Goal: Task Accomplishment & Management: Complete application form

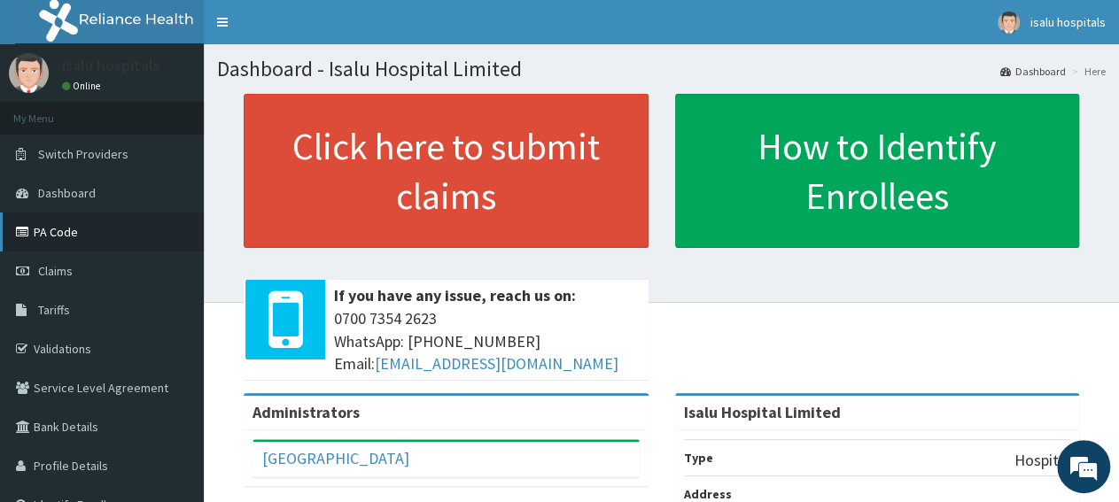
click at [91, 238] on link "PA Code" at bounding box center [102, 232] width 204 height 39
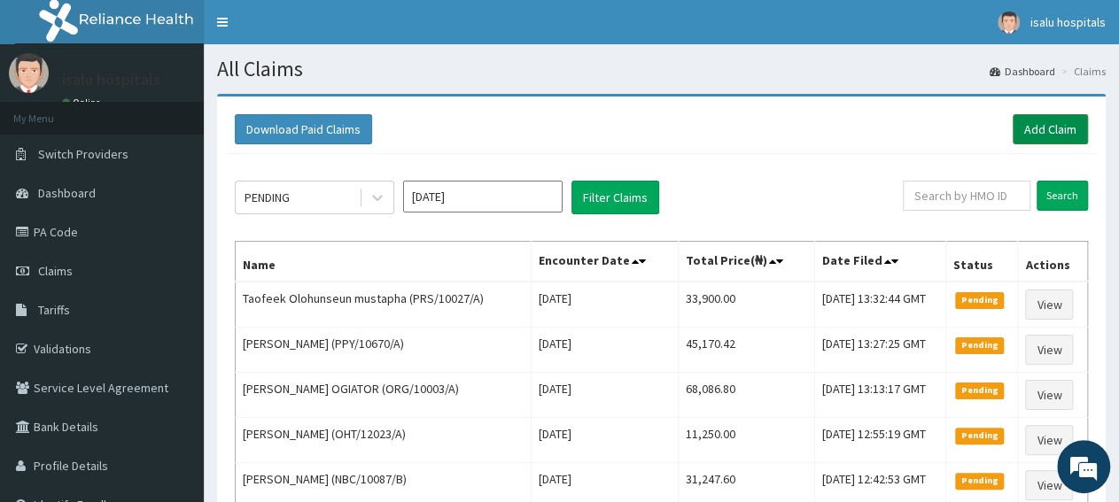
click at [1037, 123] on link "Add Claim" at bounding box center [1049, 129] width 75 height 30
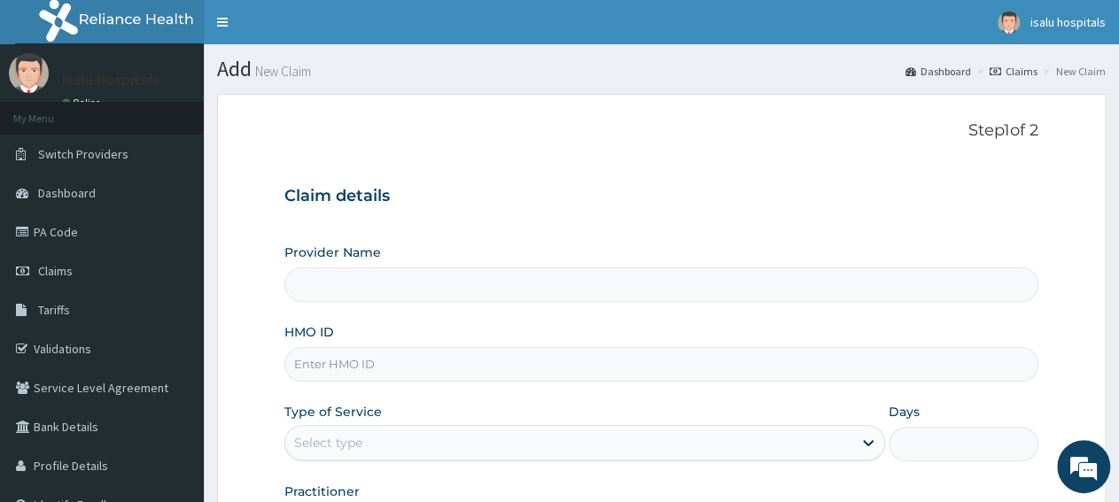
type input "Isalu Hospital Limited"
paste input "KSB/10392/B"
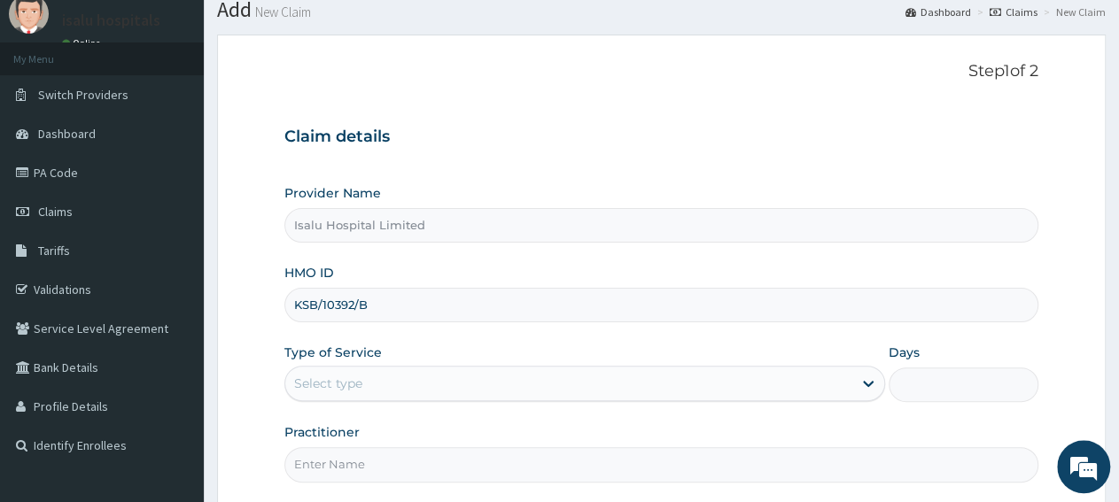
scroll to position [92, 0]
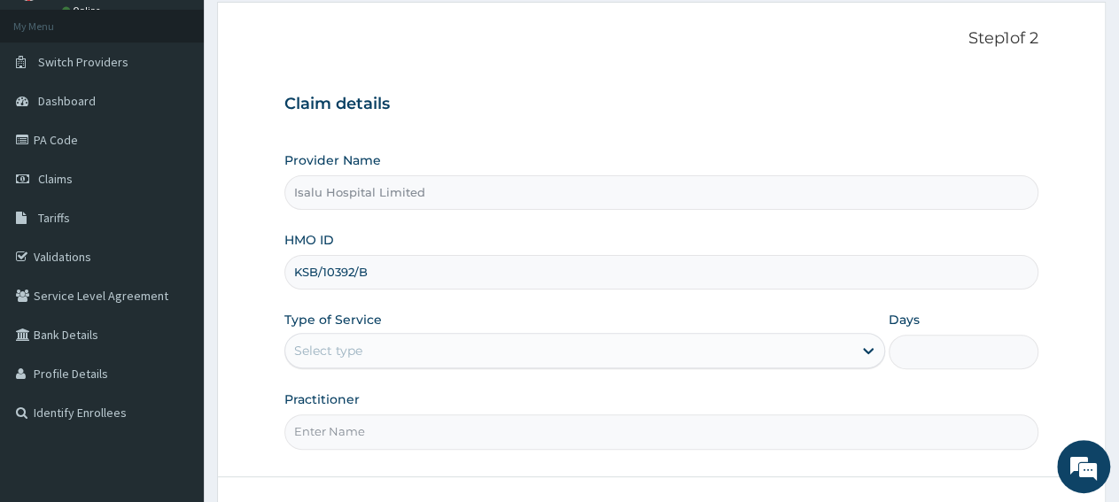
type input "KSB/10392/B"
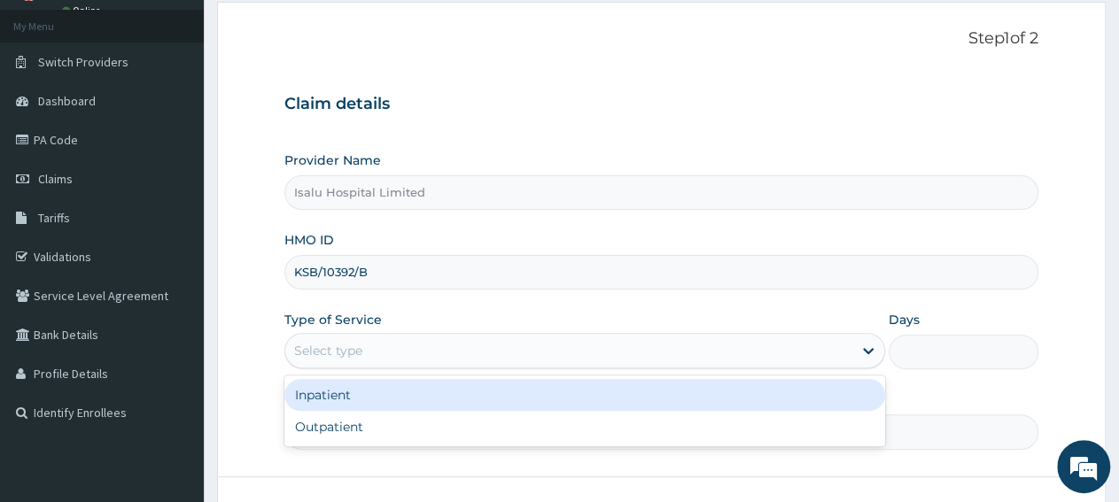
click at [376, 341] on div "Select type" at bounding box center [568, 351] width 566 height 28
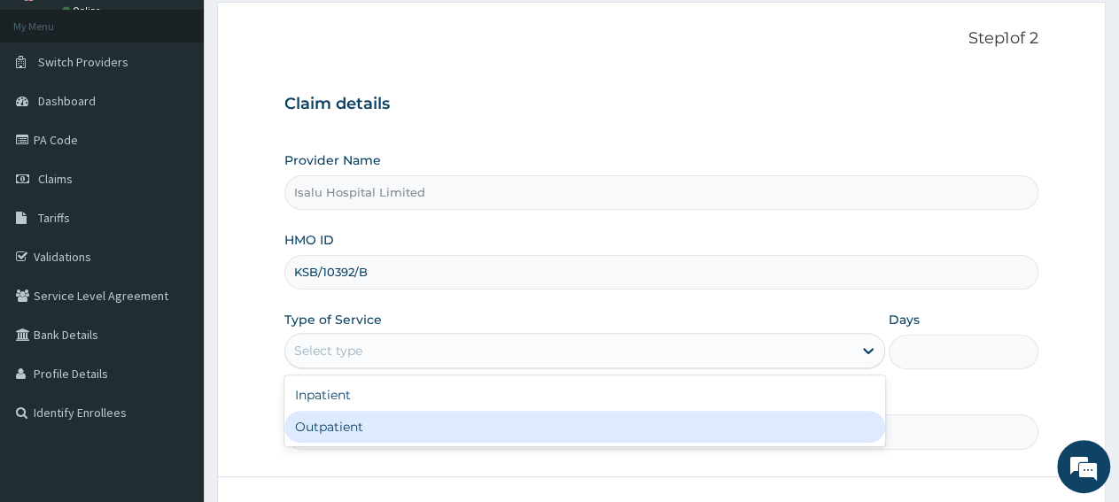
click at [374, 430] on div "Outpatient" at bounding box center [584, 427] width 600 height 32
type input "1"
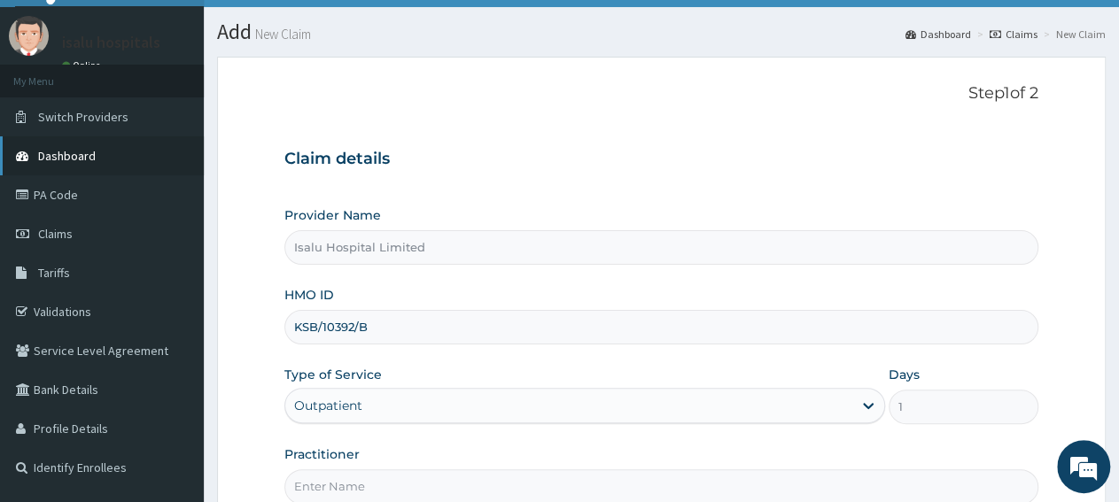
scroll to position [0, 0]
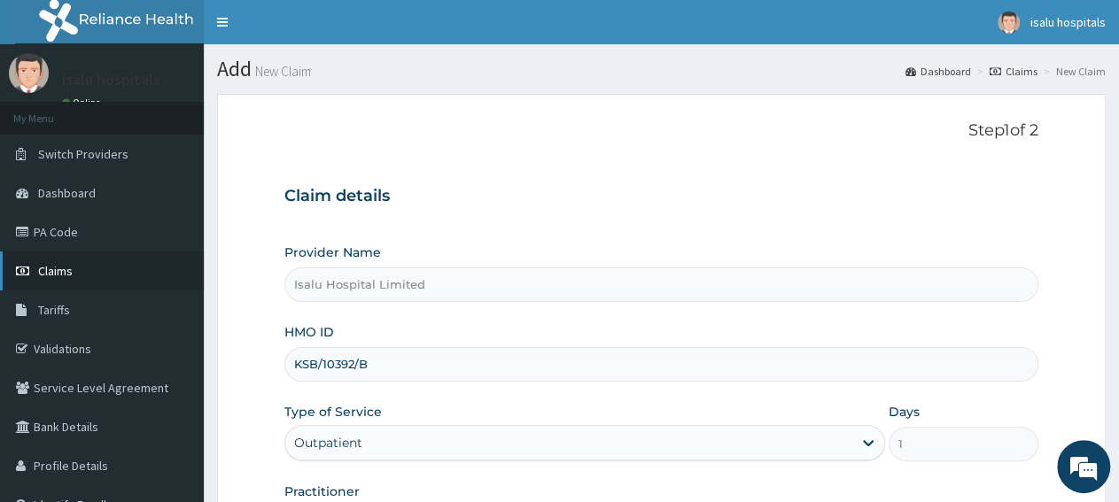
click at [58, 267] on span "Claims" at bounding box center [55, 271] width 35 height 16
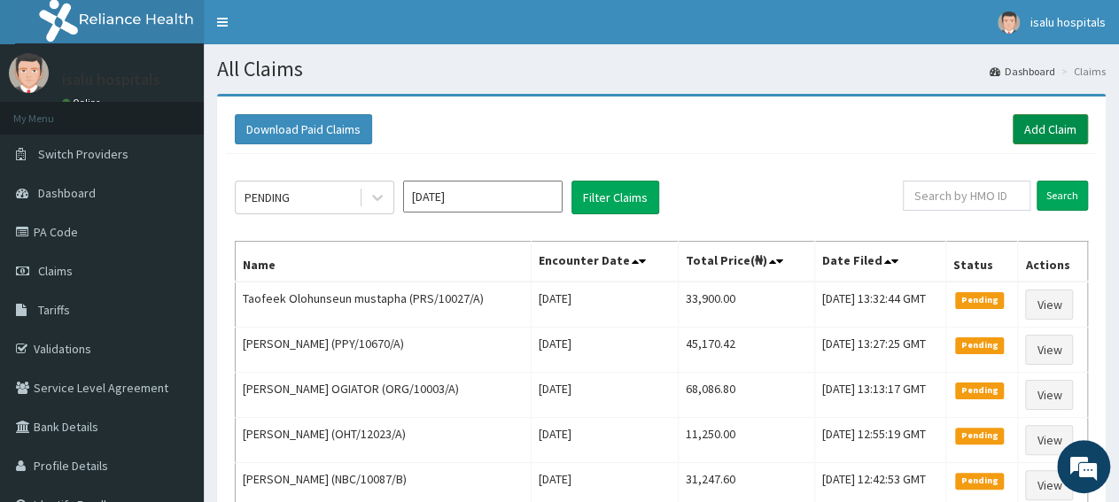
click at [1028, 132] on link "Add Claim" at bounding box center [1049, 129] width 75 height 30
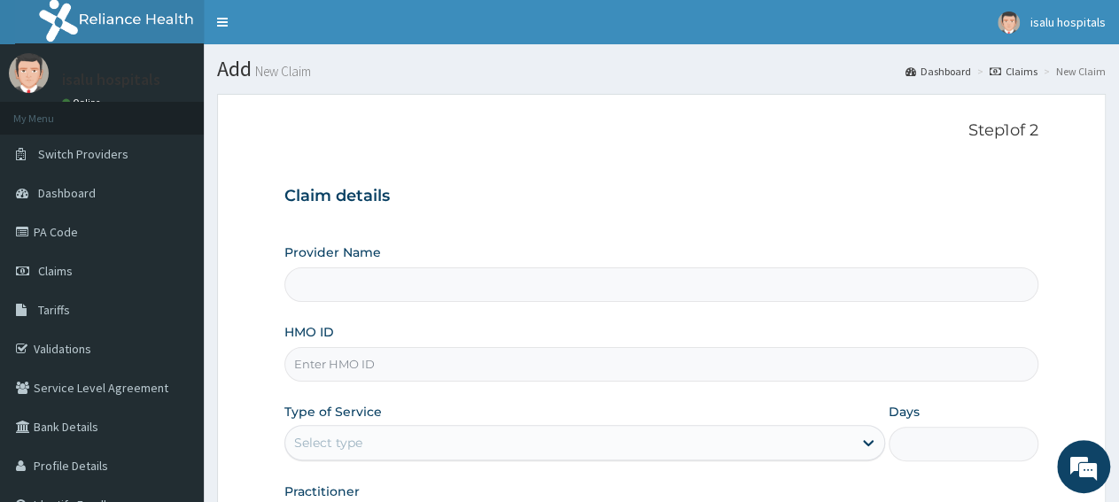
type input "Isalu Hospital Limited"
paste input "KSB/10833/A"
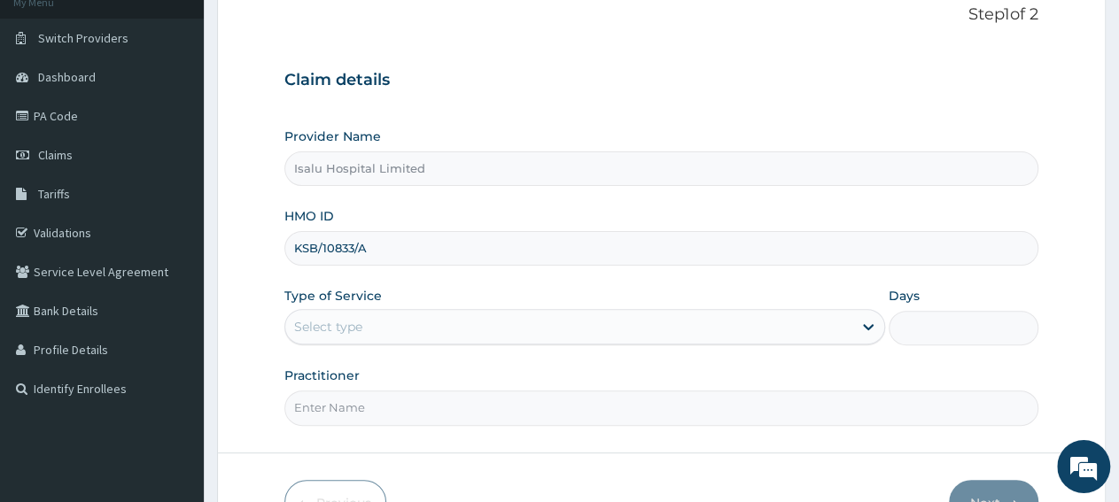
scroll to position [221, 0]
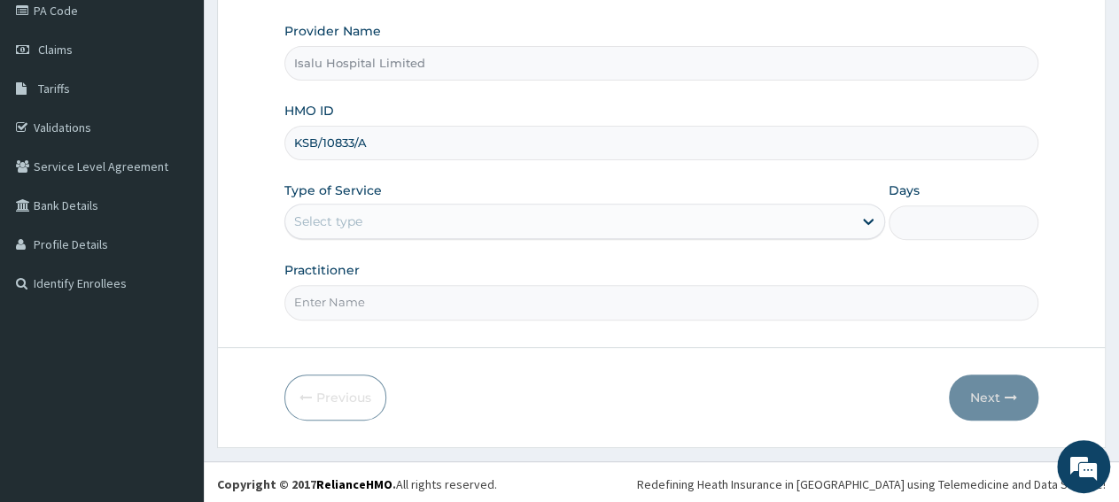
type input "KSB/10833/A"
click at [372, 231] on div "Select type" at bounding box center [568, 221] width 566 height 28
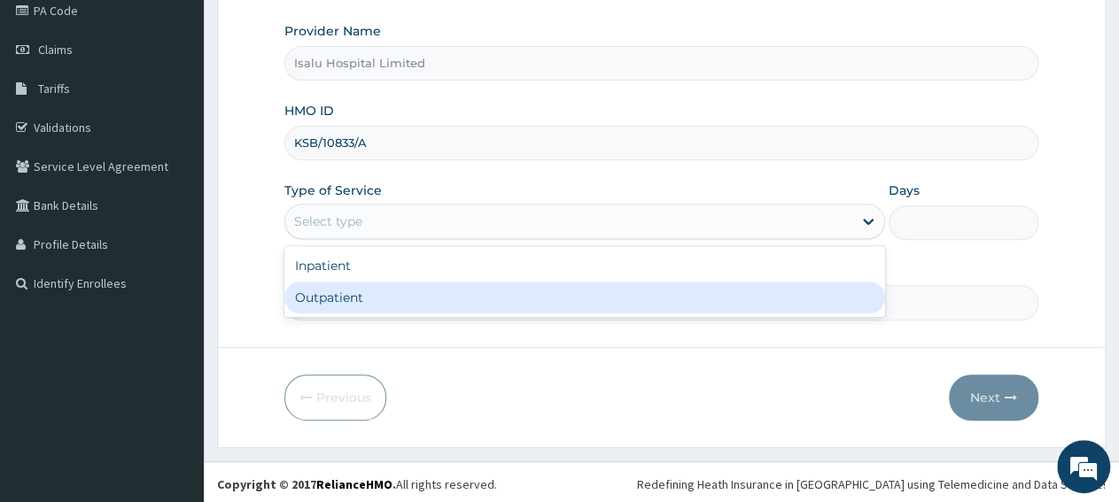
click at [384, 299] on div "Outpatient" at bounding box center [584, 298] width 600 height 32
type input "1"
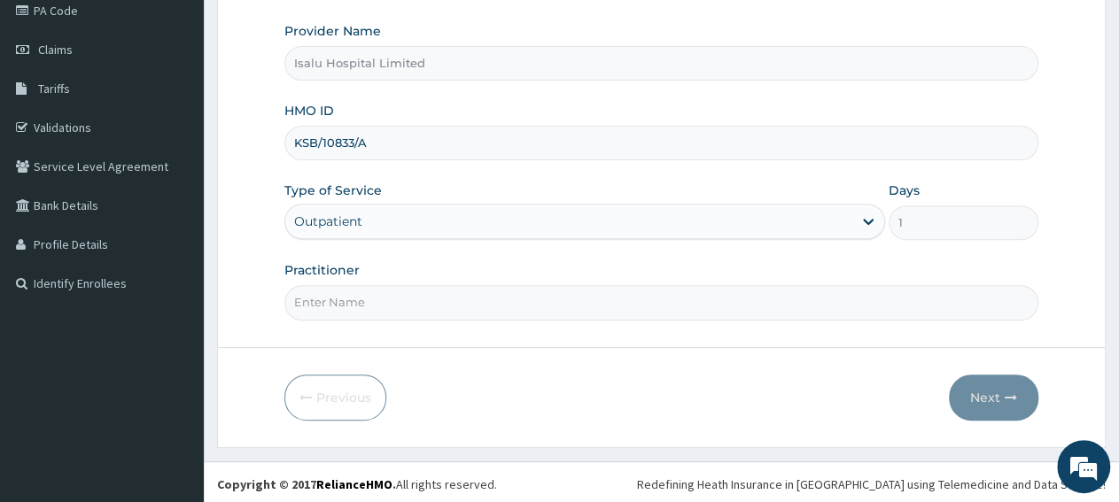
scroll to position [0, 0]
paste input "Sangobiyi Temitope"
type input "Sangobiyi Temitope"
click at [1004, 386] on button "Next" at bounding box center [993, 398] width 89 height 46
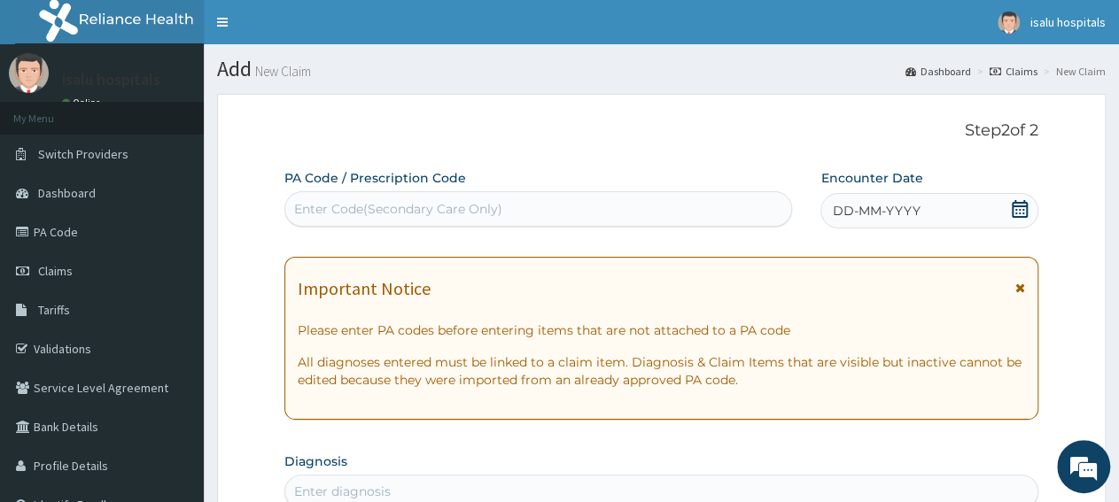
click at [426, 208] on div "Enter Code(Secondary Care Only)" at bounding box center [398, 209] width 208 height 18
paste input "PA/EC379E"
type input "PA/EC379E"
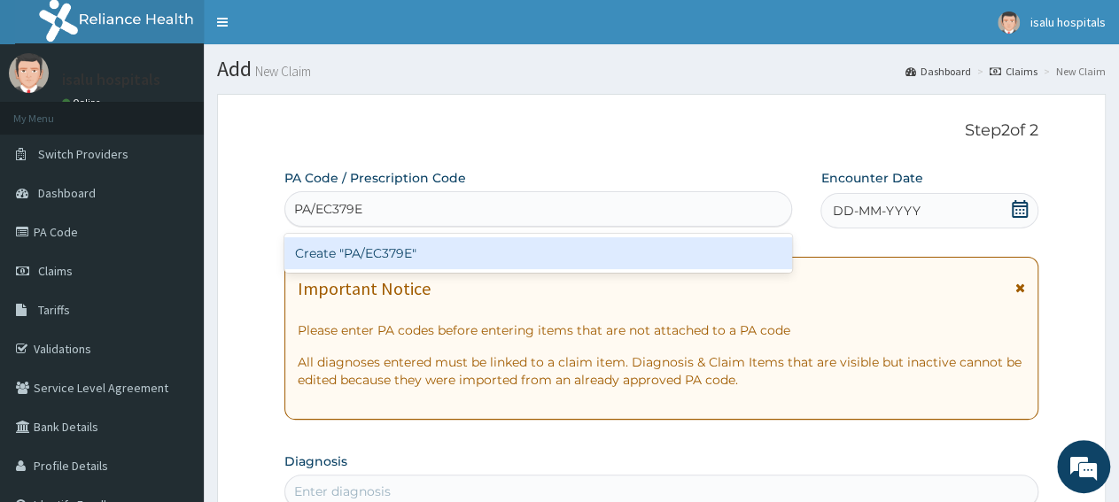
click at [450, 245] on div "Create "PA/EC379E"" at bounding box center [538, 253] width 508 height 32
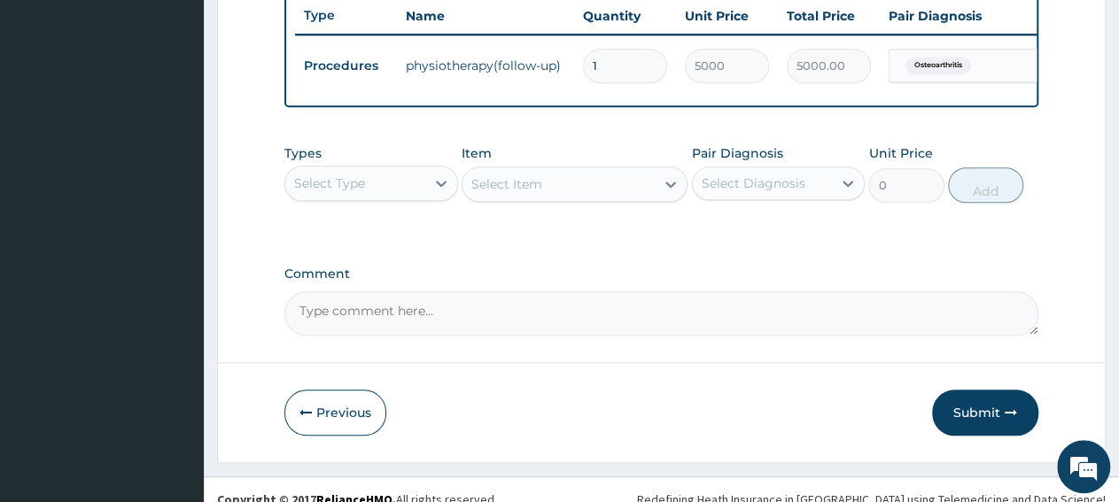
scroll to position [703, 0]
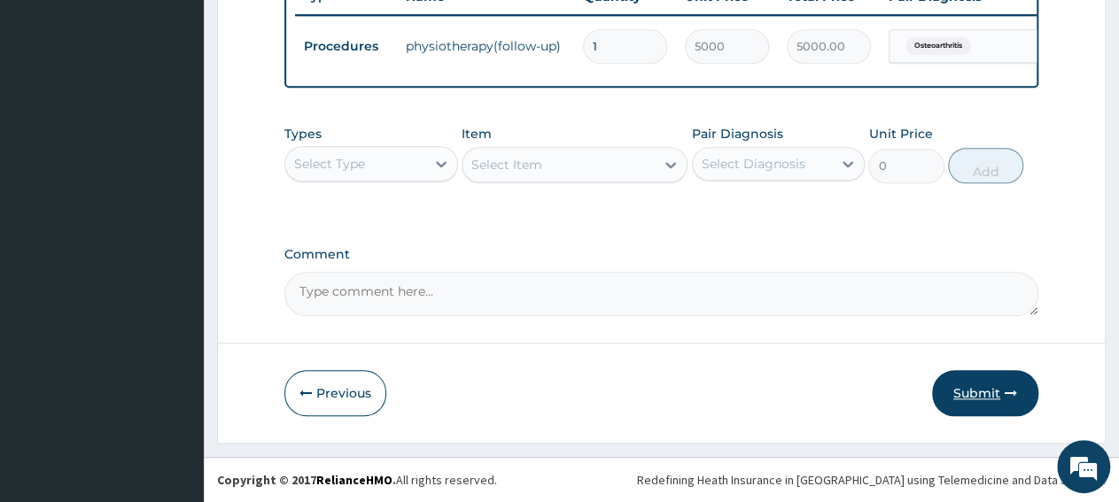
click at [970, 394] on button "Submit" at bounding box center [985, 393] width 106 height 46
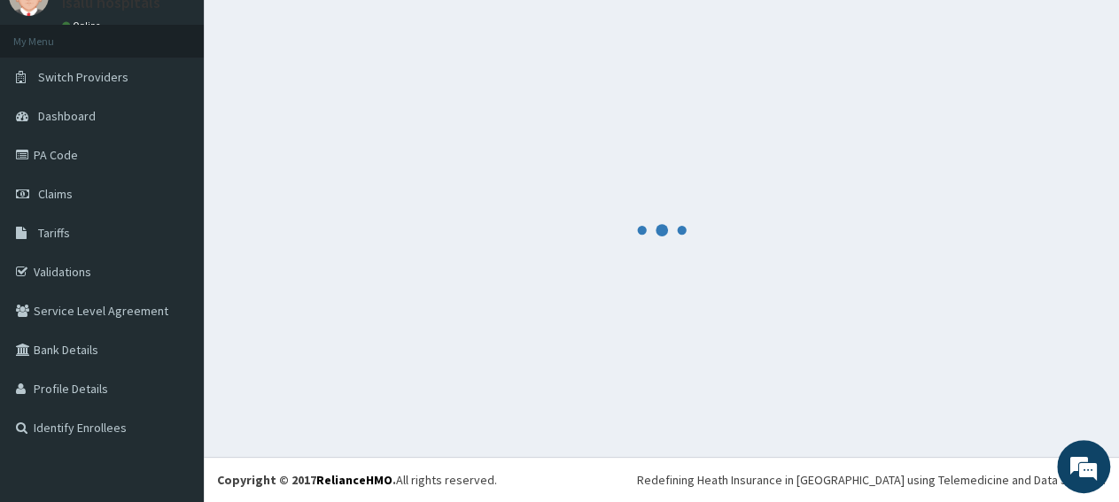
scroll to position [76, 0]
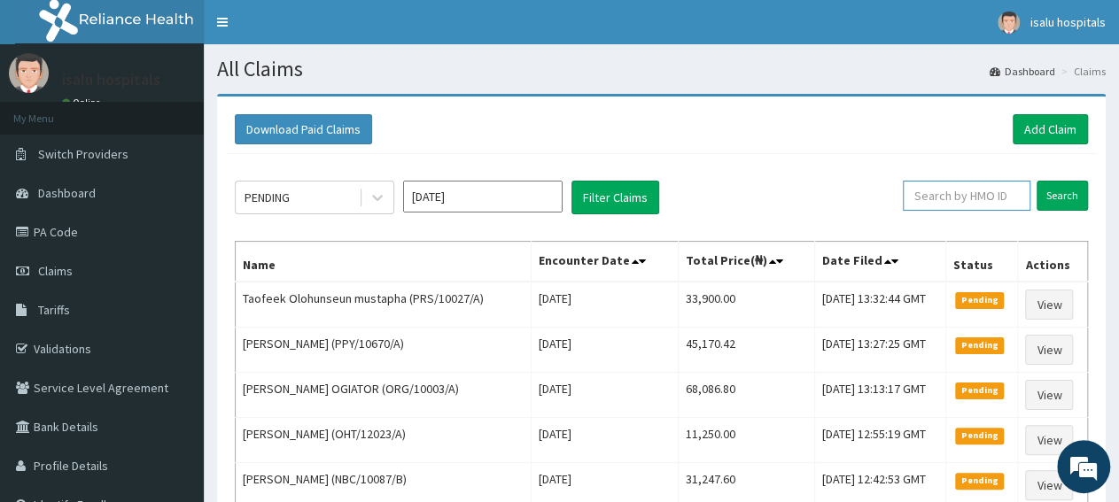
paste input "KSB/10833/A"
type input "KSB/10833/A"
click at [1057, 200] on input "Search" at bounding box center [1061, 196] width 51 height 30
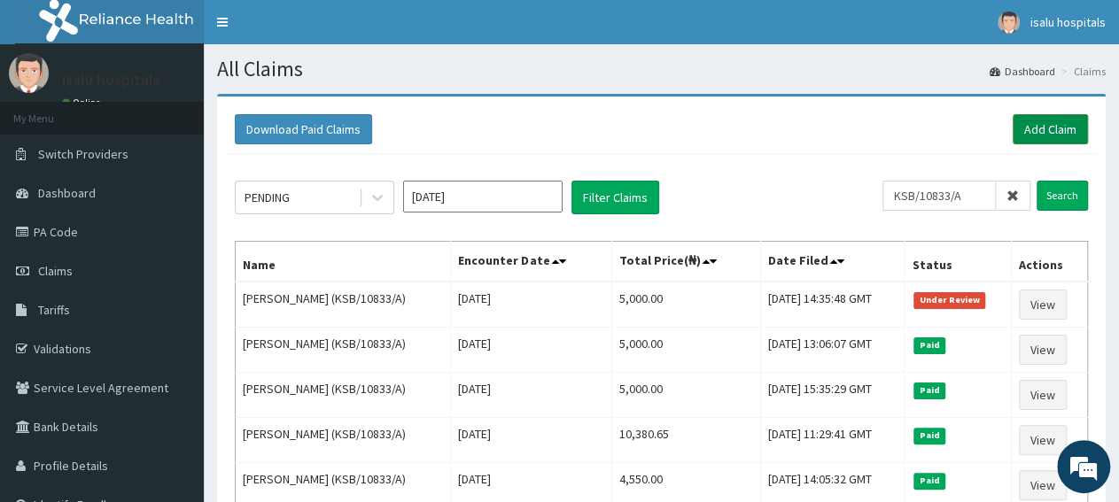
click at [1054, 127] on link "Add Claim" at bounding box center [1049, 129] width 75 height 30
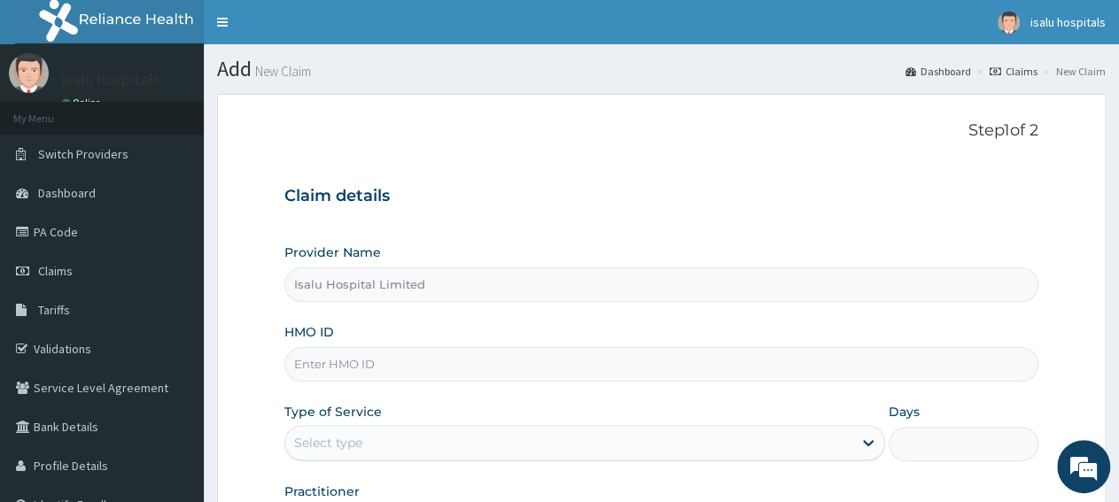
paste input "KSB/10843/A"
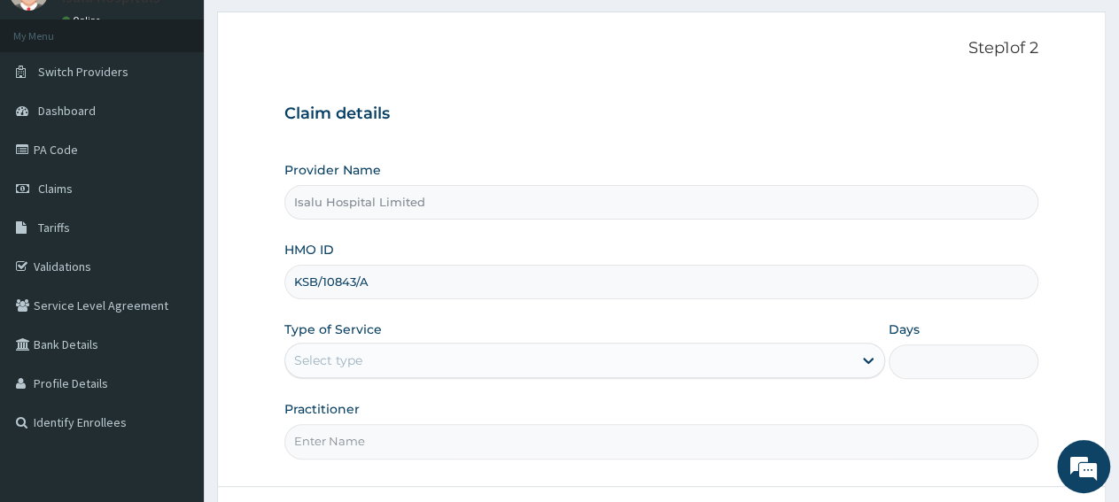
scroll to position [92, 0]
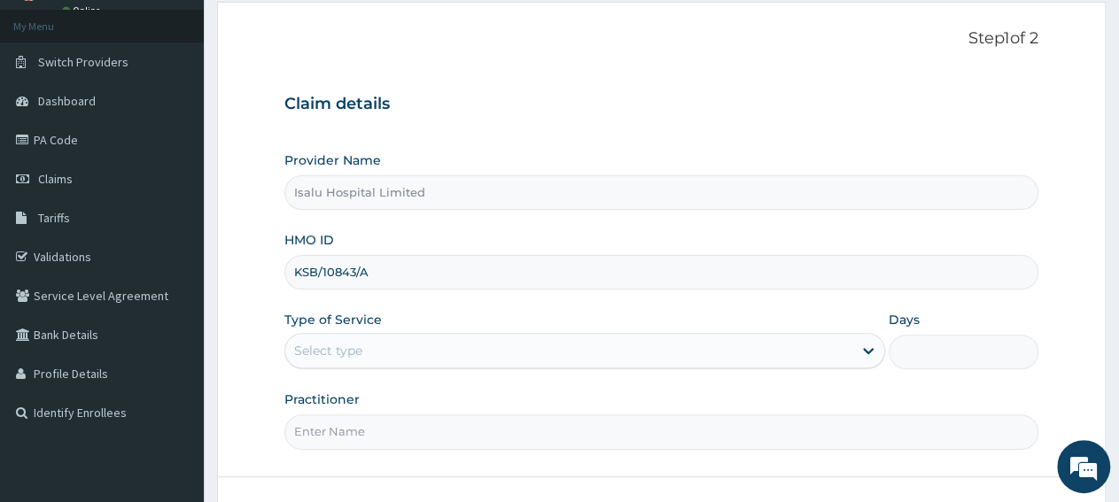
type input "KSB/10843/A"
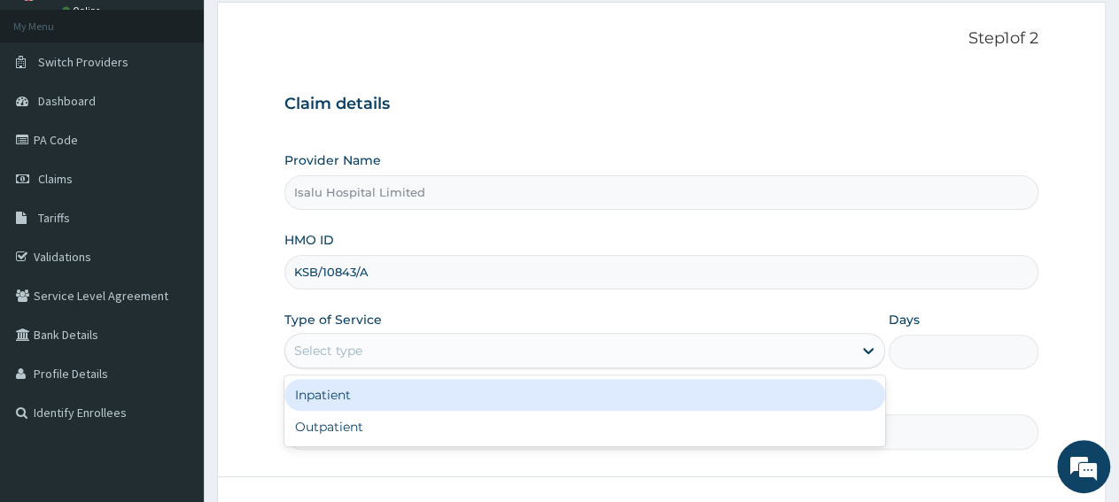
click at [434, 359] on div "Select type" at bounding box center [568, 351] width 566 height 28
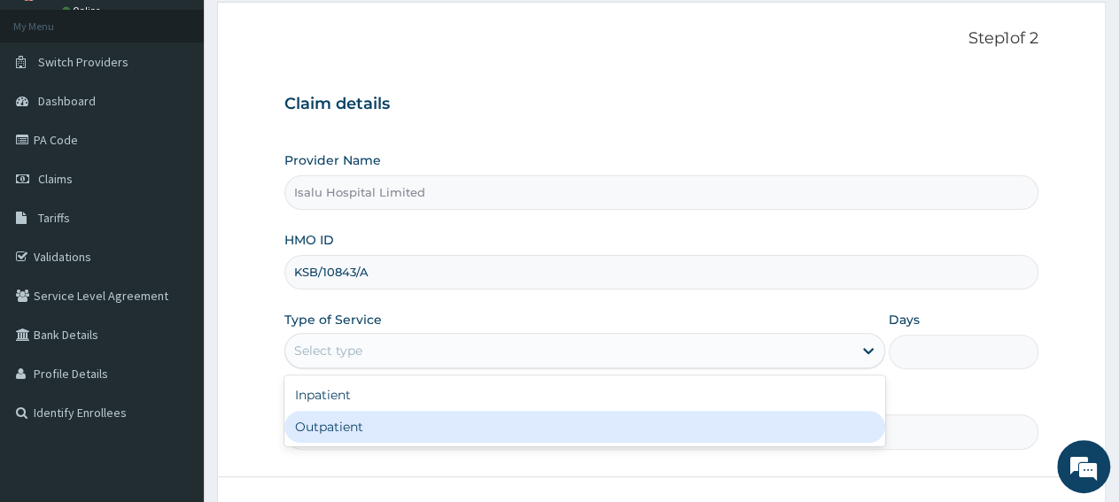
click at [415, 430] on div "Outpatient" at bounding box center [584, 427] width 600 height 32
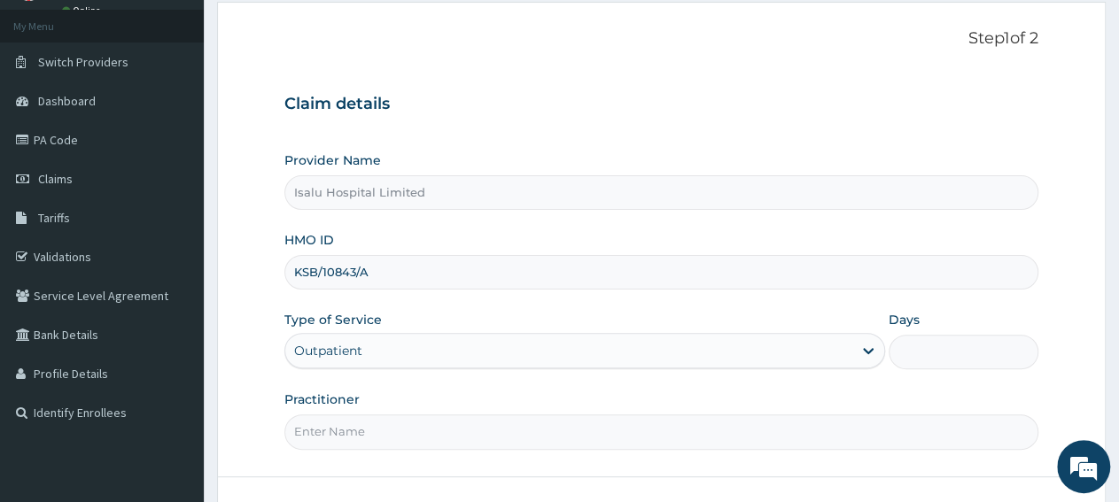
type input "1"
paste input "[PERSON_NAME]"
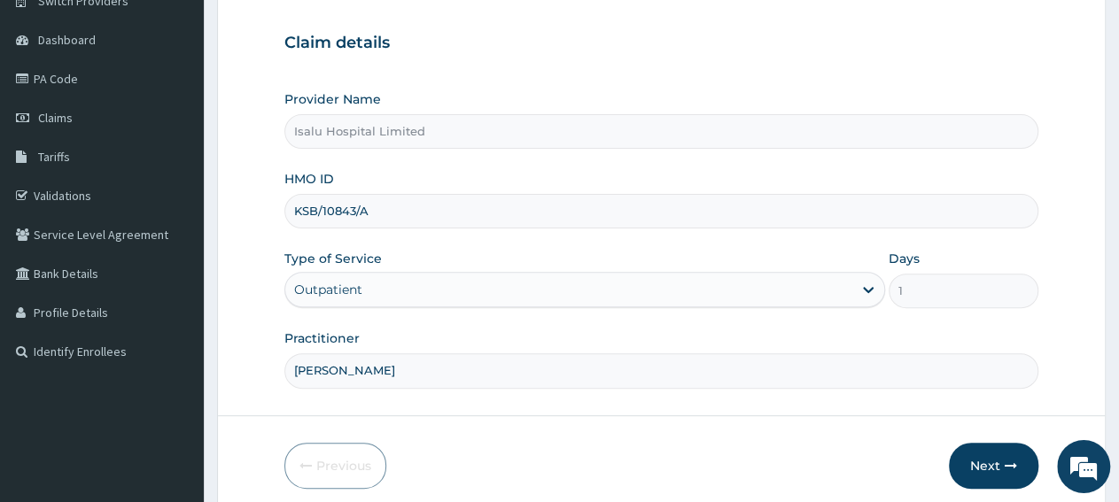
scroll to position [221, 0]
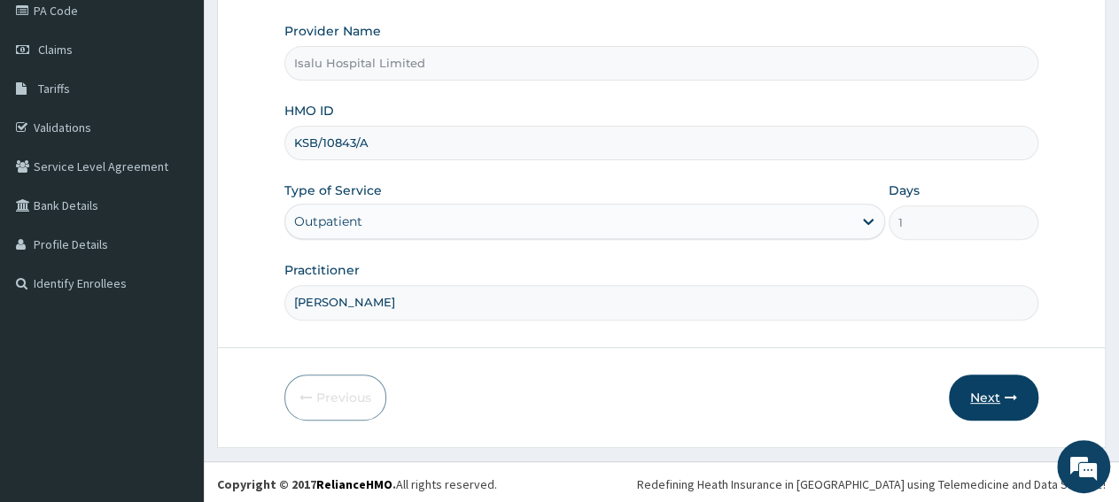
type input "[PERSON_NAME]"
click at [1007, 398] on icon "button" at bounding box center [1010, 398] width 12 height 12
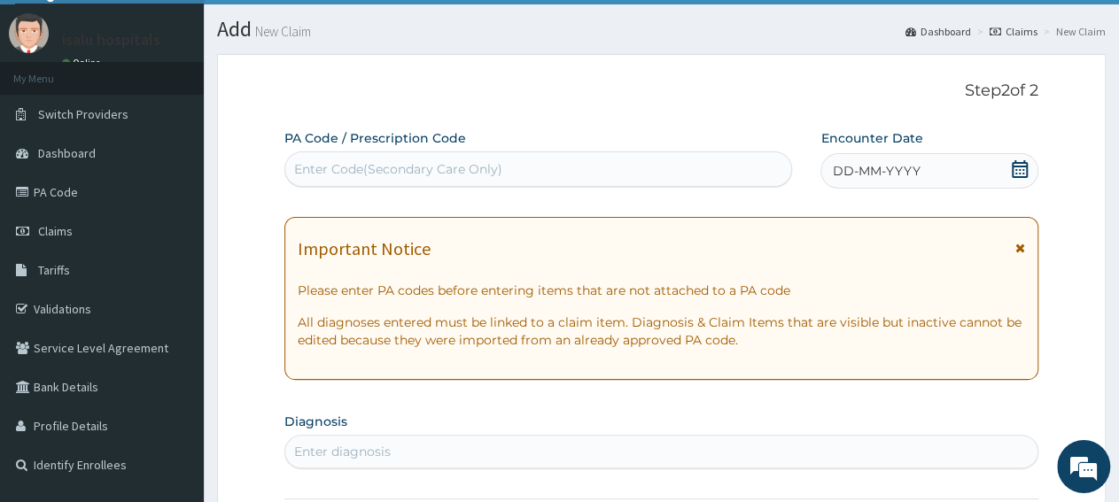
scroll to position [37, 0]
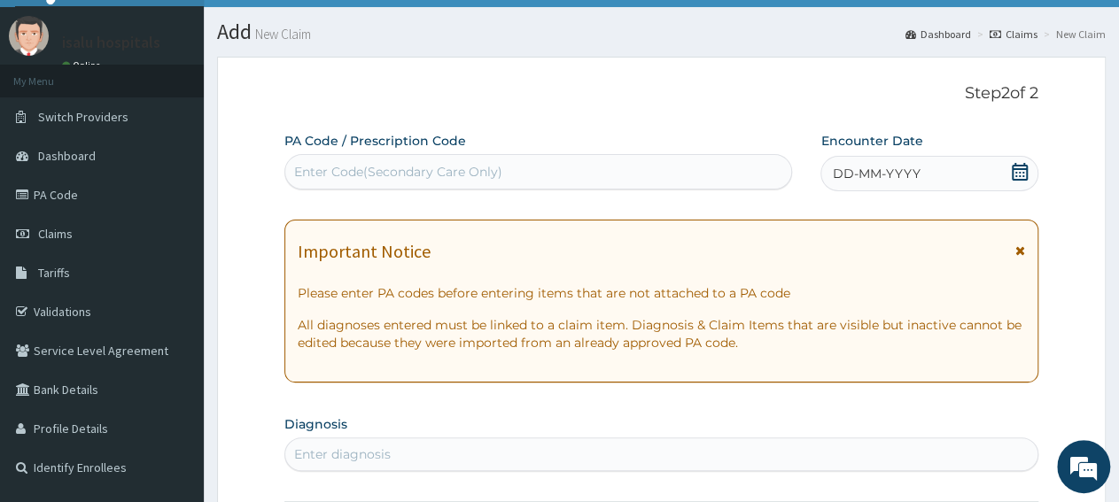
click at [431, 171] on div "Enter Code(Secondary Care Only)" at bounding box center [398, 172] width 208 height 18
paste input "PA/D37C3B"
type input "PA/D37C3B"
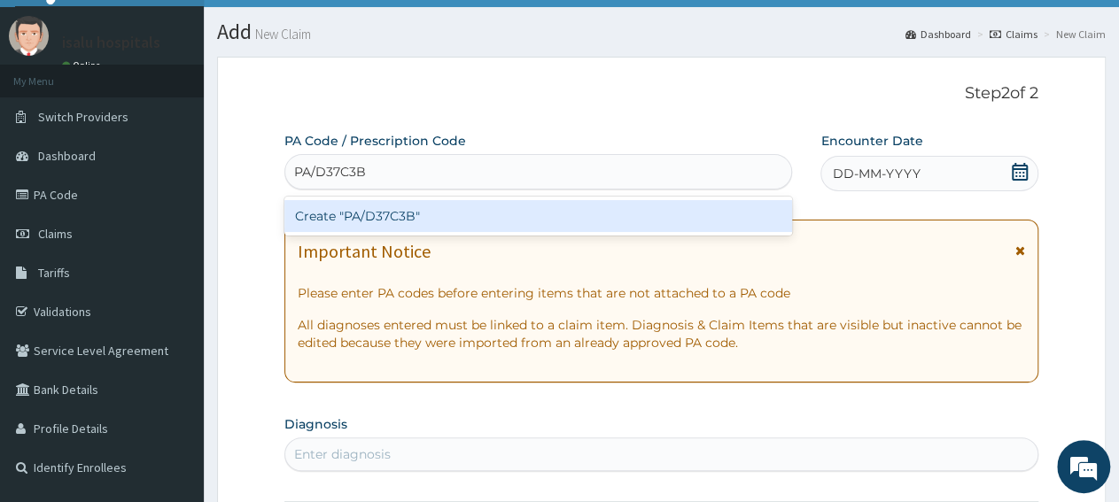
click at [447, 213] on div "Create "PA/D37C3B"" at bounding box center [538, 216] width 508 height 32
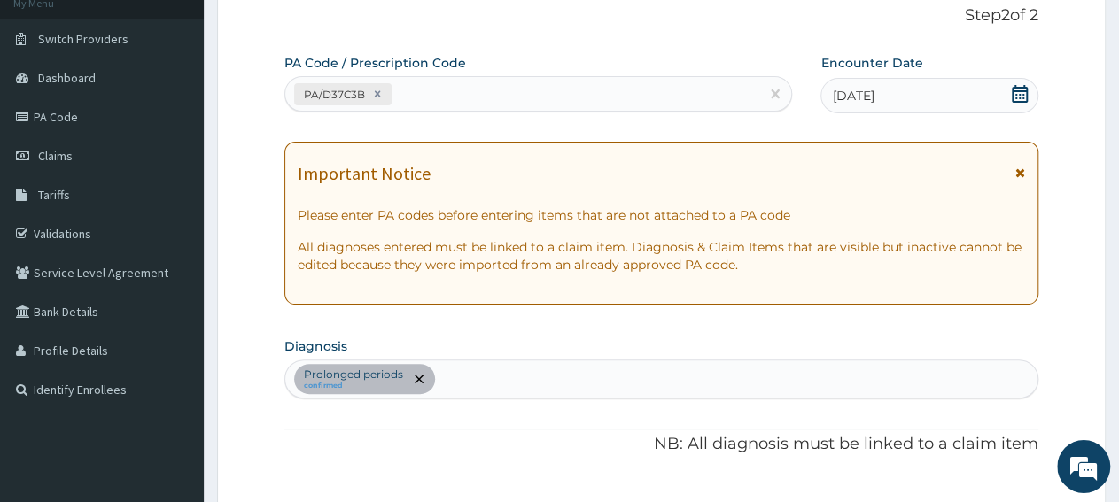
scroll to position [0, 0]
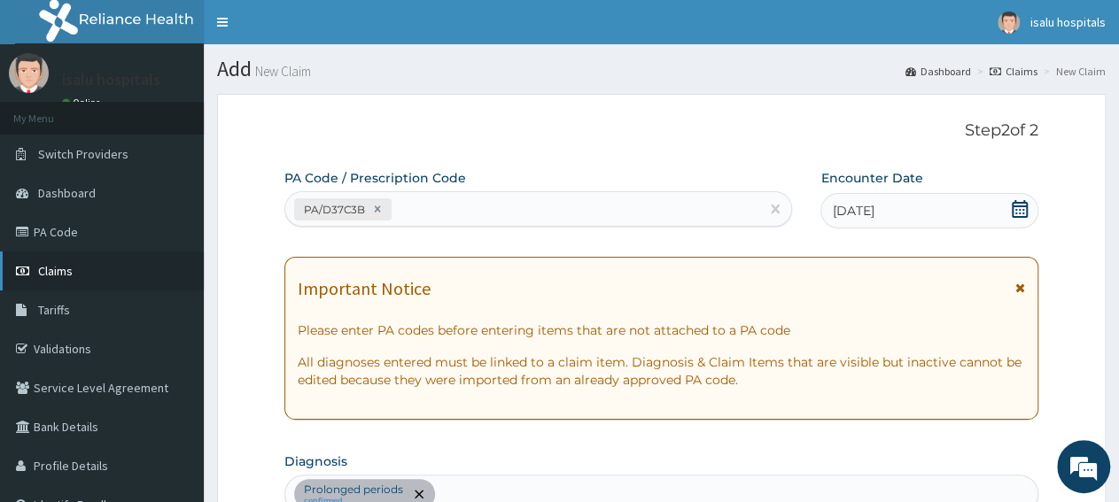
click at [98, 284] on link "Claims" at bounding box center [102, 271] width 204 height 39
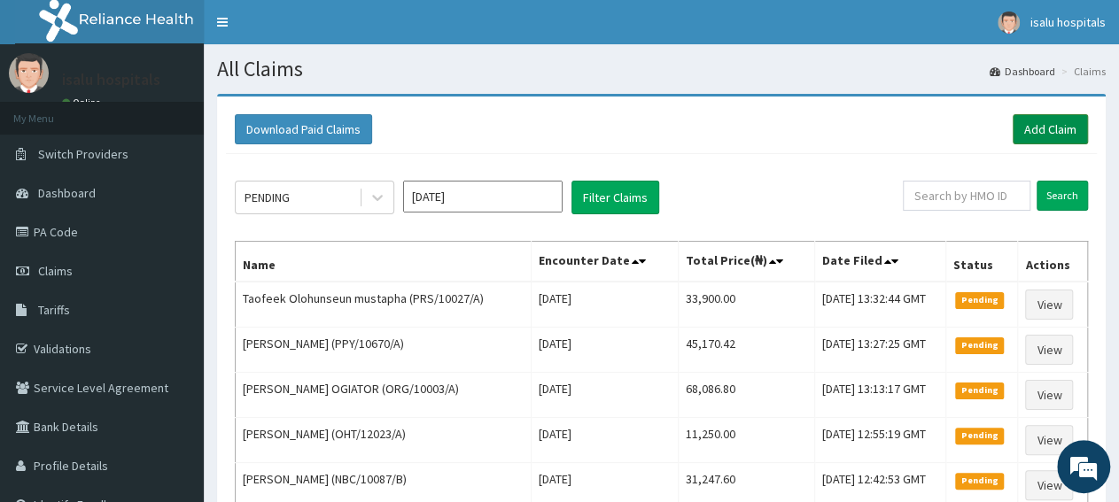
click at [1047, 136] on link "Add Claim" at bounding box center [1049, 129] width 75 height 30
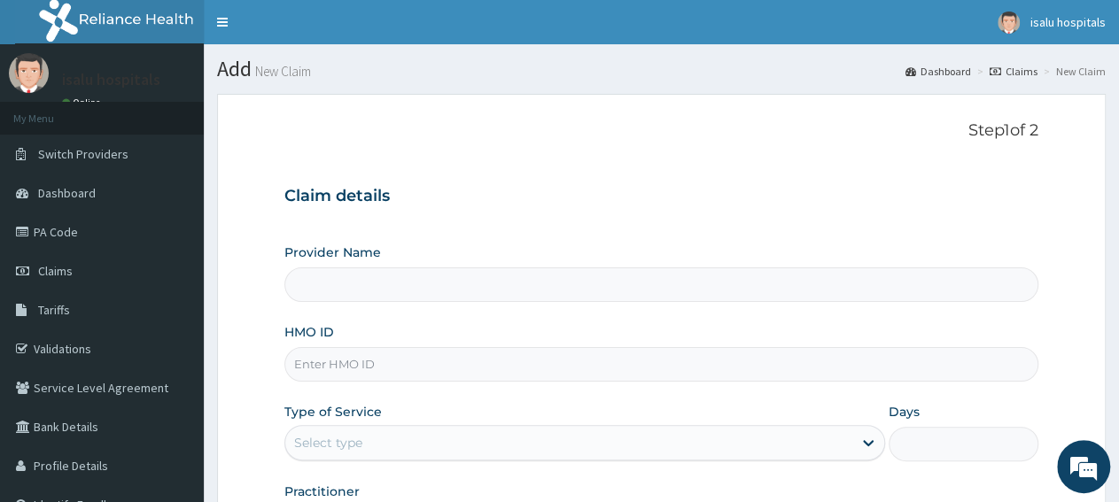
paste input "KSB/11519/A"
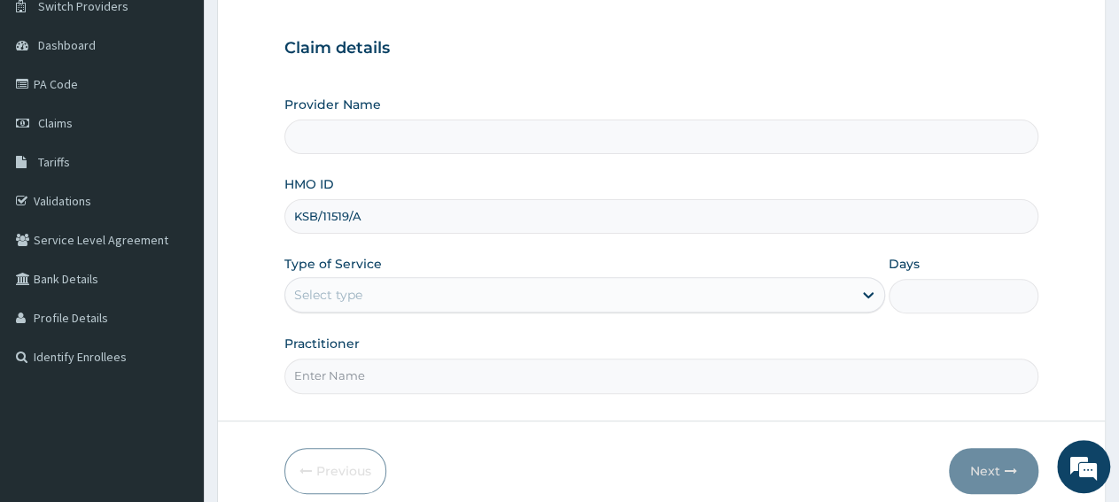
scroll to position [221, 0]
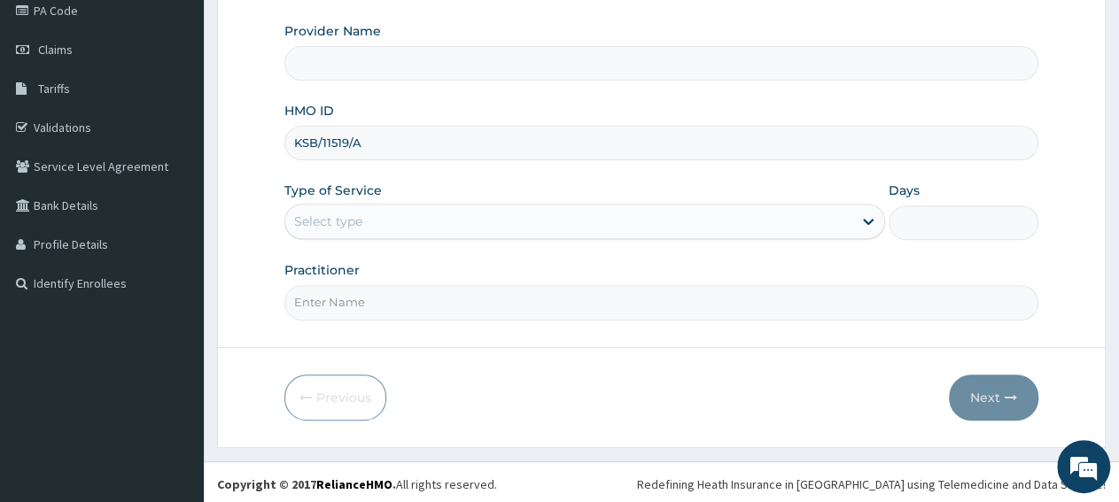
type input "KSB/11519/A"
click at [354, 218] on div "Select type" at bounding box center [328, 222] width 68 height 18
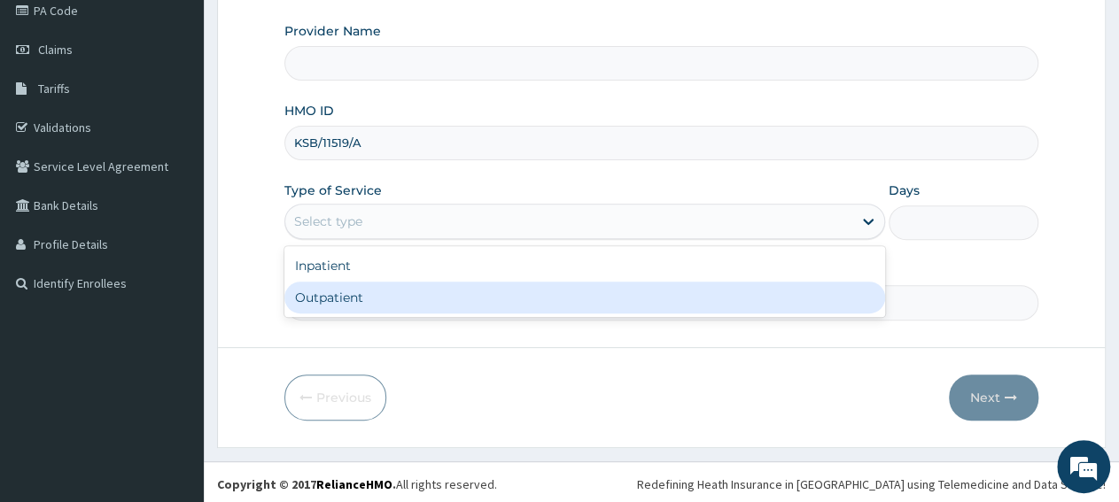
click at [352, 302] on div "Outpatient" at bounding box center [584, 298] width 600 height 32
type input "1"
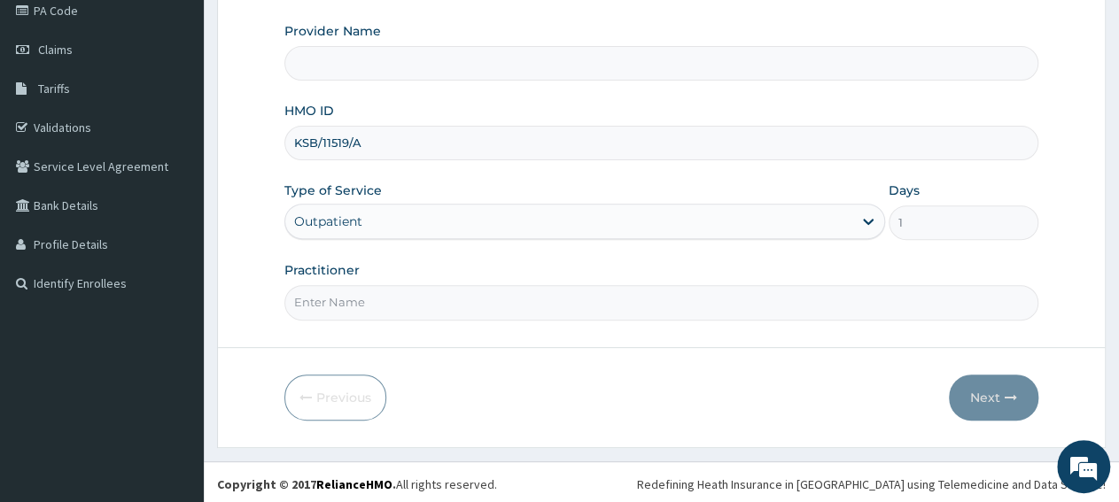
type input "Isalu Hospital Limited"
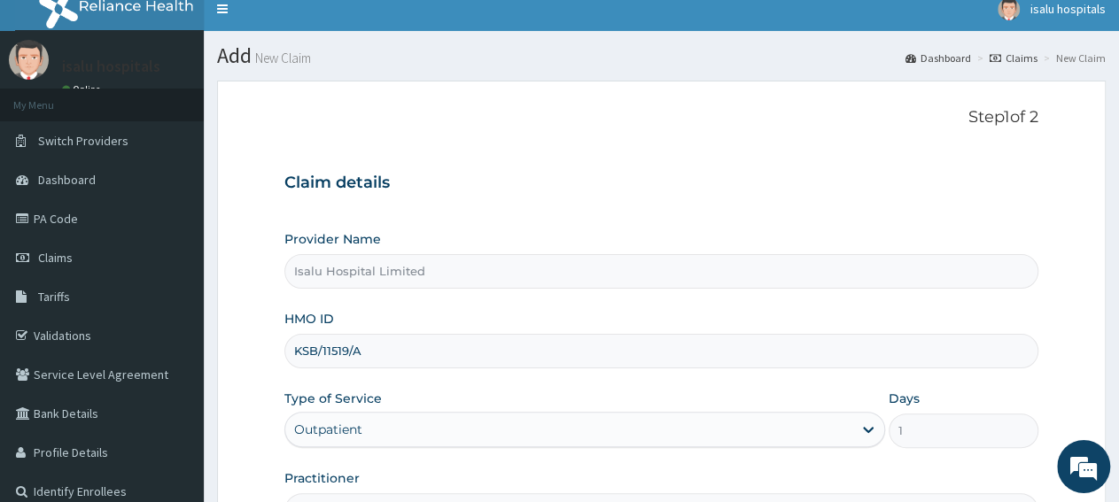
scroll to position [0, 0]
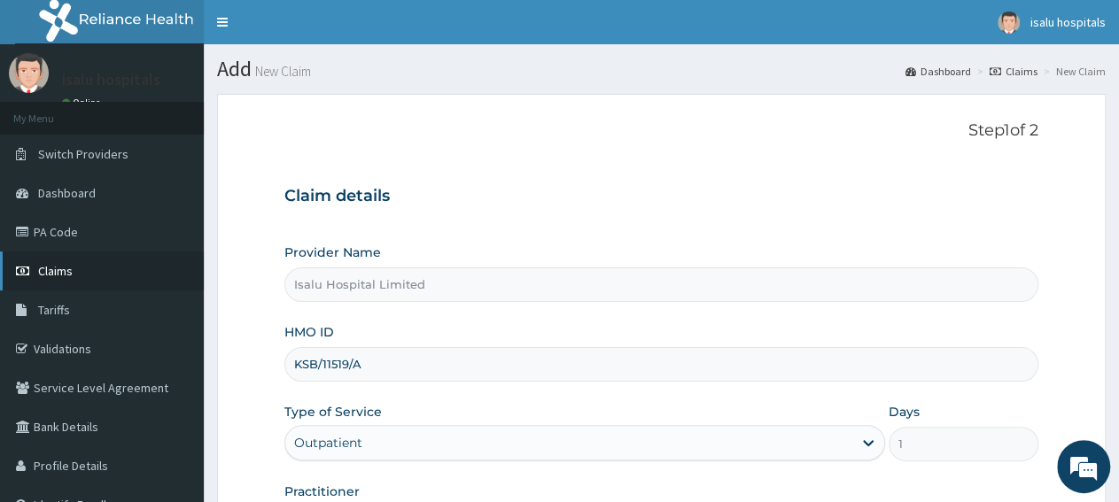
click at [74, 275] on link "Claims" at bounding box center [102, 271] width 204 height 39
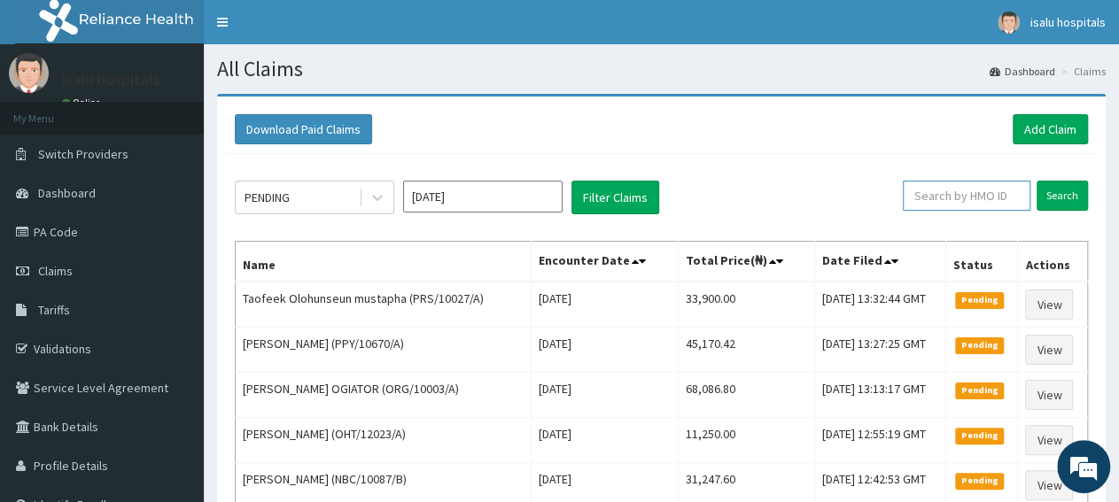
paste input "KUD/10376/C"
type input "KUD/10376/C"
click at [1062, 207] on input "Search" at bounding box center [1061, 196] width 51 height 30
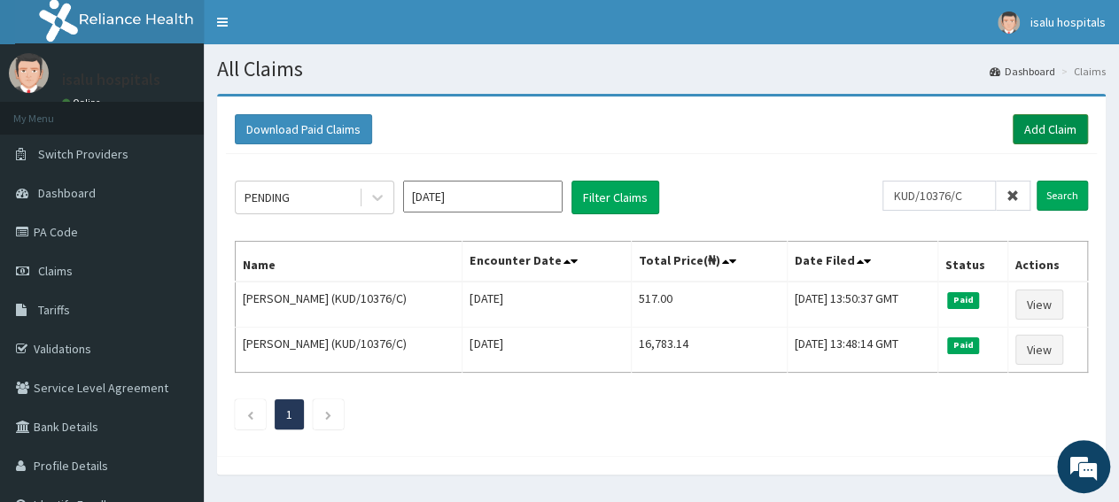
click at [1057, 128] on link "Add Claim" at bounding box center [1049, 129] width 75 height 30
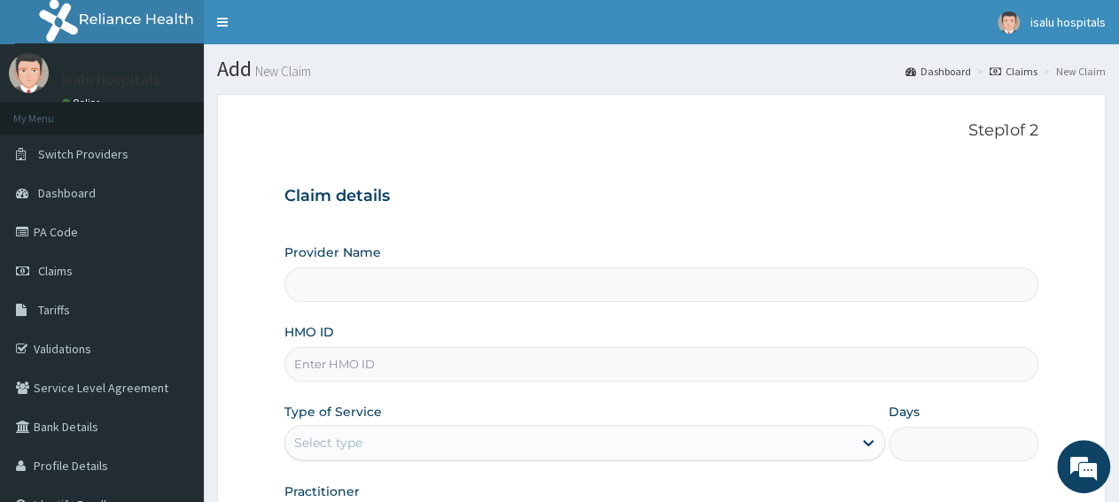
type input "Isalu Hospital Limited"
paste input "KUD/10376/C"
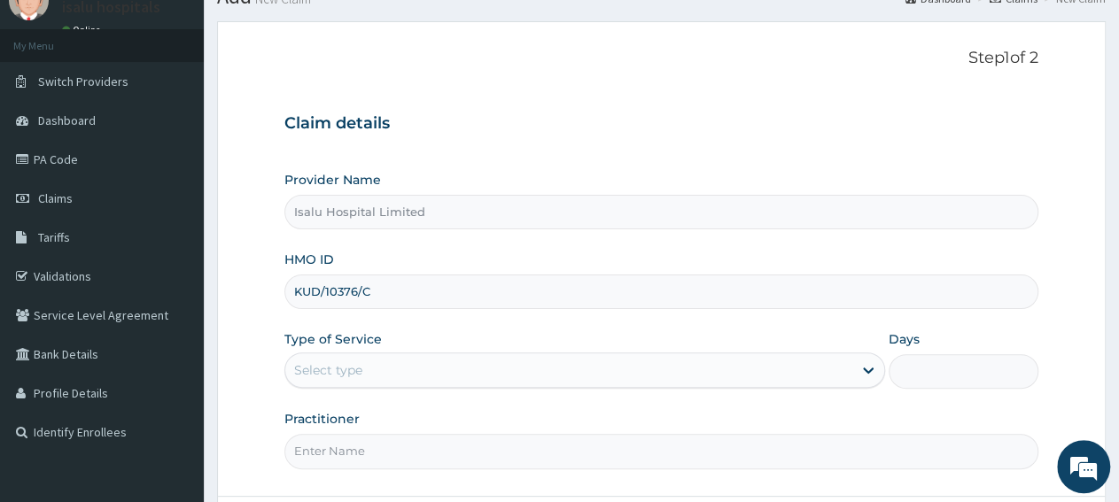
scroll to position [184, 0]
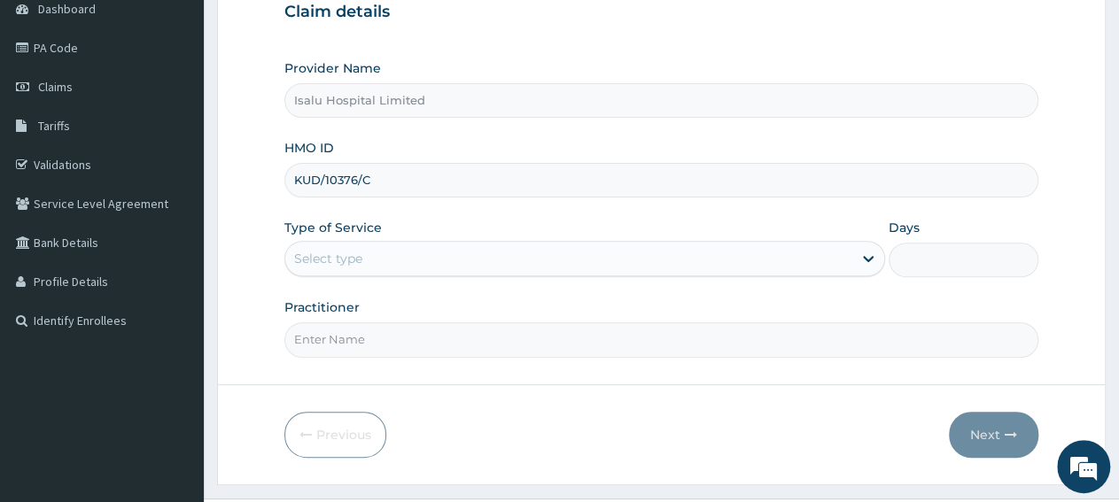
type input "KUD/10376/C"
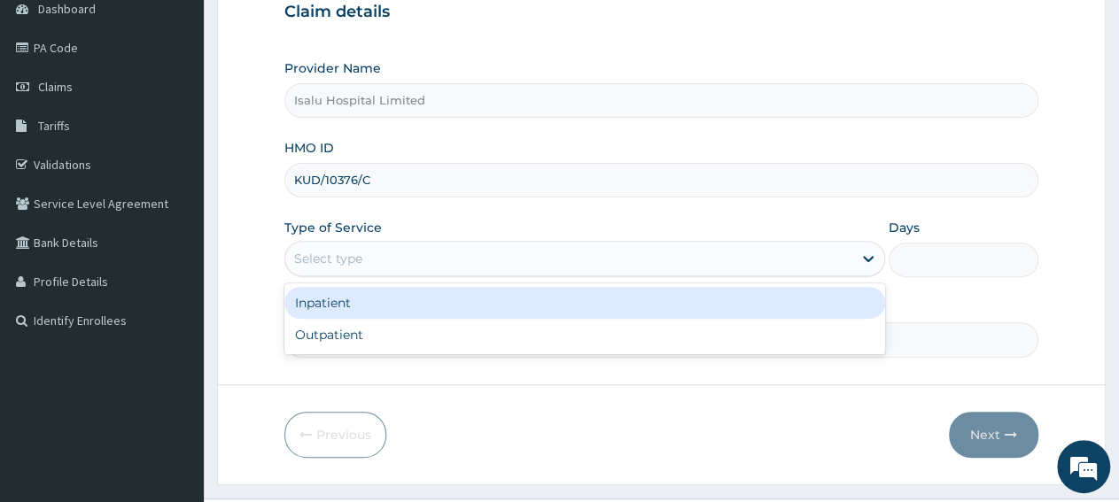
click at [405, 256] on div "Select type" at bounding box center [568, 258] width 566 height 28
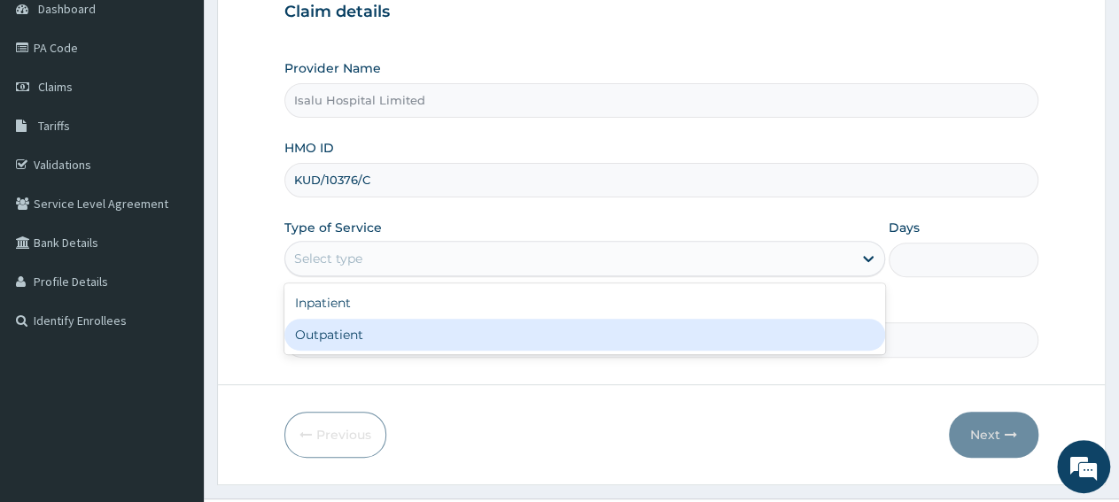
click at [412, 337] on div "Outpatient" at bounding box center [584, 335] width 600 height 32
type input "1"
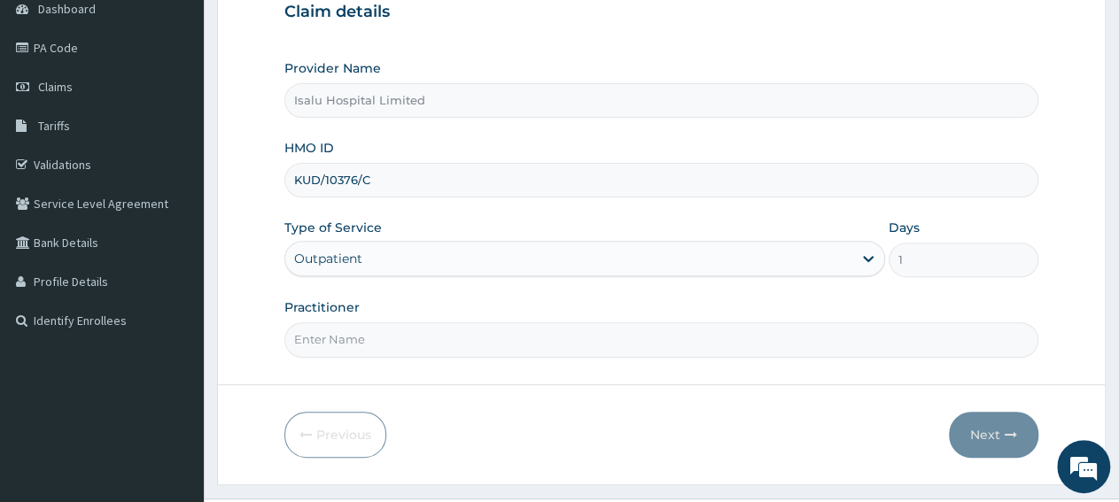
scroll to position [0, 0]
paste input "ADEFEMI OLASUNKANMI"
type input "ADEFEMI OLASUNKANMI"
click at [996, 429] on button "Next" at bounding box center [993, 435] width 89 height 46
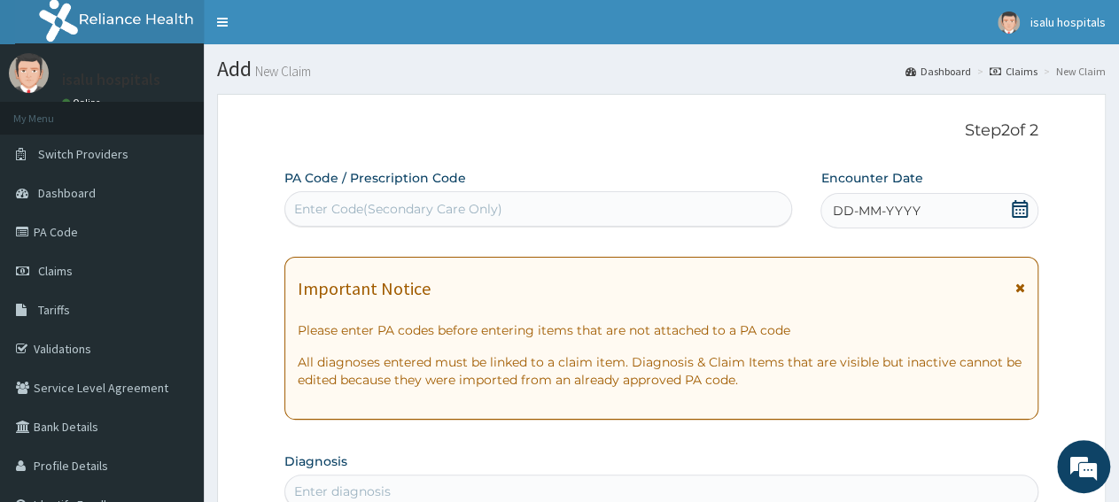
click at [1018, 208] on icon at bounding box center [1020, 209] width 18 height 18
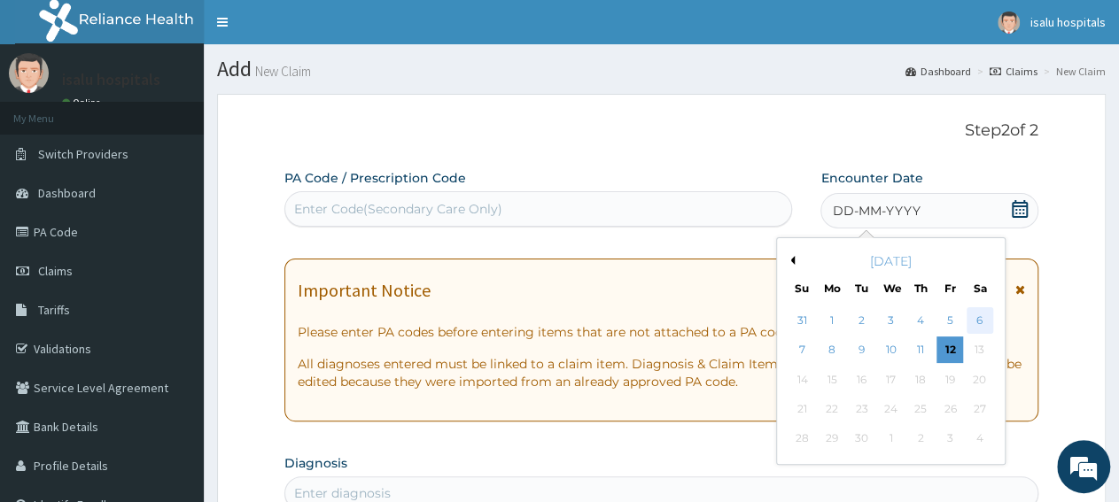
click at [986, 330] on div "6" at bounding box center [979, 320] width 27 height 27
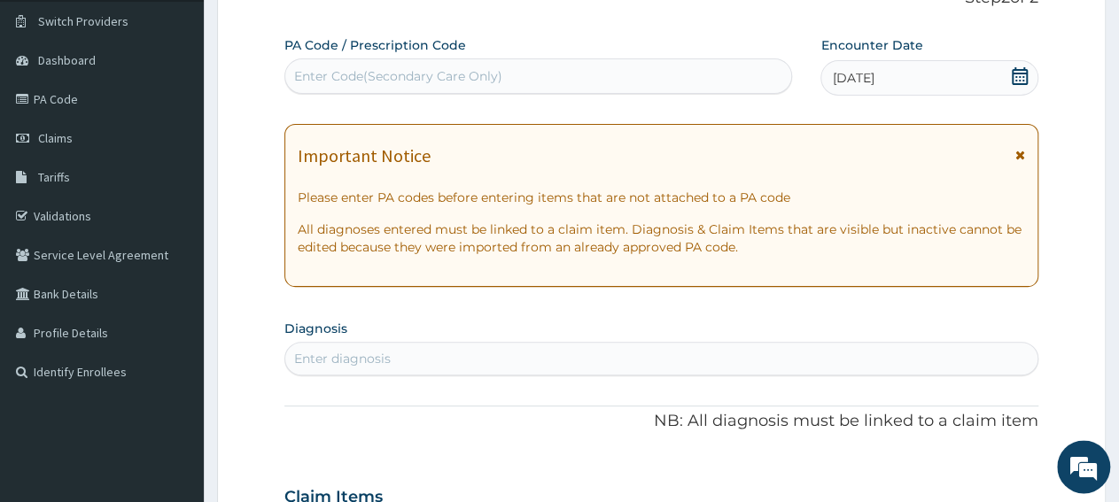
scroll to position [368, 0]
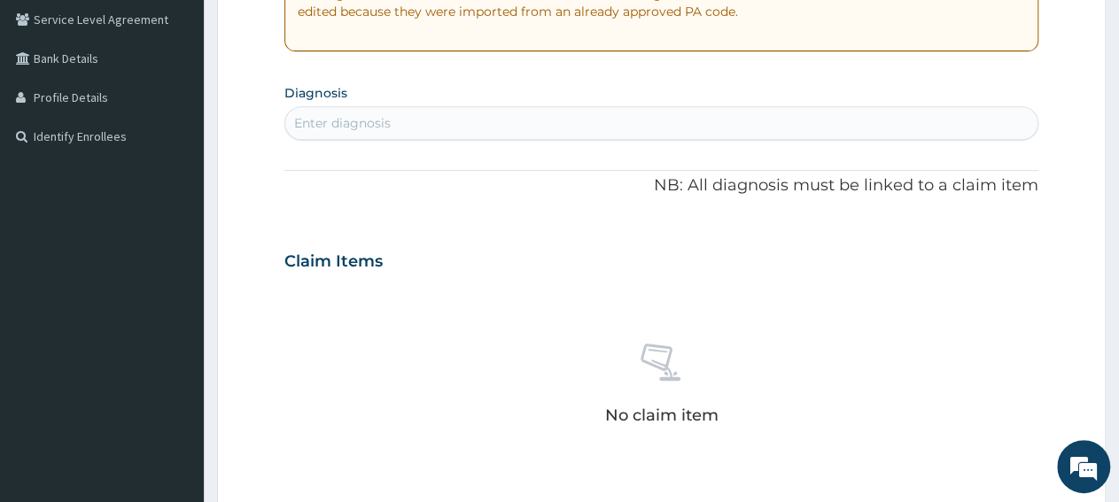
click at [496, 122] on div "Enter diagnosis" at bounding box center [661, 123] width 752 height 28
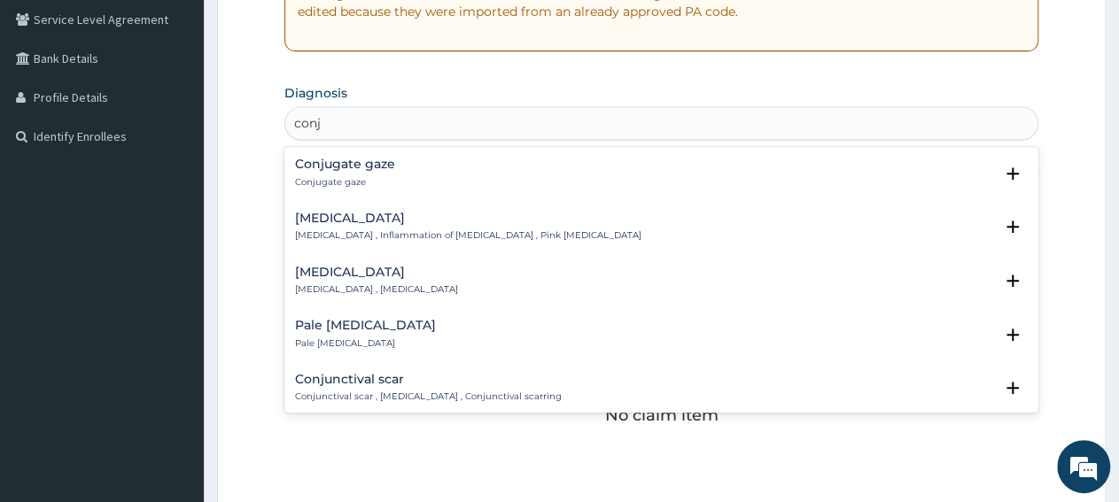
type input "conju"
click at [341, 230] on p "Conjunctivitis , Inflammation of conjunctiva , Pink eye disease" at bounding box center [468, 235] width 346 height 12
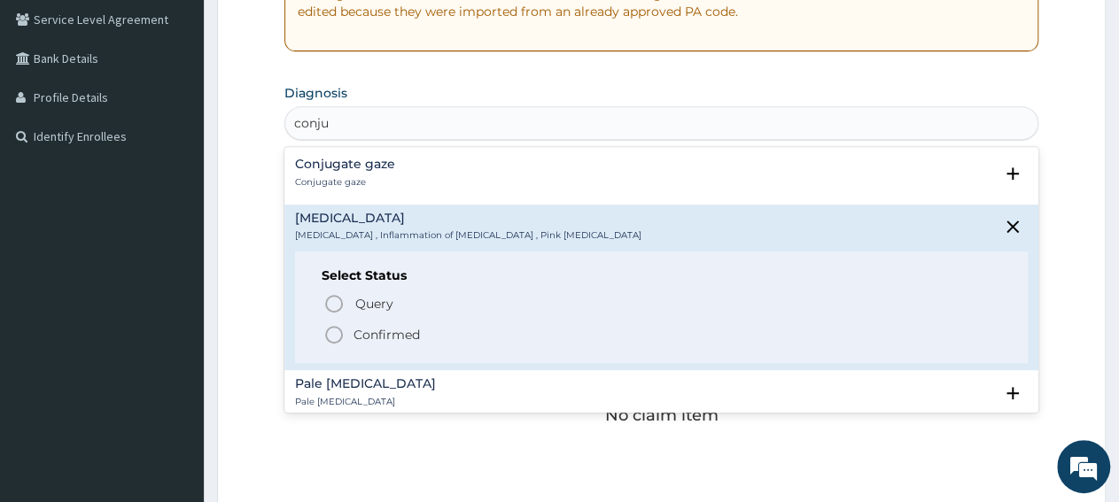
click at [342, 329] on icon "status option filled" at bounding box center [333, 334] width 21 height 21
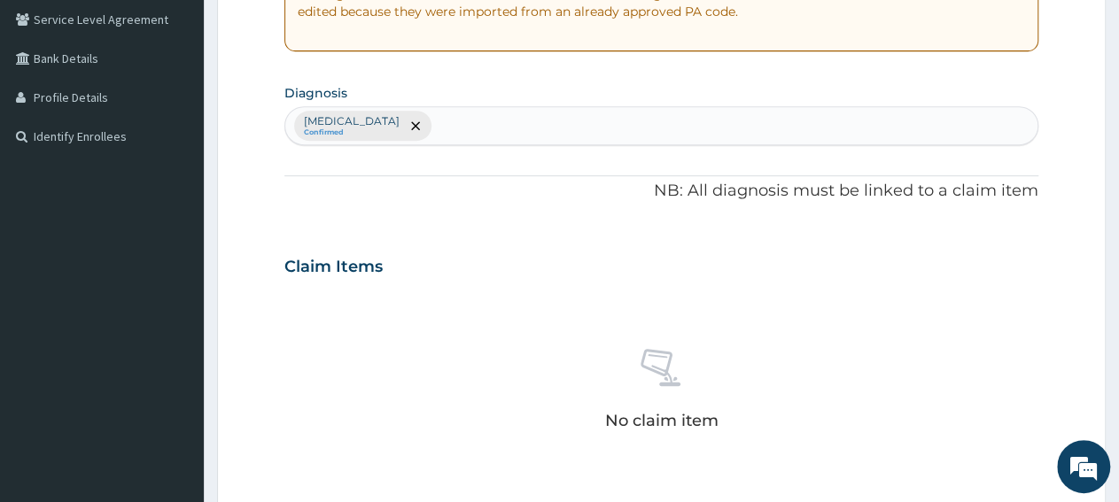
click at [508, 135] on div "Conjunctivitis Confirmed" at bounding box center [661, 125] width 752 height 37
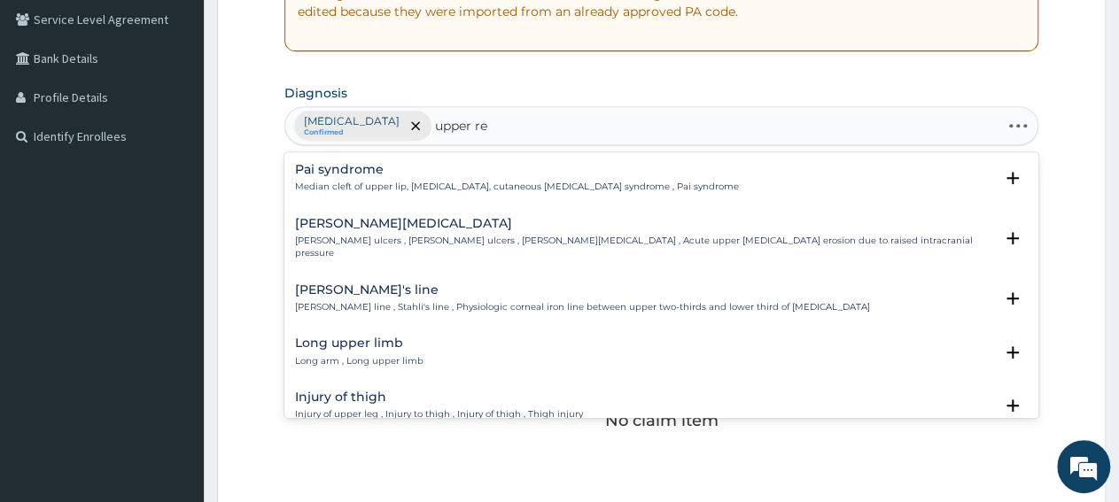
type input "upper res"
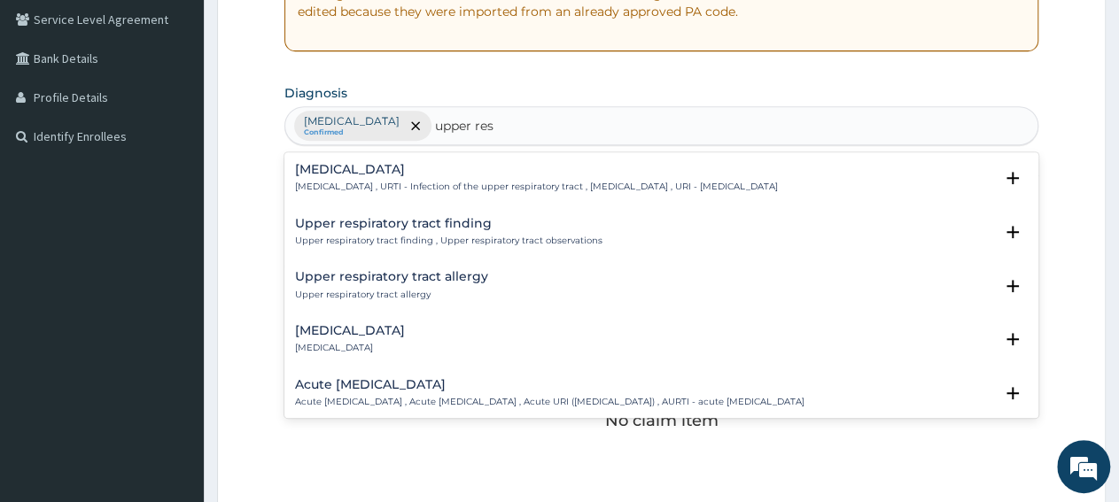
click at [458, 176] on div "Upper respiratory infection Upper respiratory infection , URTI - Infection of t…" at bounding box center [536, 178] width 483 height 31
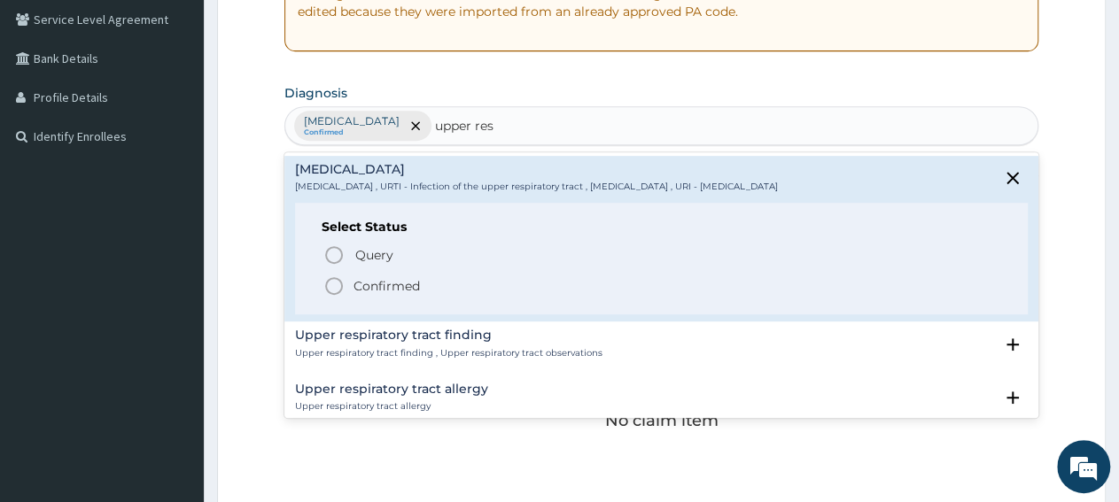
click at [374, 290] on p "Confirmed" at bounding box center [386, 286] width 66 height 18
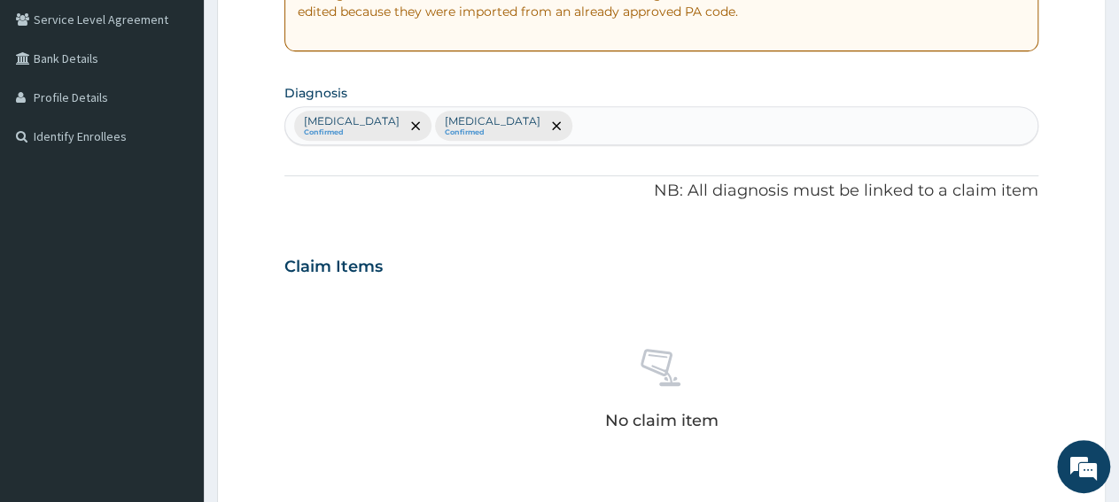
scroll to position [737, 0]
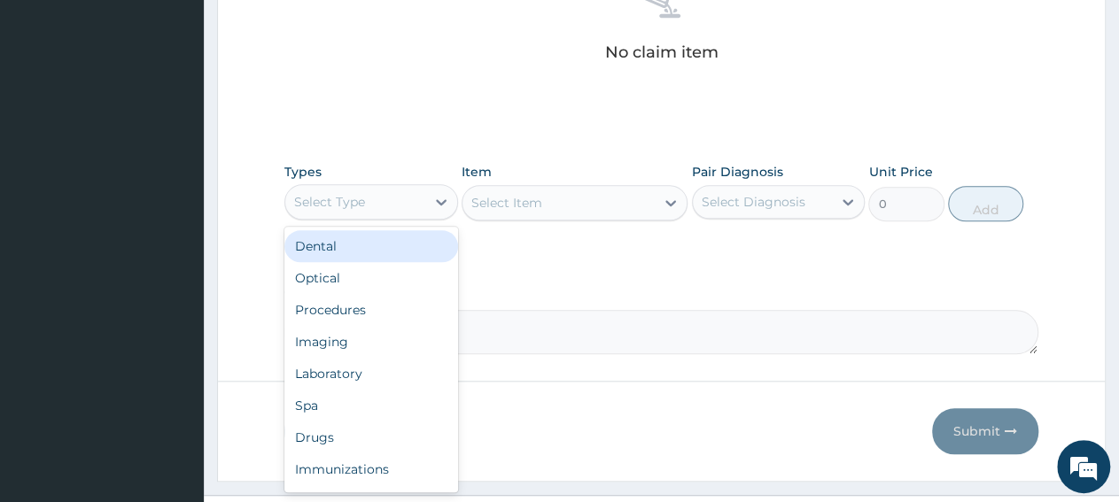
click at [376, 210] on div "Select Type" at bounding box center [355, 202] width 140 height 28
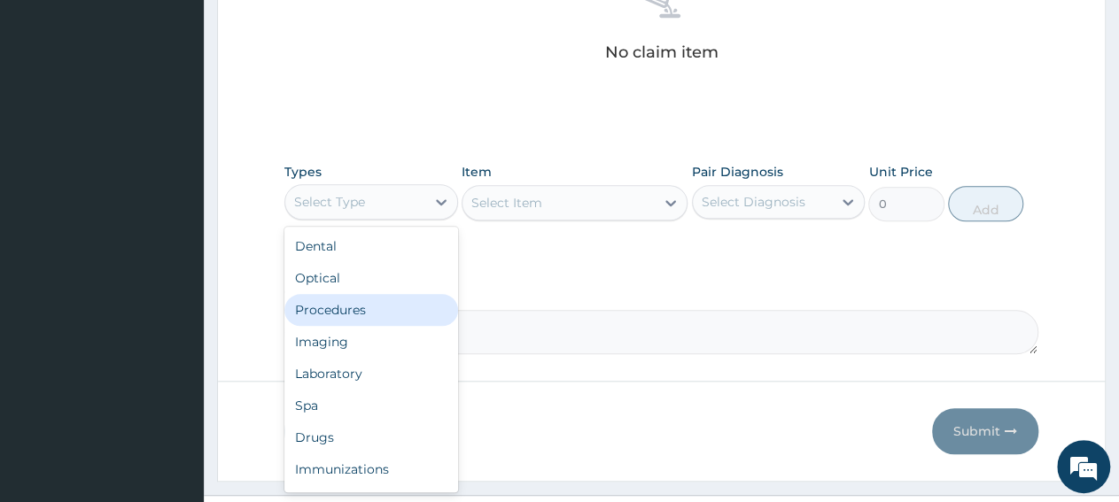
click at [375, 310] on div "Procedures" at bounding box center [371, 310] width 174 height 32
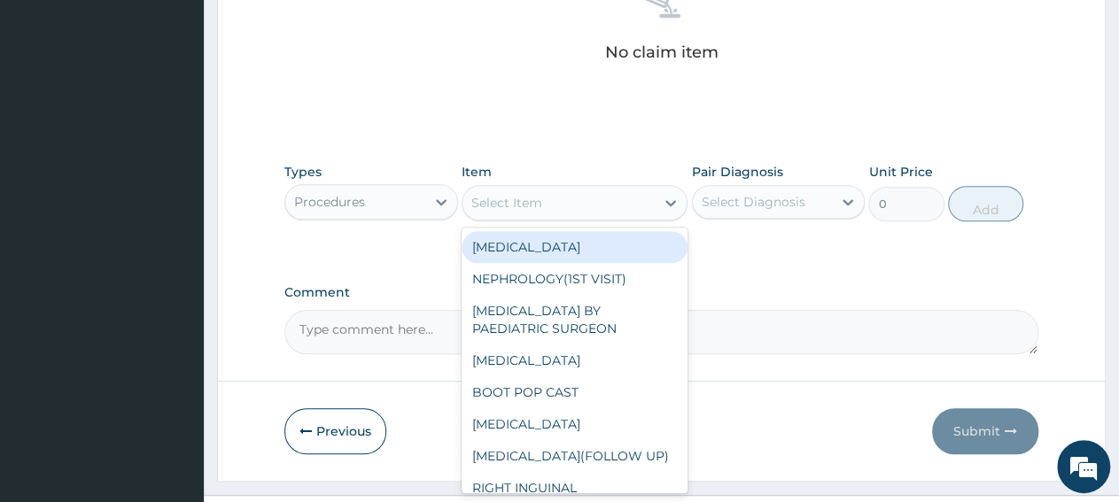
click at [572, 196] on div "Select Item" at bounding box center [558, 203] width 192 height 28
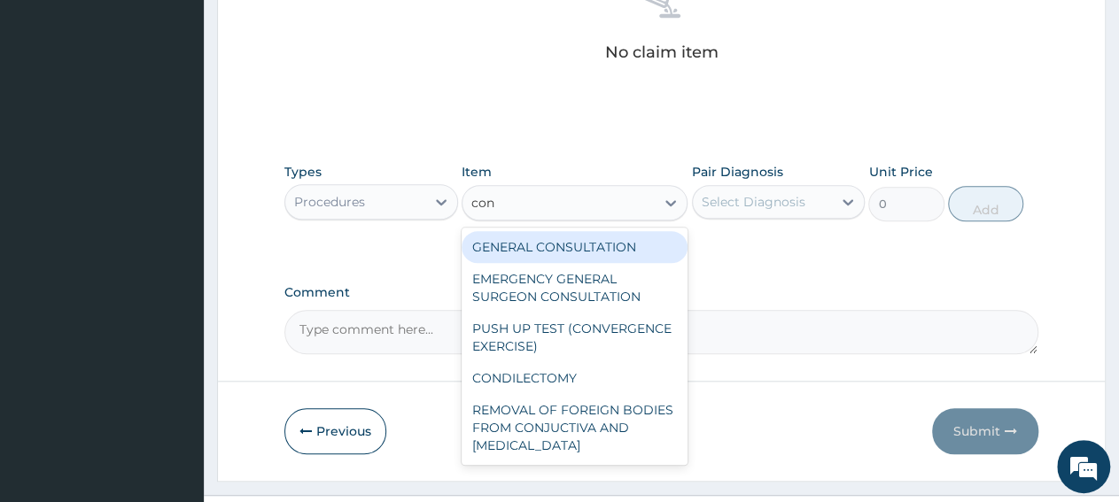
type input "cons"
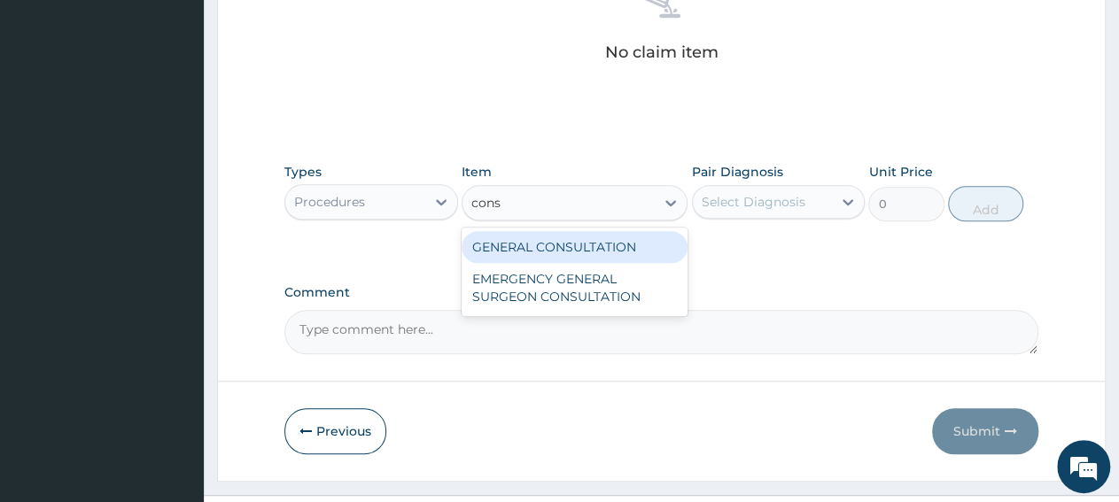
click at [628, 249] on div "GENERAL CONSULTATION" at bounding box center [574, 247] width 226 height 32
type input "3150"
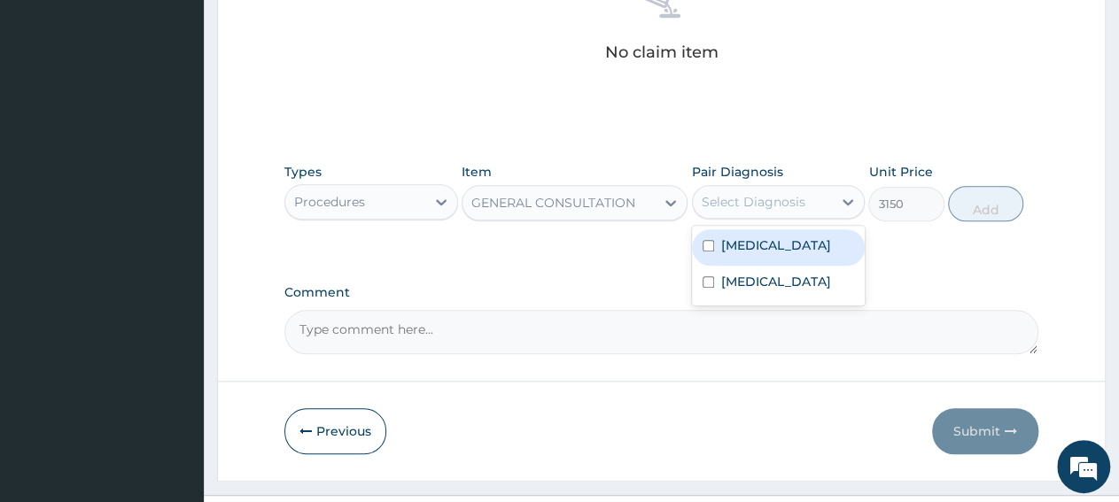
click at [734, 208] on div "Select Diagnosis" at bounding box center [754, 202] width 104 height 18
click at [740, 244] on label "Conjunctivitis" at bounding box center [776, 245] width 110 height 18
checkbox input "true"
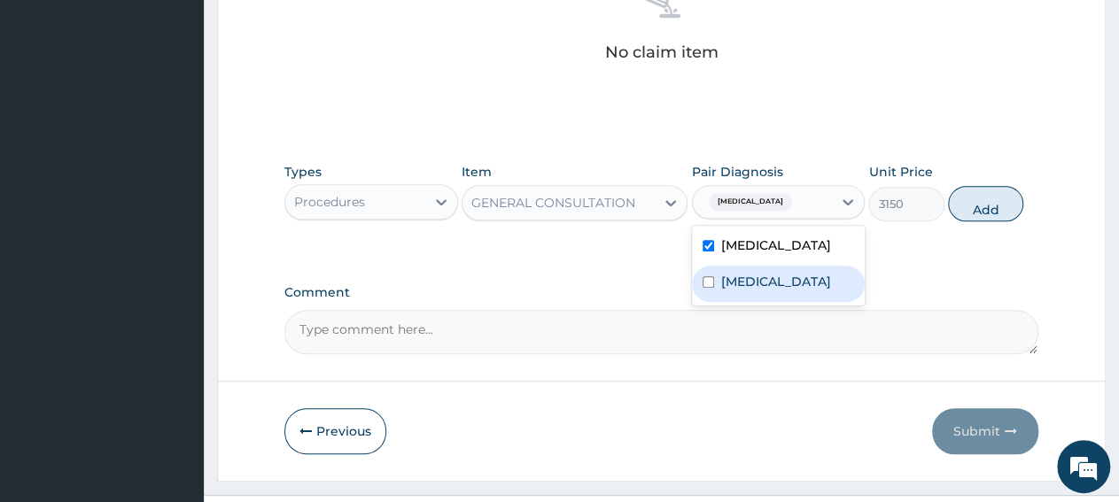
click at [745, 278] on label "Upper respiratory infection" at bounding box center [776, 282] width 110 height 18
checkbox input "true"
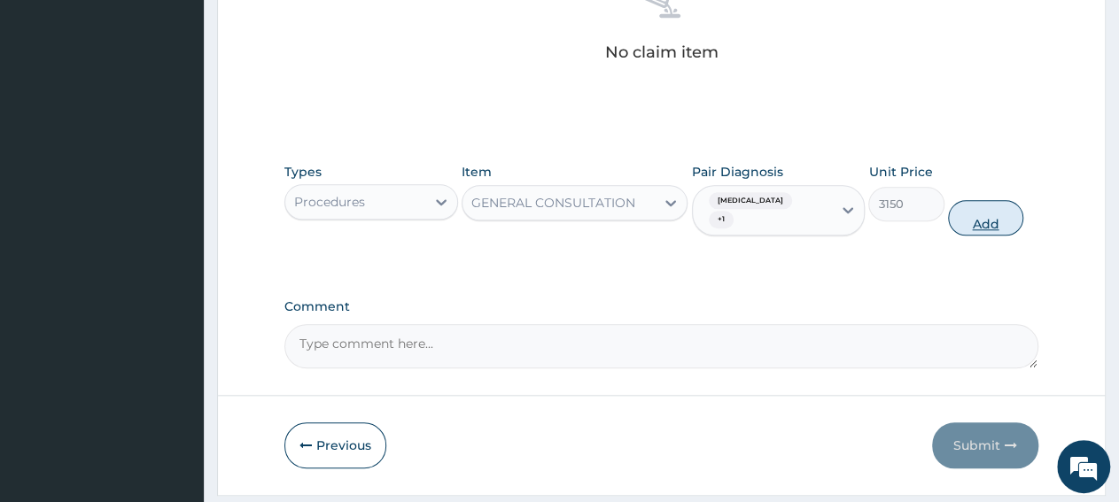
click at [966, 200] on button "Add" at bounding box center [985, 217] width 75 height 35
type input "0"
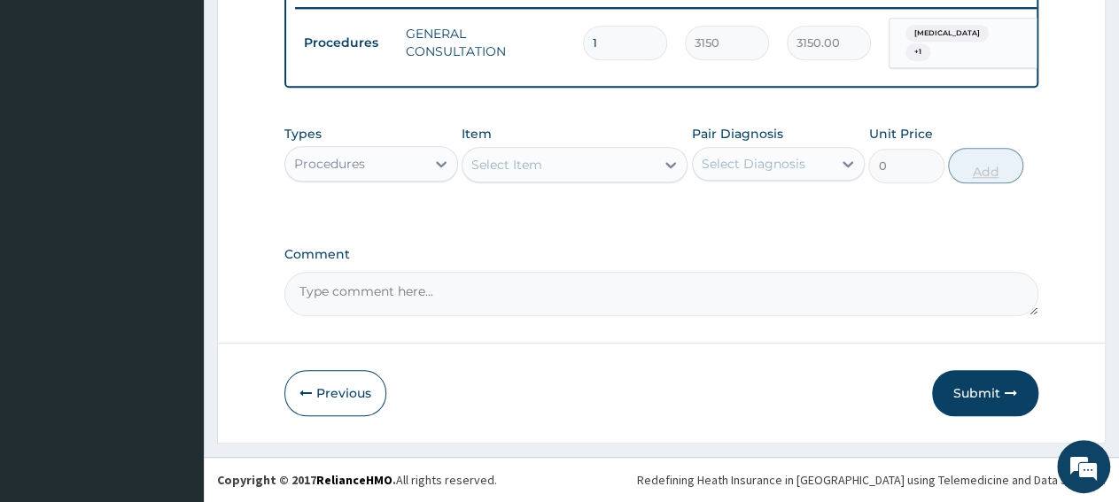
scroll to position [703, 0]
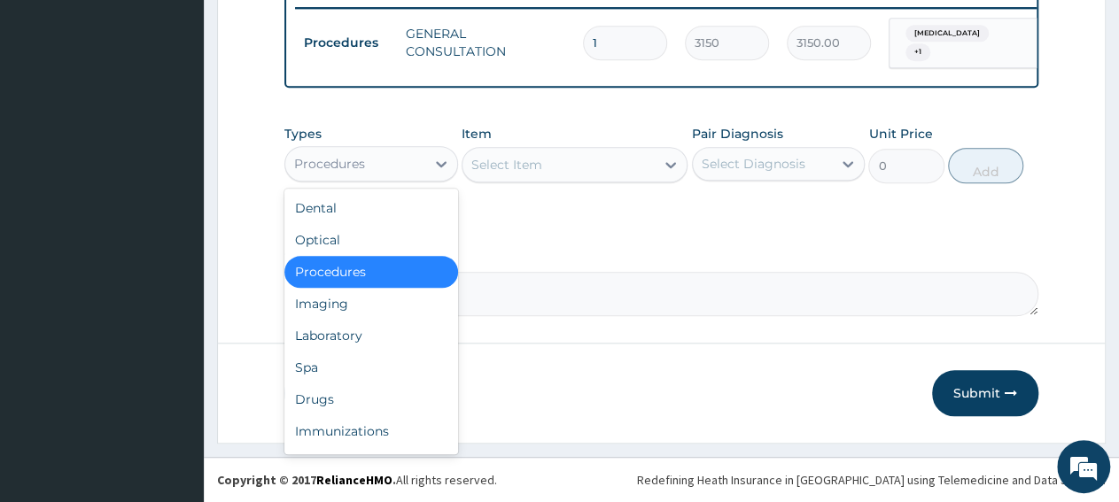
click at [386, 174] on div "Procedures" at bounding box center [355, 164] width 140 height 28
click at [375, 398] on div "Drugs" at bounding box center [371, 400] width 174 height 32
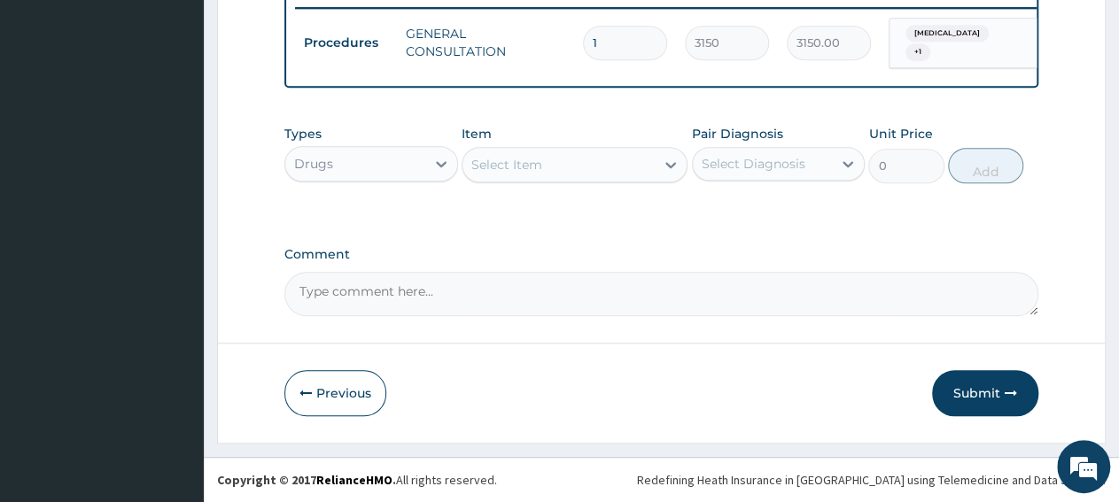
click at [518, 168] on div "Select Item" at bounding box center [506, 165] width 71 height 18
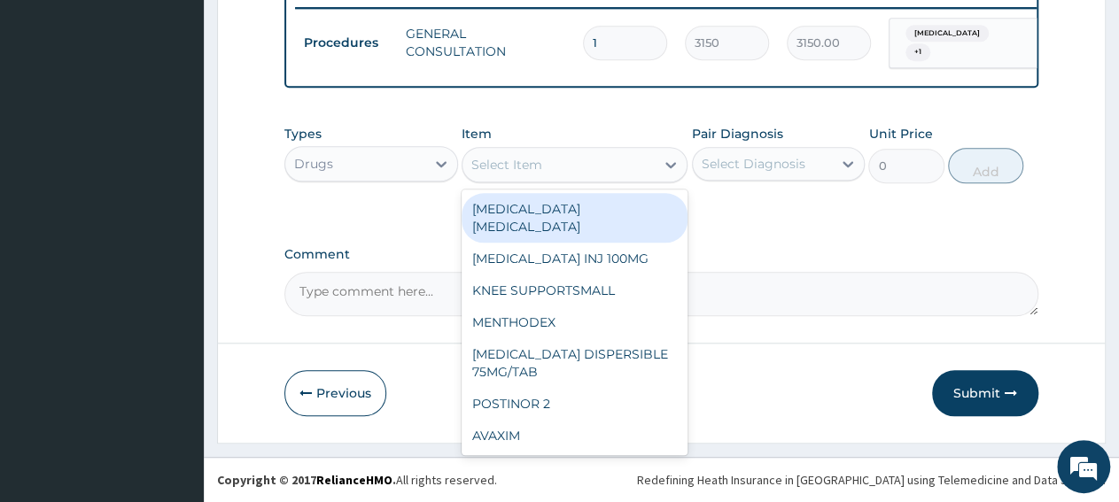
paste input "LORATIDINE SYR 5MG/5ML"
type input "LORATIDINE SYR 5MG/5ML"
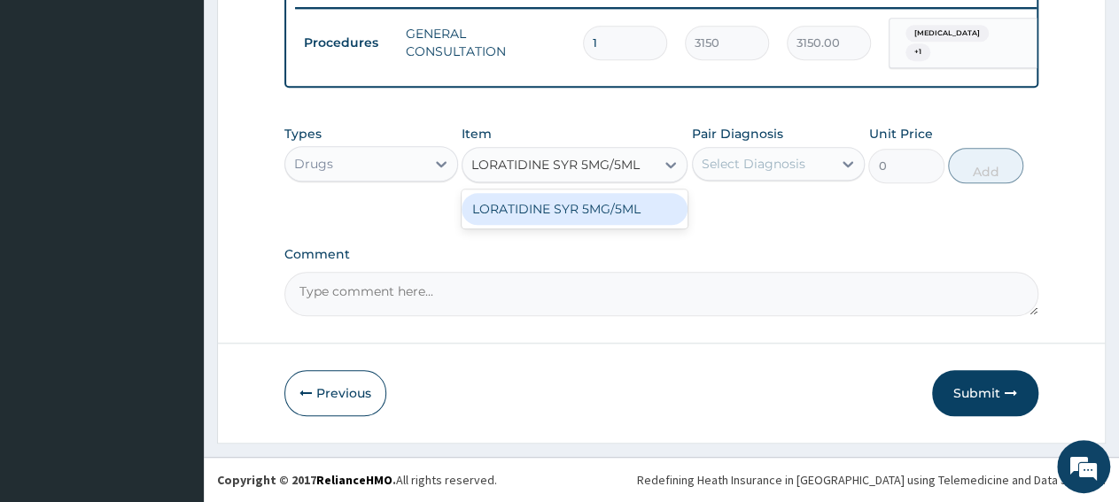
click at [554, 220] on div "LORATIDINE SYR 5MG/5ML" at bounding box center [574, 209] width 226 height 32
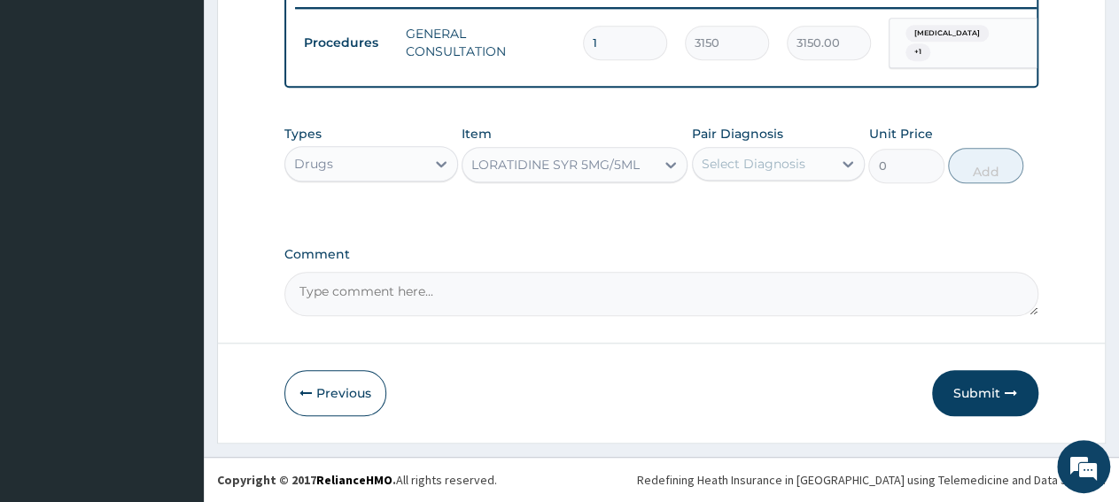
type input "1411.199951171875"
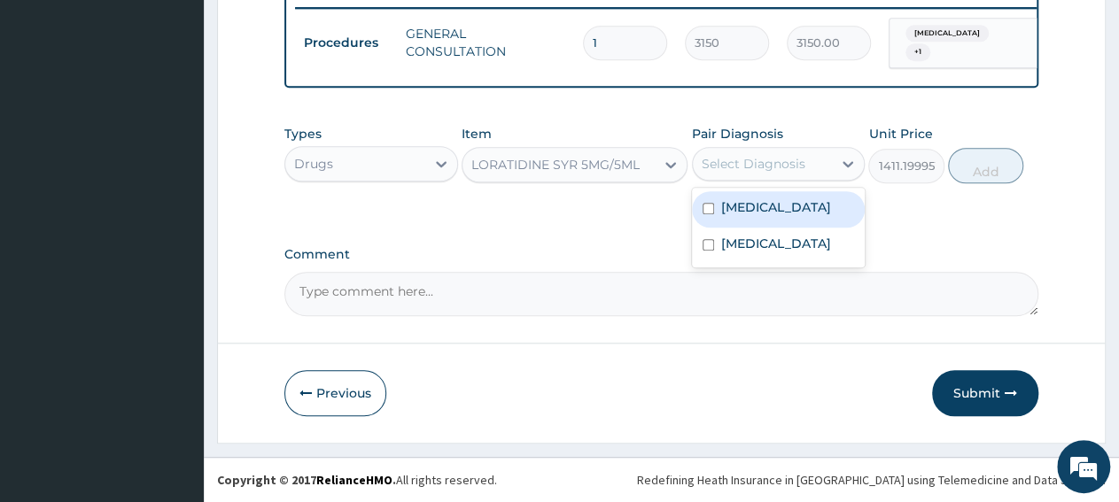
click at [752, 159] on div "Select Diagnosis" at bounding box center [754, 164] width 104 height 18
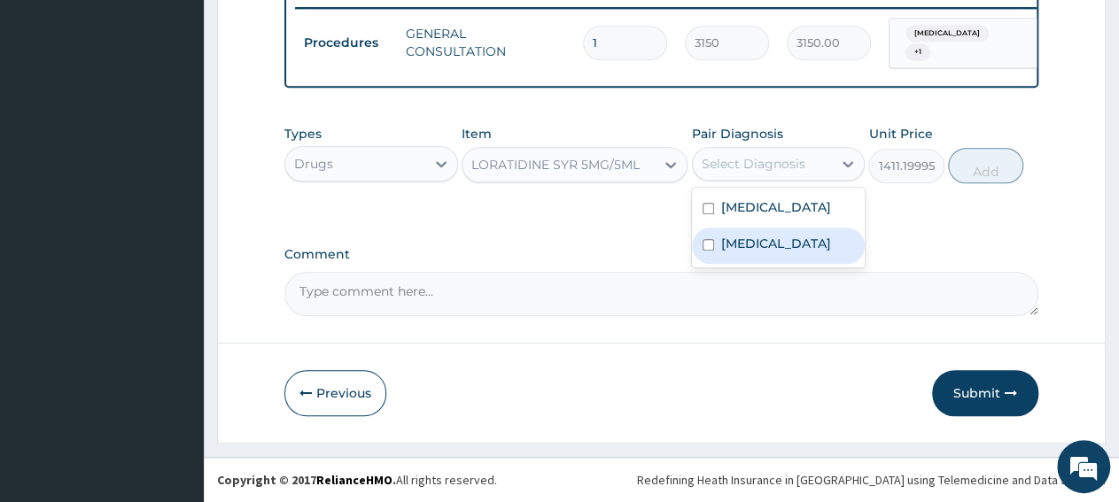
click at [749, 251] on label "Upper respiratory infection" at bounding box center [776, 244] width 110 height 18
checkbox input "true"
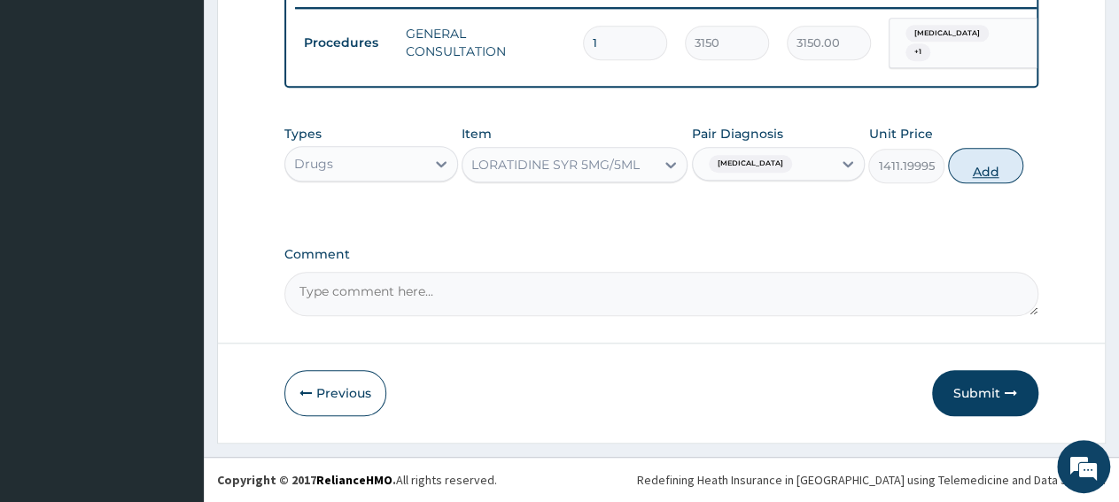
click at [970, 164] on button "Add" at bounding box center [985, 165] width 75 height 35
type input "0"
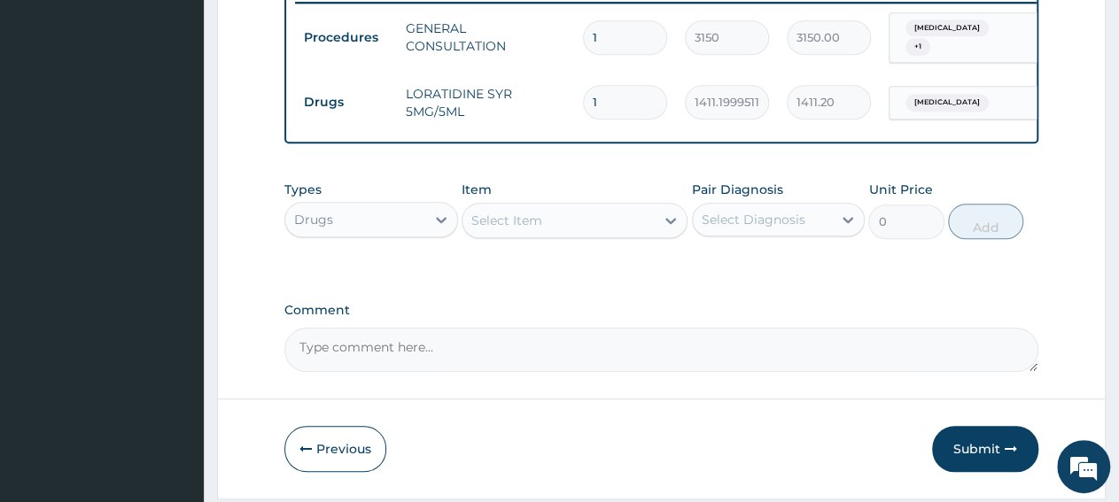
click at [518, 224] on div "Select Item" at bounding box center [506, 221] width 71 height 18
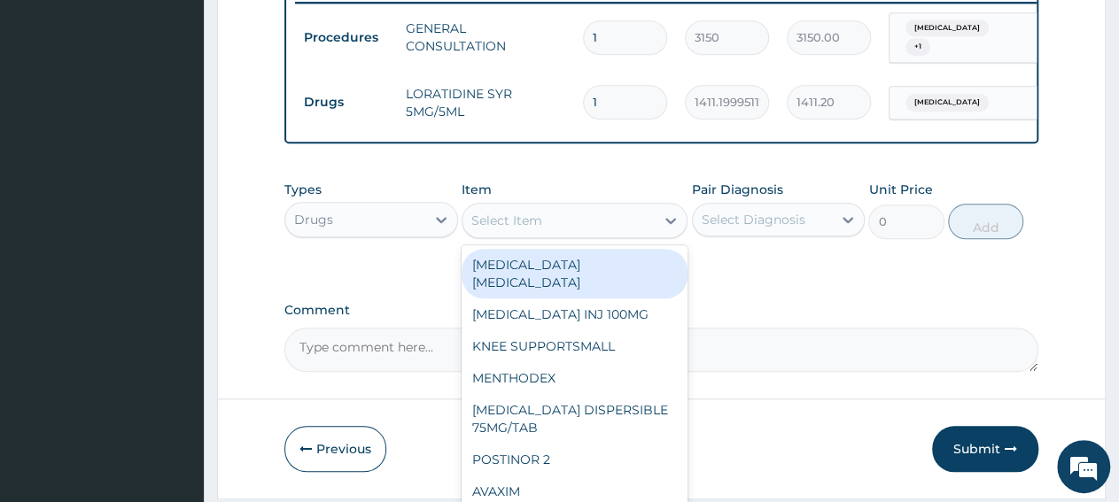
paste input "PCM SYRUP EMZOR"
type input "PCM SYRUP EMZOR"
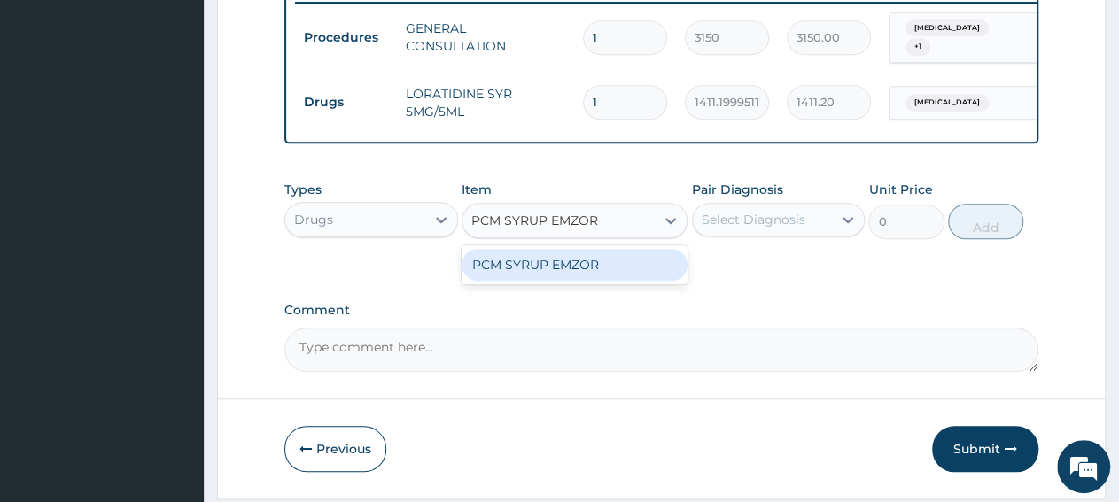
click at [522, 273] on div "PCM SYRUP EMZOR" at bounding box center [574, 265] width 226 height 32
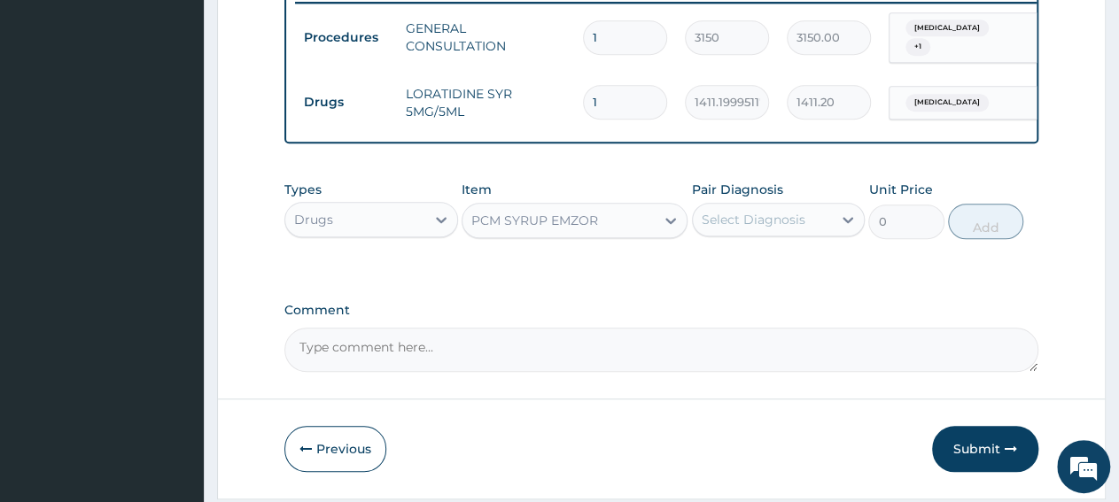
type input "940.7999877929688"
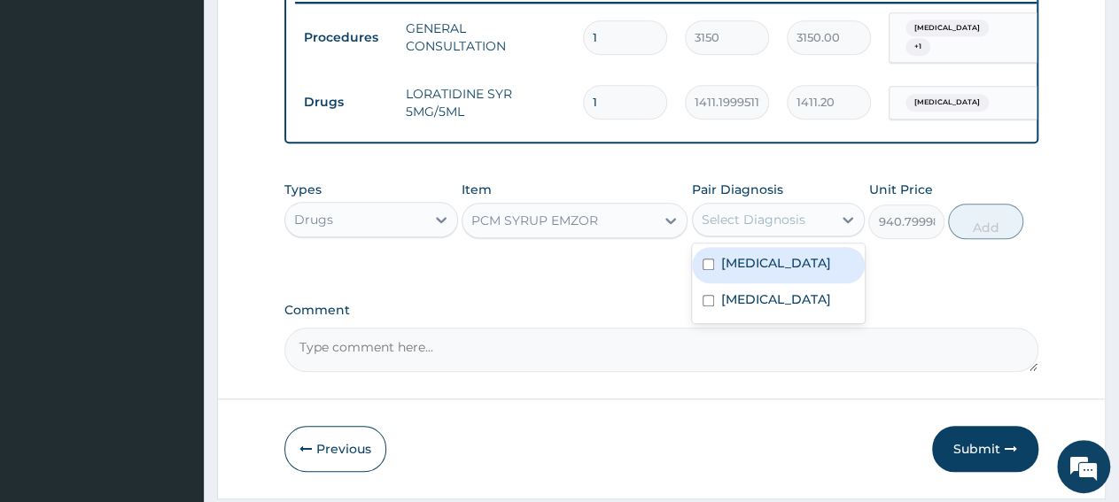
click at [709, 225] on div "Select Diagnosis" at bounding box center [754, 220] width 104 height 18
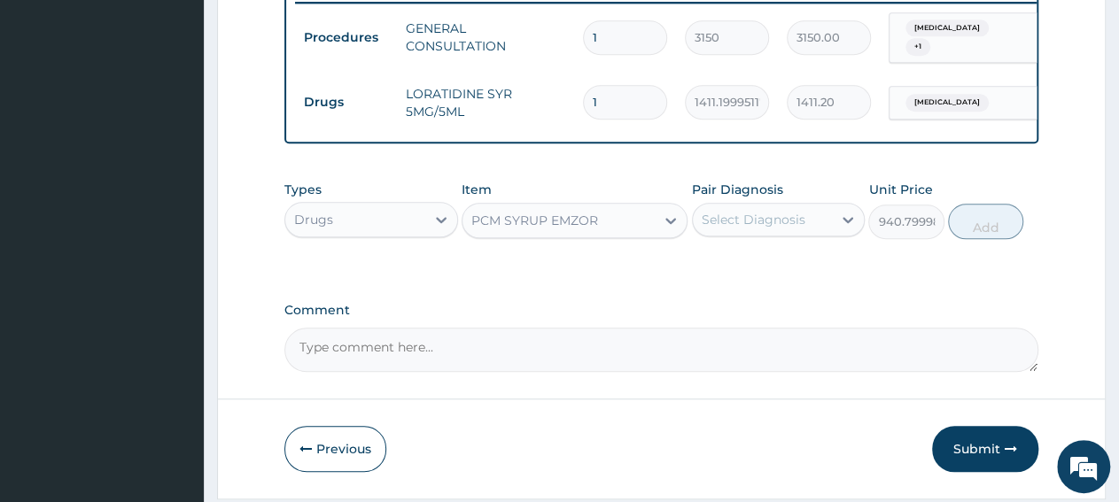
click at [936, 275] on div "Types Drugs Item PCM SYRUP EMZOR Pair Diagnosis Select Diagnosis Unit Price 940…" at bounding box center [661, 223] width 754 height 103
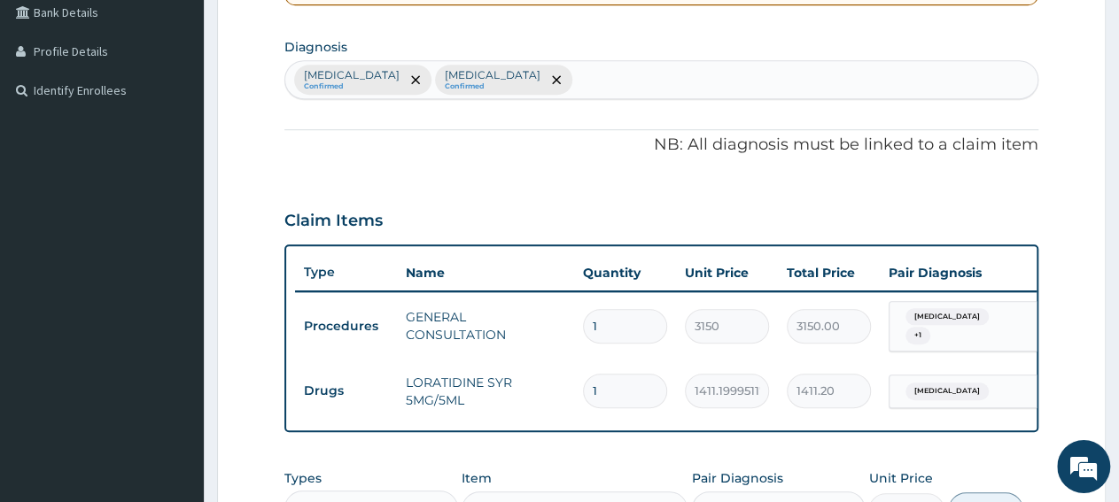
scroll to position [243, 0]
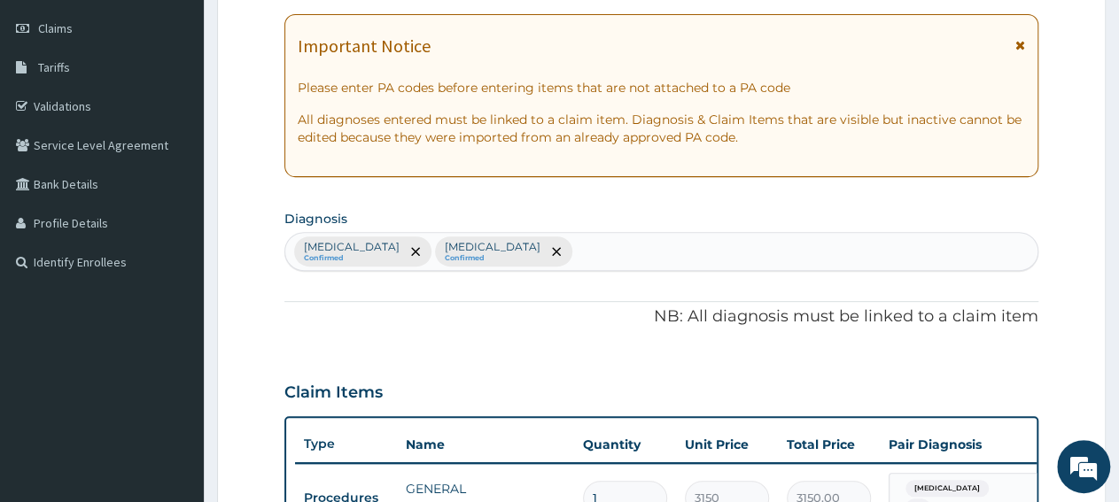
click at [664, 252] on div "Conjunctivitis Confirmed Upper respiratory infection Confirmed" at bounding box center [661, 251] width 752 height 37
type input "pain"
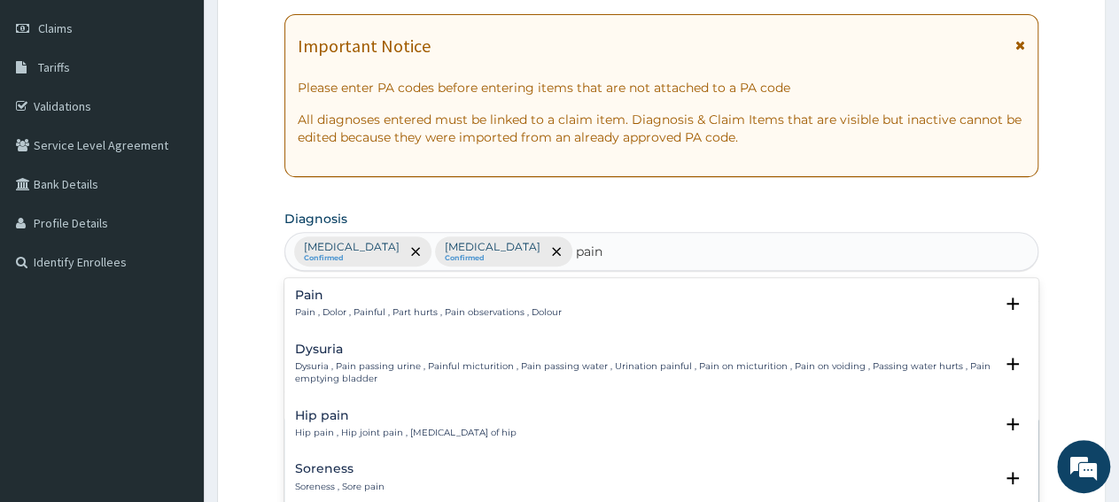
click at [391, 306] on p "Pain , Dolor , Painful , Part hurts , Pain observations , Dolour" at bounding box center [428, 312] width 267 height 12
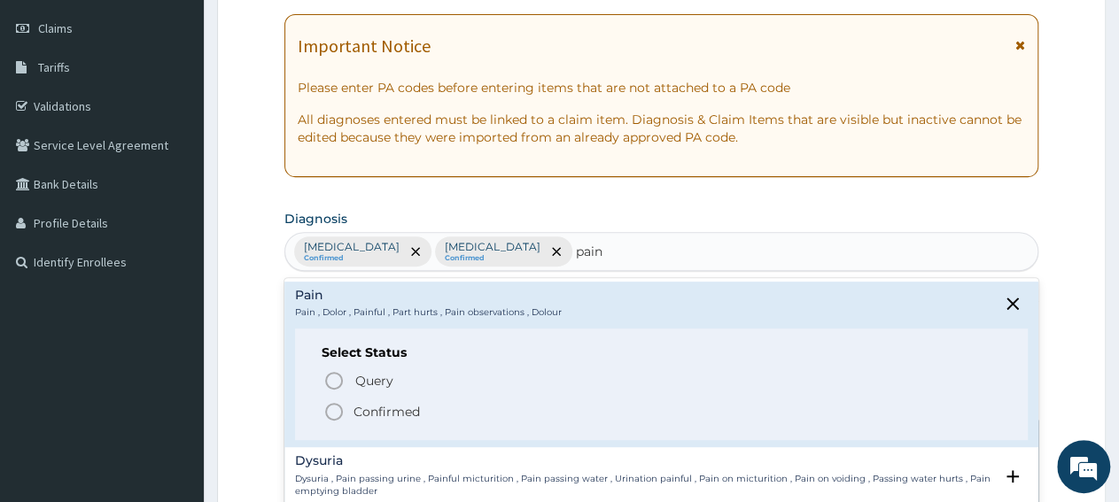
click at [408, 412] on p "Confirmed" at bounding box center [386, 412] width 66 height 18
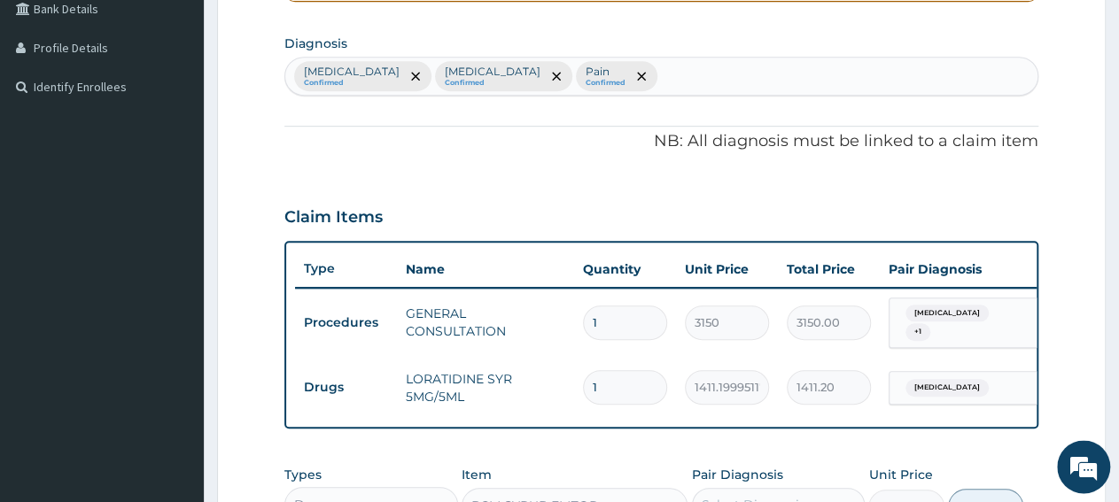
scroll to position [427, 0]
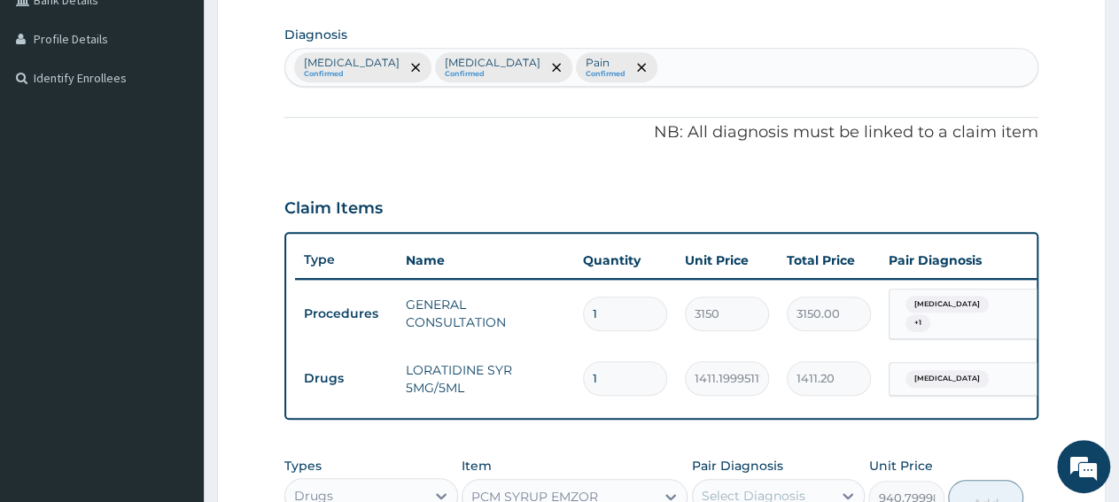
click at [930, 314] on span "+ 1" at bounding box center [917, 323] width 25 height 18
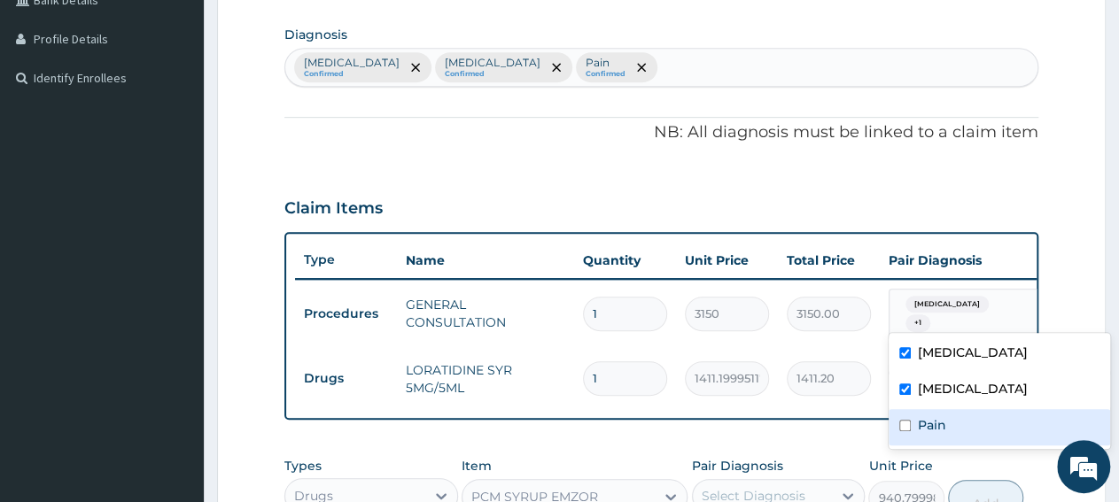
click at [943, 426] on label "Pain" at bounding box center [932, 425] width 28 height 18
checkbox input "true"
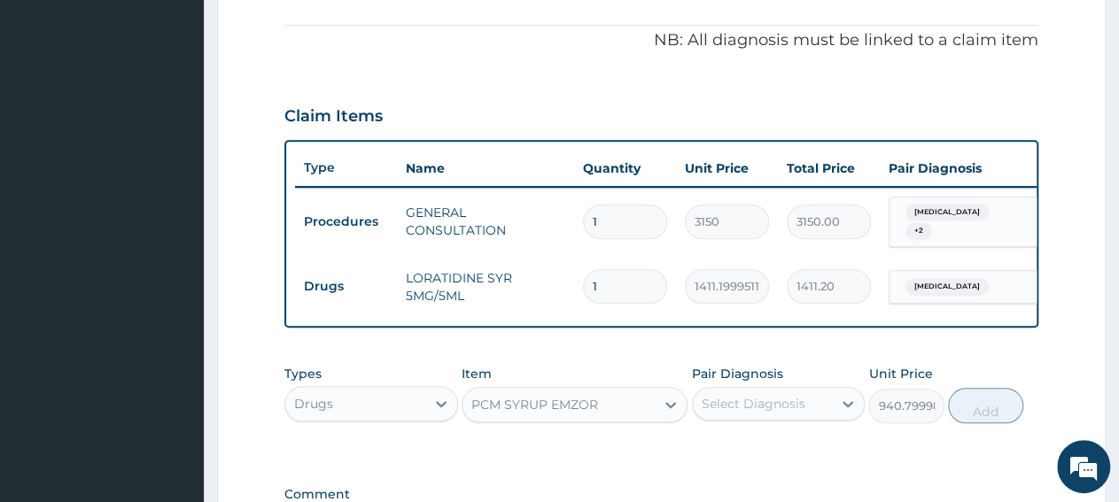
click at [807, 360] on div "PA Code / Prescription Code Enter Code(Secondary Care Only) Encounter Date 06-0…" at bounding box center [661, 103] width 754 height 906
click at [790, 413] on div "Select Diagnosis" at bounding box center [754, 404] width 104 height 18
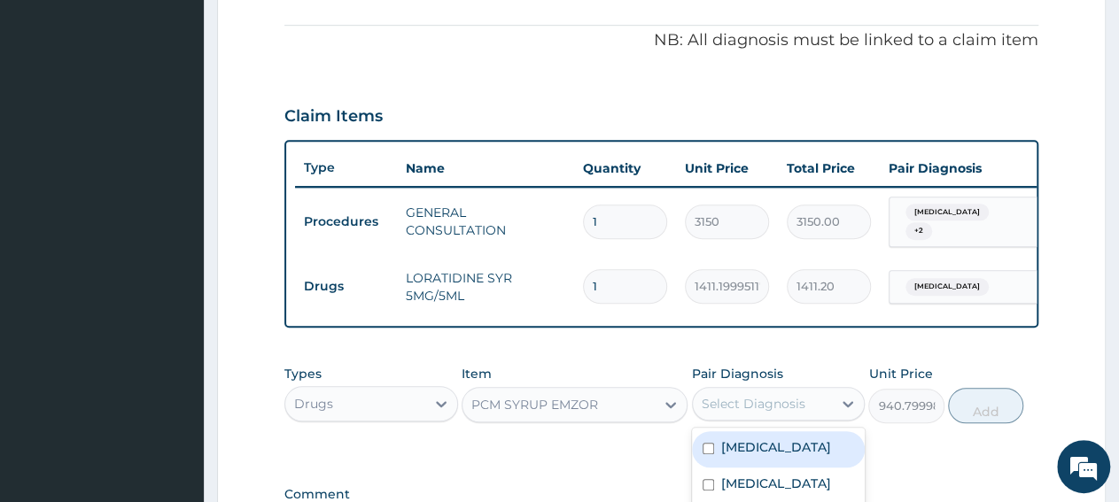
scroll to position [611, 0]
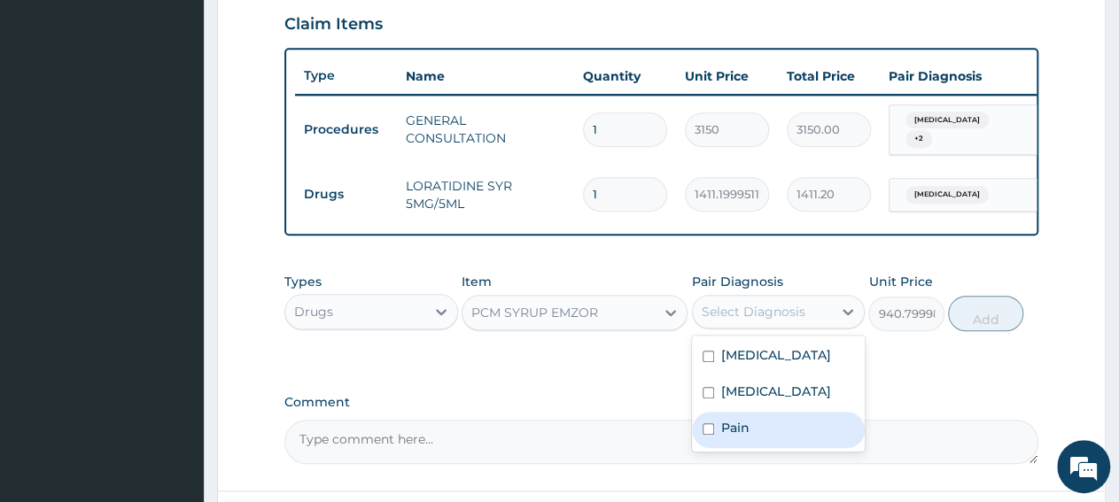
click at [763, 448] on div "Pain" at bounding box center [779, 430] width 174 height 36
checkbox input "true"
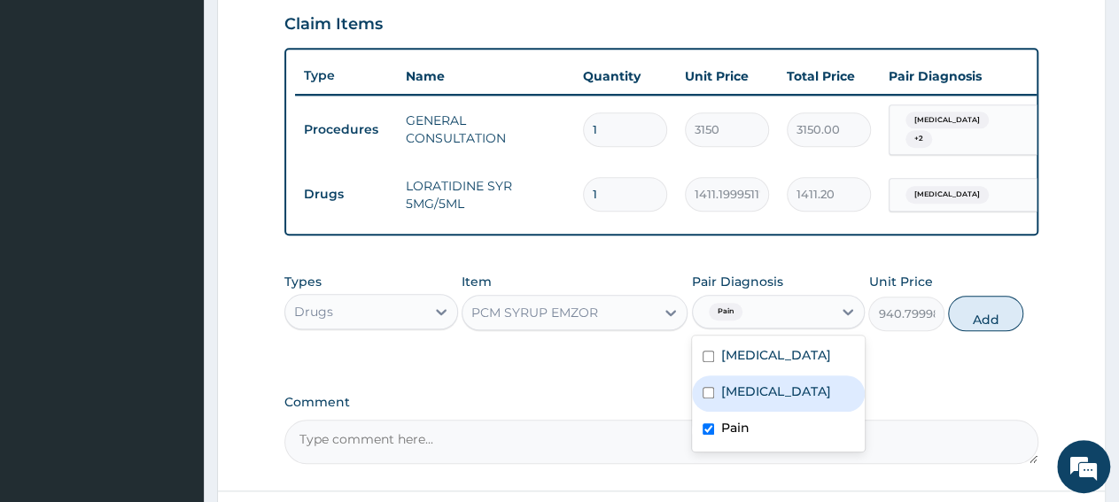
click at [798, 400] on label "Upper respiratory infection" at bounding box center [776, 392] width 110 height 18
checkbox input "true"
click at [1007, 320] on button "Add" at bounding box center [985, 313] width 75 height 35
type input "0"
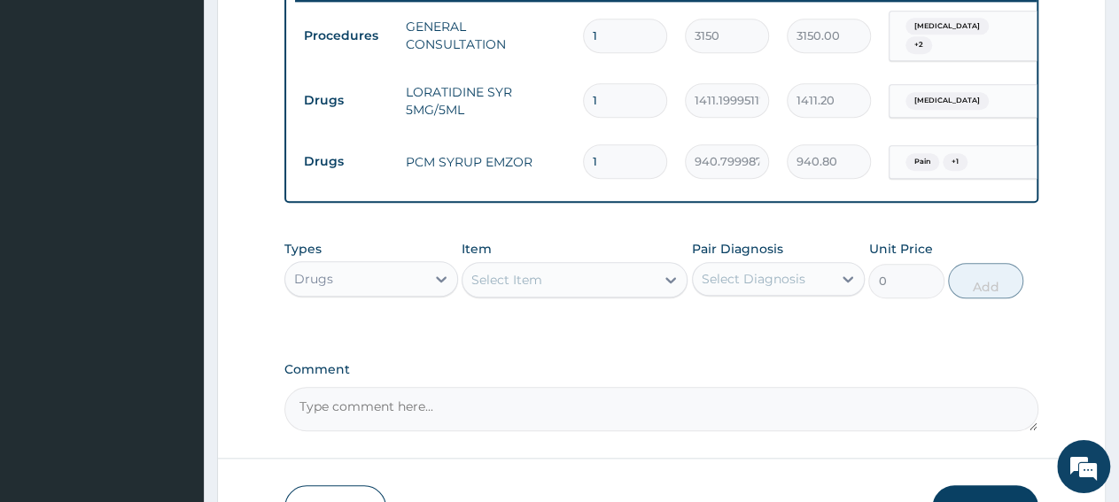
scroll to position [826, 0]
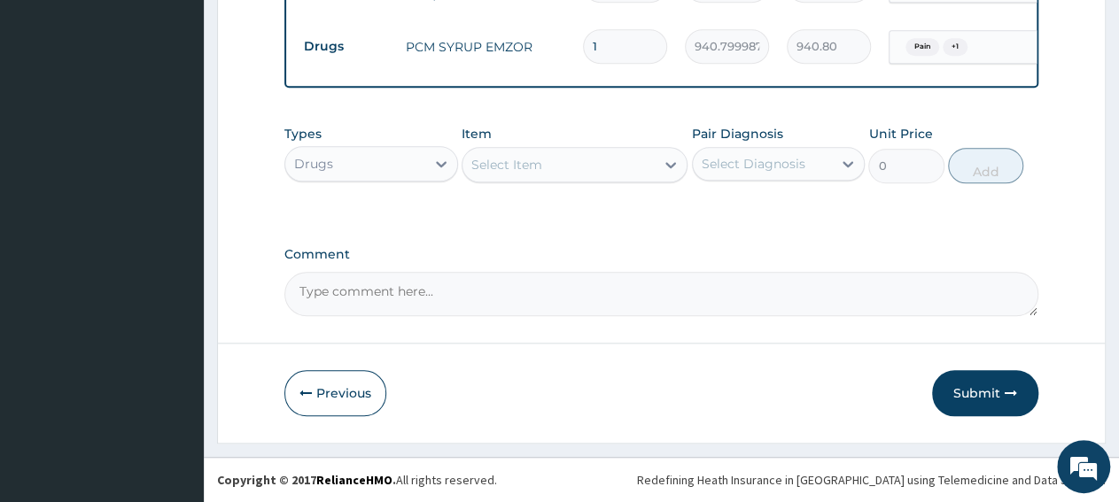
click at [558, 169] on div "Select Item" at bounding box center [558, 165] width 192 height 28
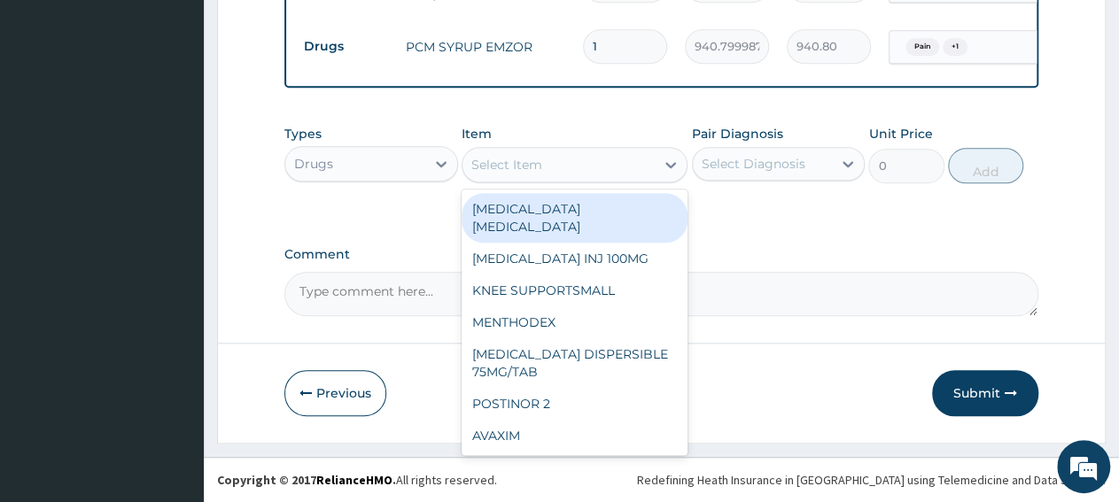
paste input "CHLORAPHENICOL EYE DROP"
type input "CHLORAPHENICOL EYE DROP"
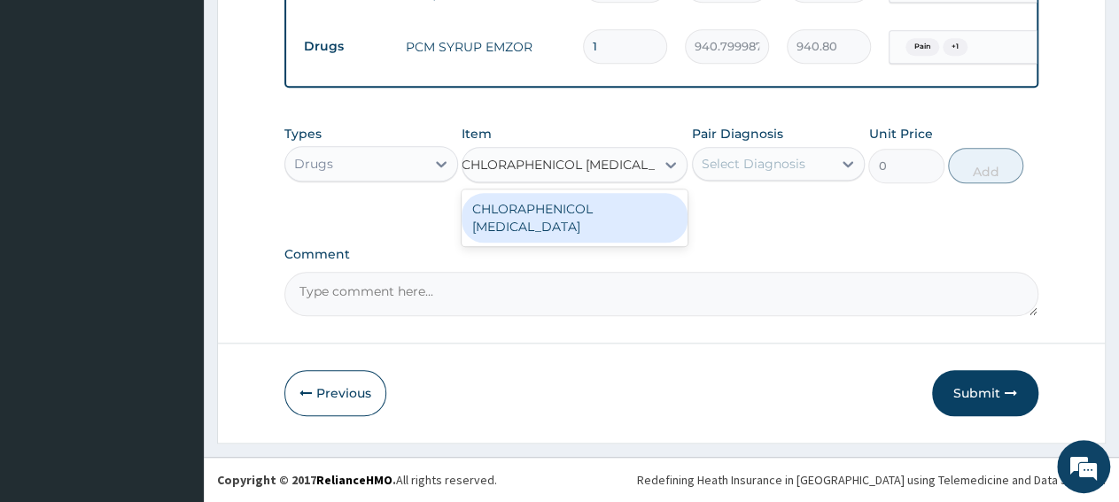
click at [555, 215] on div "CHLORAPHENICOL EYE DROP" at bounding box center [574, 218] width 226 height 50
type input "766.7520141601562"
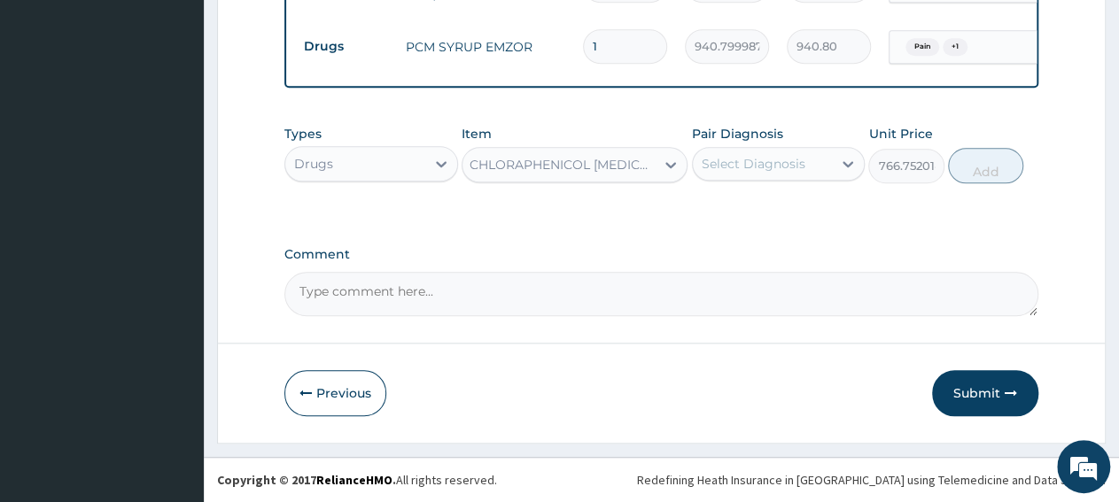
click at [758, 171] on div "Select Diagnosis" at bounding box center [754, 164] width 104 height 18
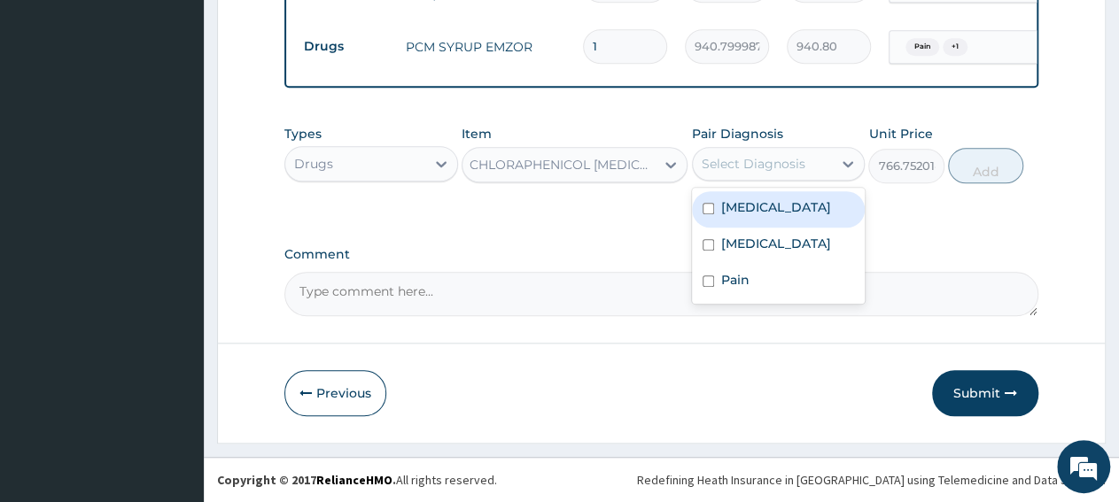
click at [770, 206] on label "Conjunctivitis" at bounding box center [776, 207] width 110 height 18
checkbox input "true"
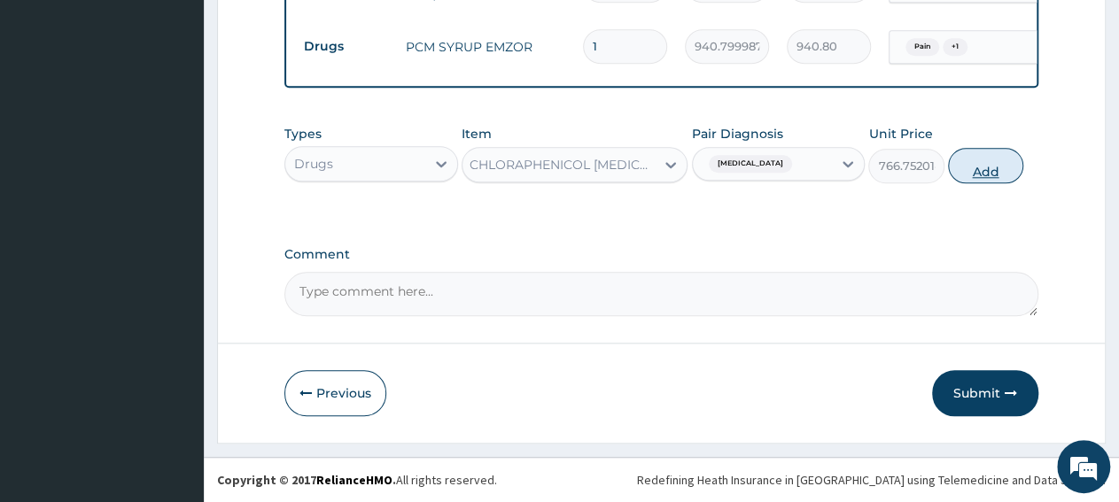
click at [985, 178] on button "Add" at bounding box center [985, 165] width 75 height 35
type input "0"
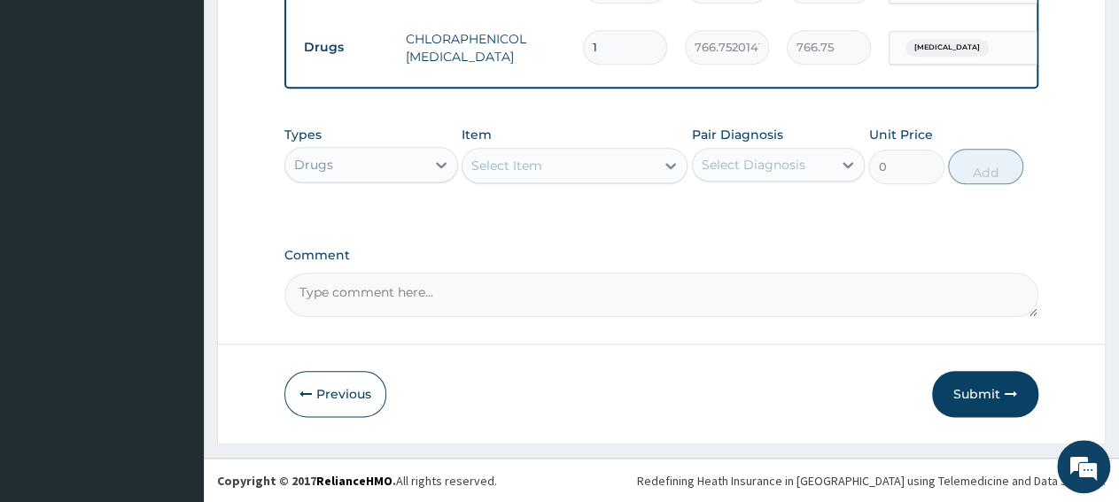
scroll to position [886, 0]
click at [958, 398] on button "Submit" at bounding box center [985, 393] width 106 height 46
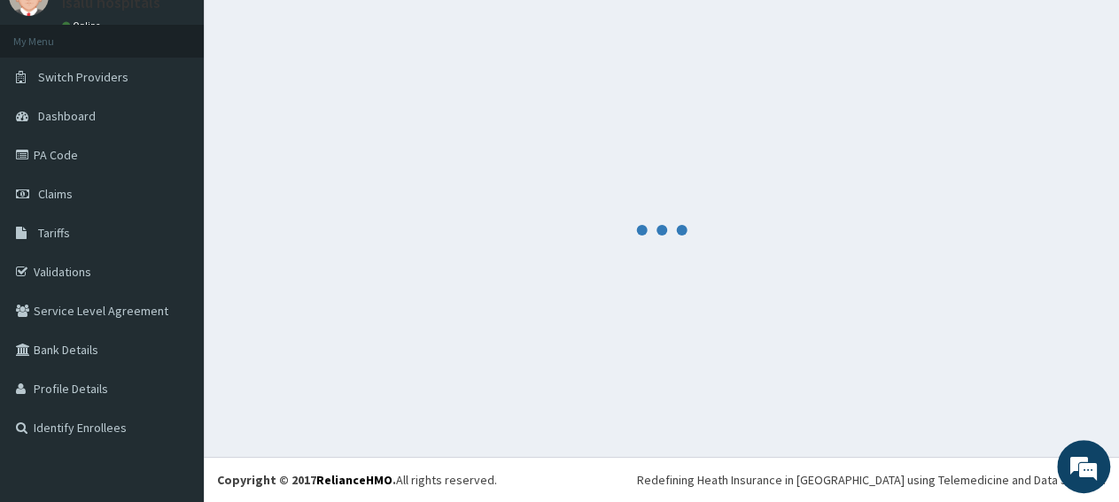
scroll to position [76, 0]
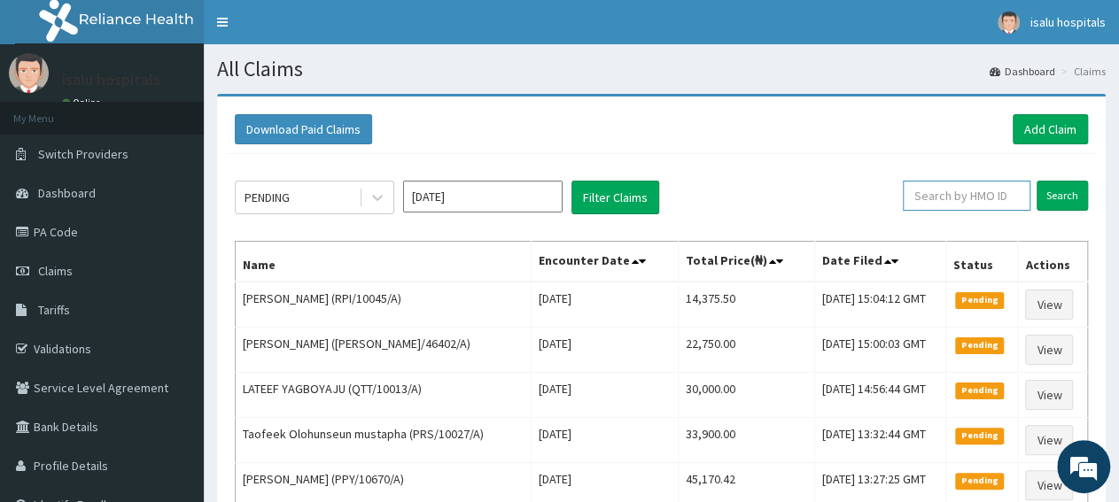
paste input "KUD/10376/C"
type input "KUD/10376/C"
click at [1071, 200] on input "Search" at bounding box center [1061, 196] width 51 height 30
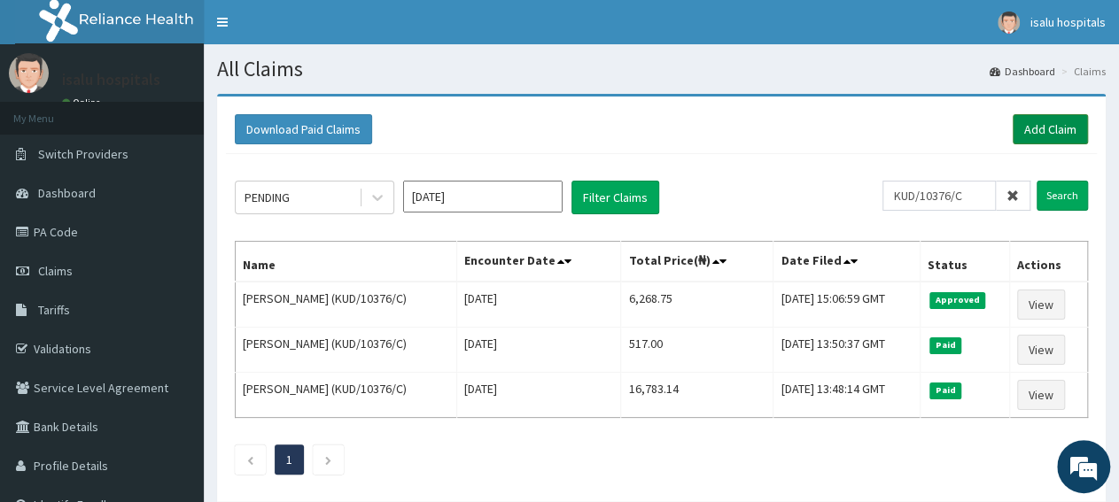
click at [1052, 128] on link "Add Claim" at bounding box center [1049, 129] width 75 height 30
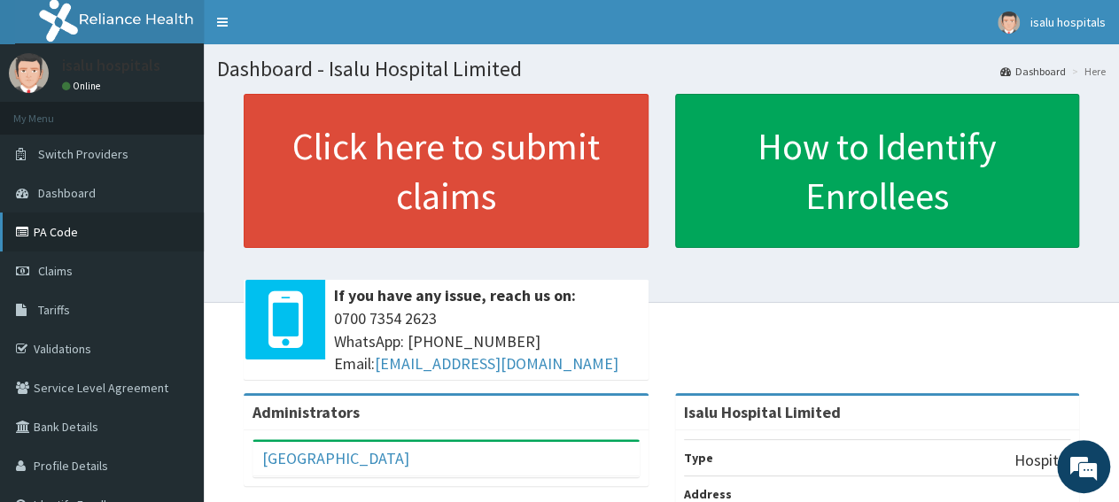
click at [79, 240] on link "PA Code" at bounding box center [102, 232] width 204 height 39
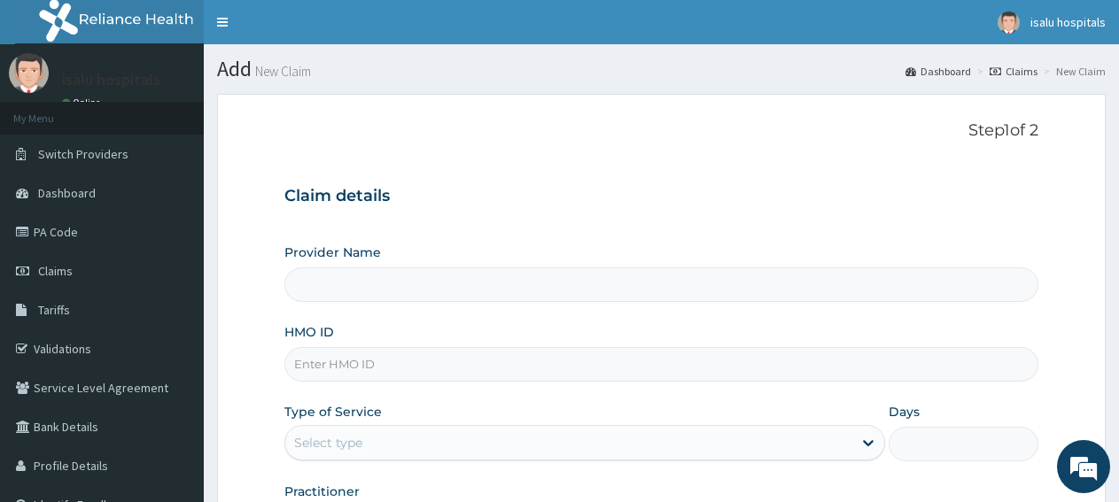
type input "Isalu Hospital Limited"
paste input "LTI/10279/A"
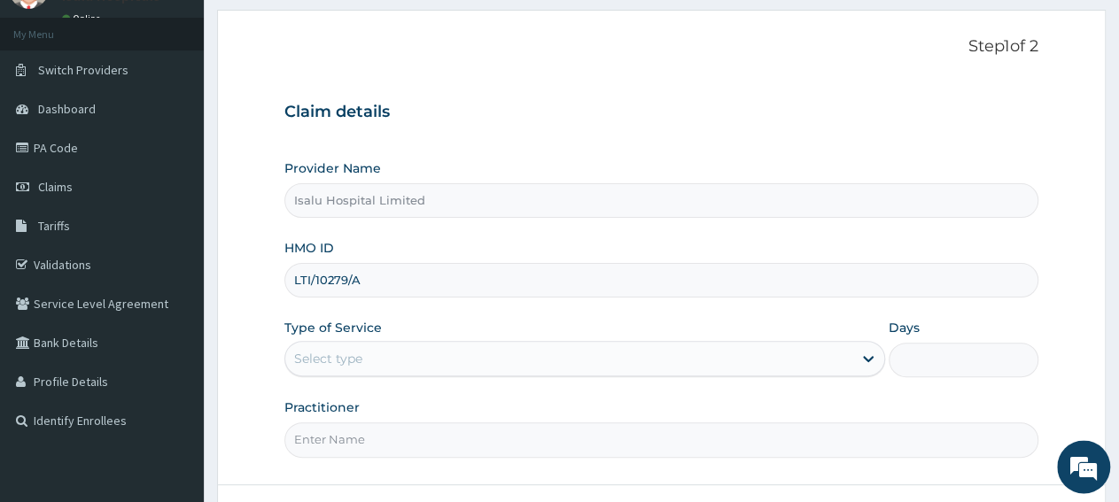
scroll to position [92, 0]
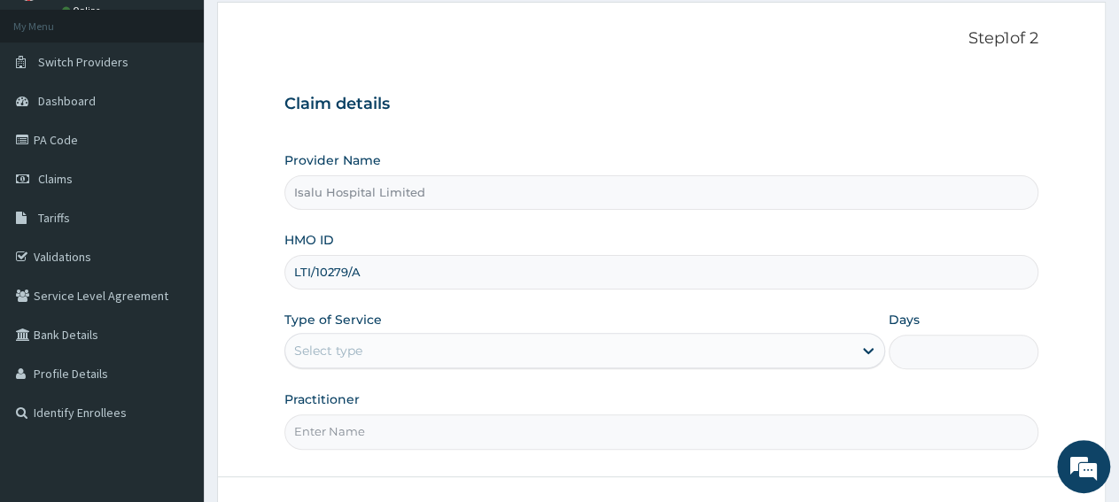
type input "LTI/10279/A"
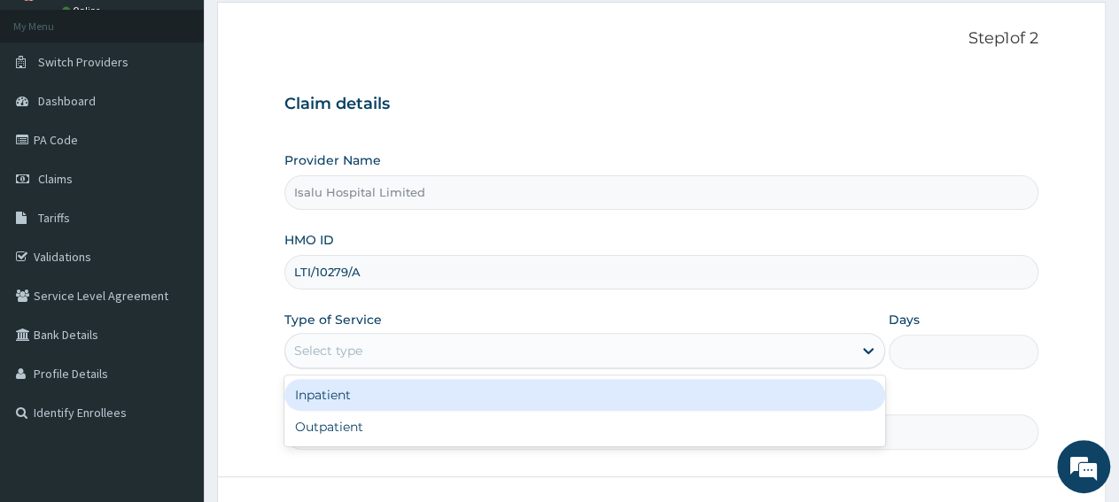
click at [353, 355] on div "Select type" at bounding box center [328, 351] width 68 height 18
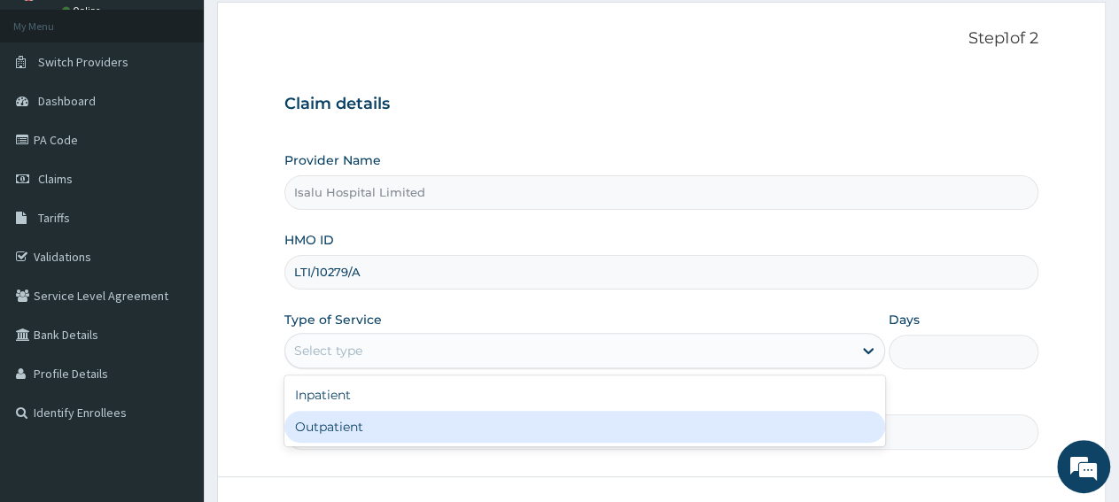
click at [386, 426] on div "Outpatient" at bounding box center [584, 427] width 600 height 32
type input "1"
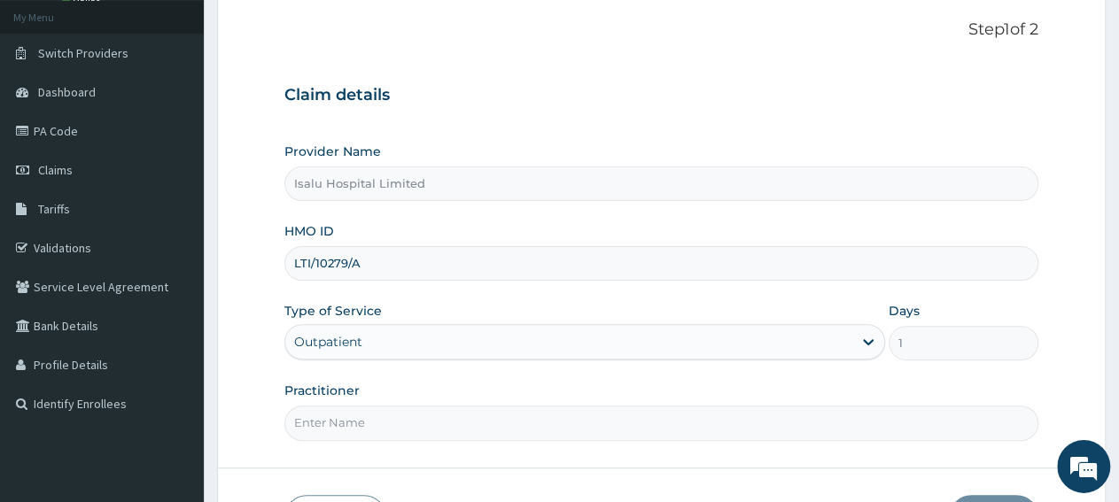
scroll to position [221, 0]
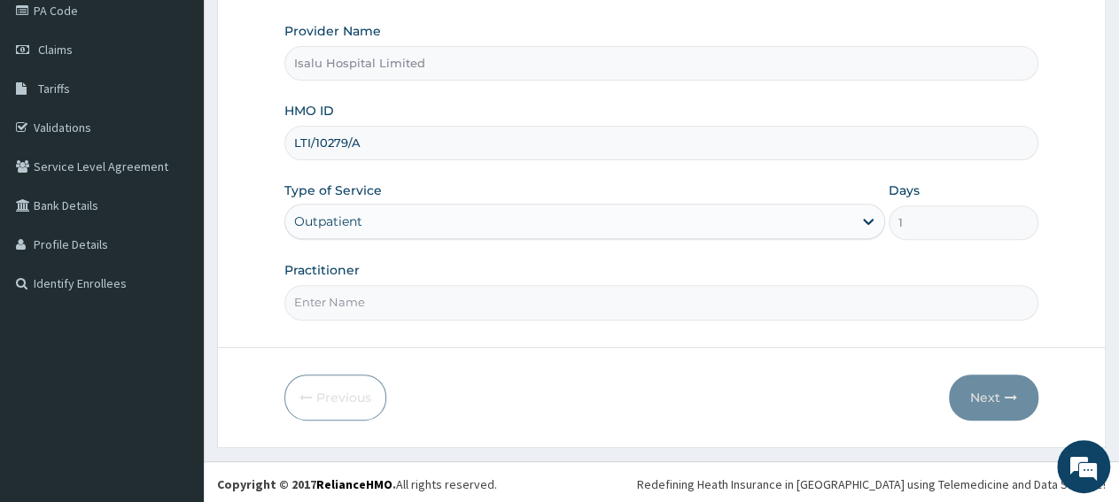
paste input "[PERSON_NAME]"
type input "[PERSON_NAME]"
click at [1013, 386] on button "Next" at bounding box center [993, 398] width 89 height 46
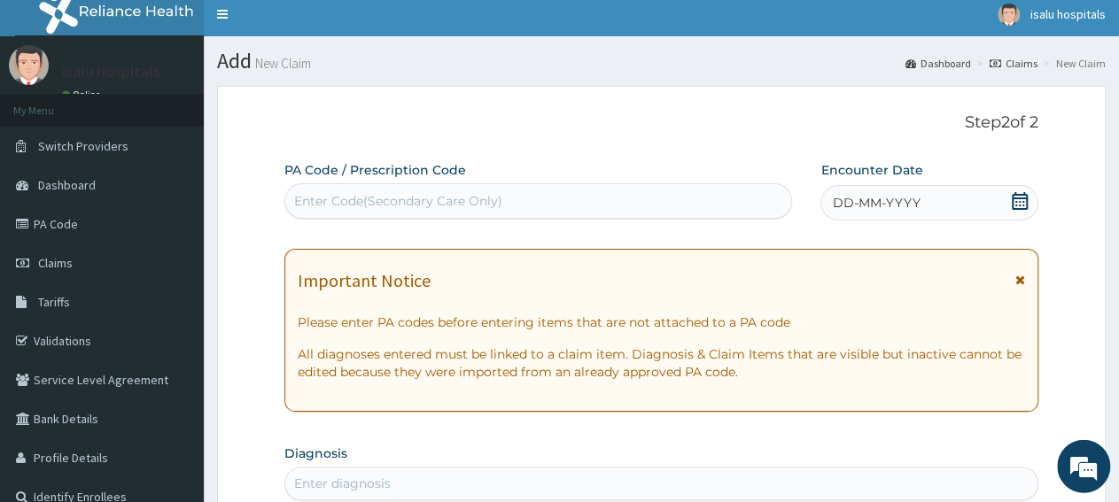
scroll to position [0, 0]
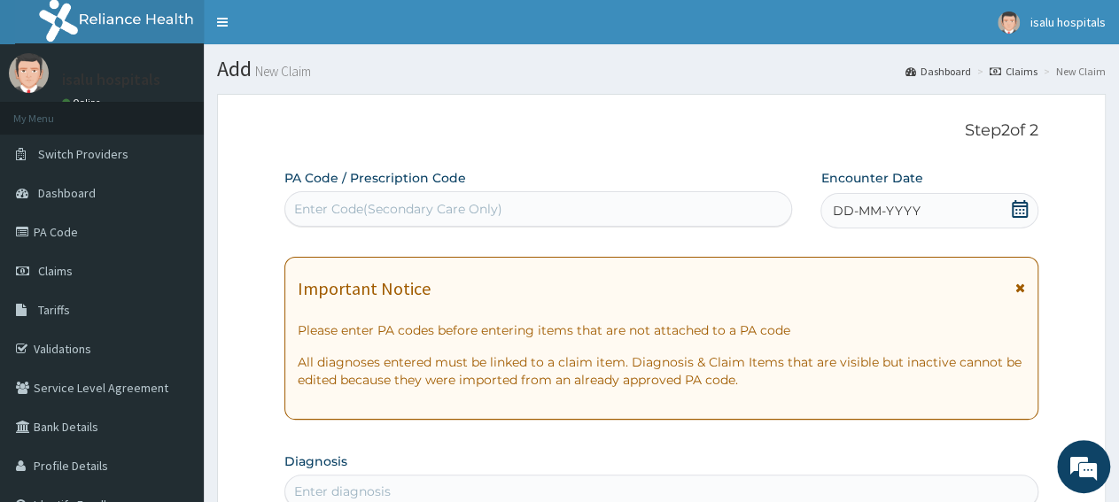
click at [439, 226] on div "Enter Code(Secondary Care Only)" at bounding box center [538, 208] width 508 height 35
click at [463, 210] on div "Enter Code(Secondary Care Only)" at bounding box center [398, 209] width 208 height 18
paste input "PA/5015A6"
type input "PA/5015A6"
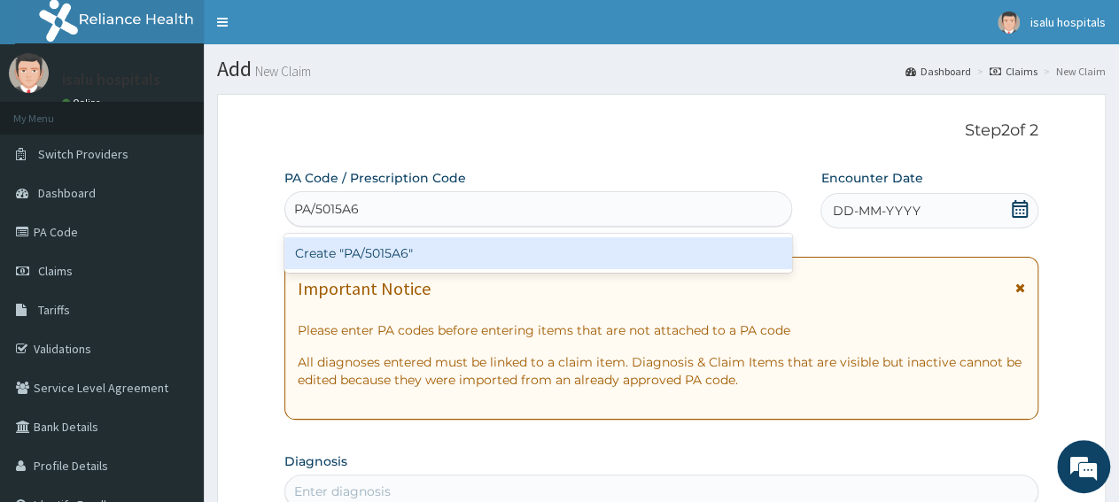
click at [493, 253] on div "Create "PA/5015A6"" at bounding box center [538, 253] width 508 height 32
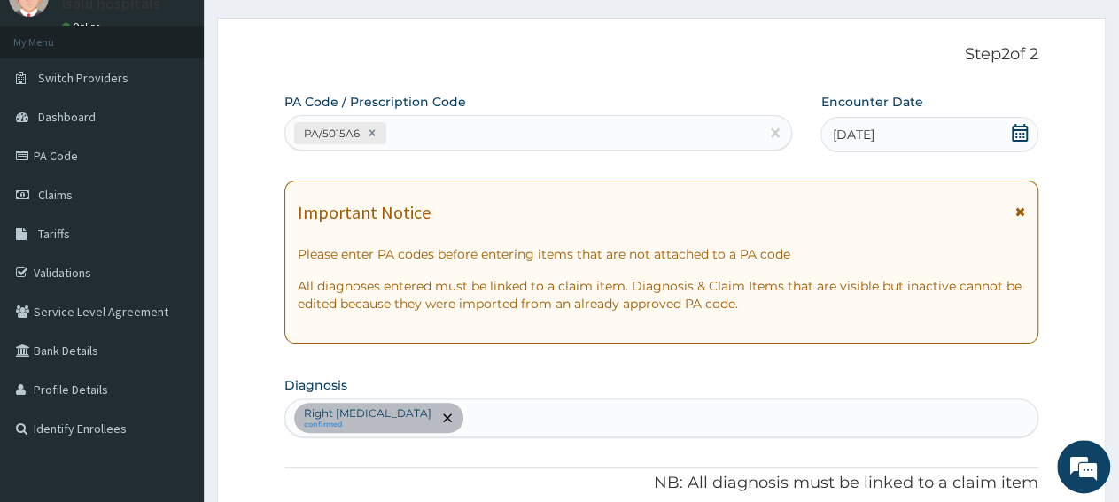
scroll to position [53, 0]
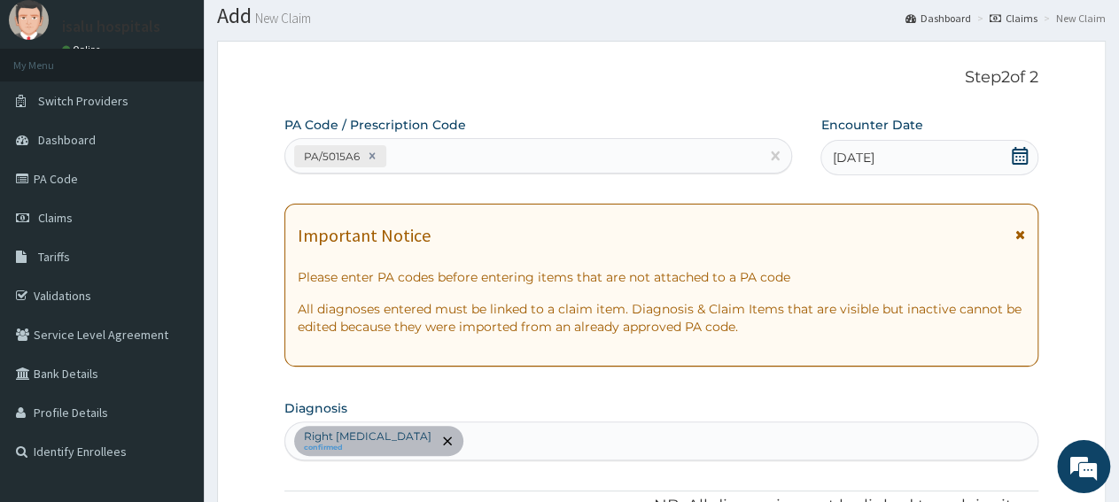
click at [508, 165] on div "PA/5015A6" at bounding box center [522, 156] width 474 height 29
paste input "PA/74428D"
type input "PA/74428D"
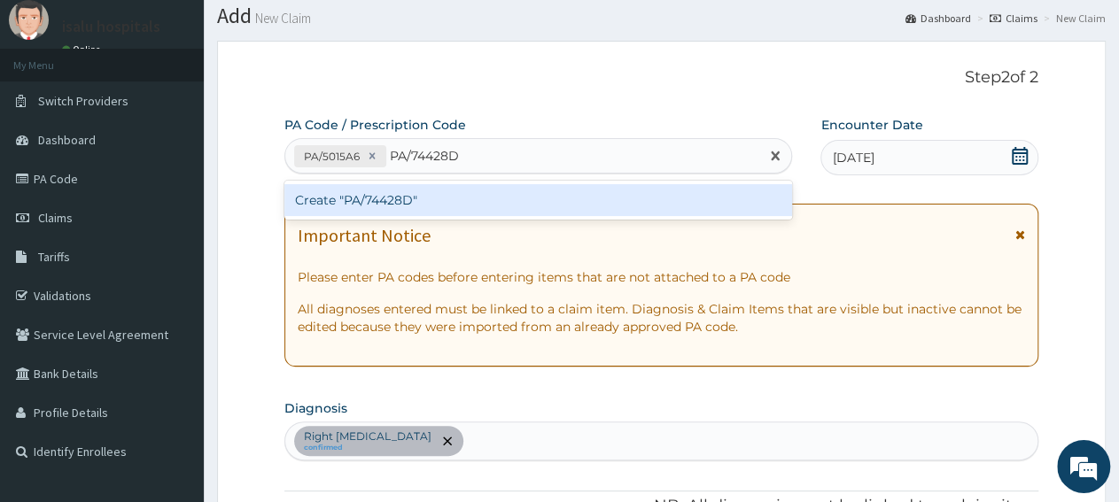
click at [513, 206] on div "Create "PA/74428D"" at bounding box center [538, 200] width 508 height 32
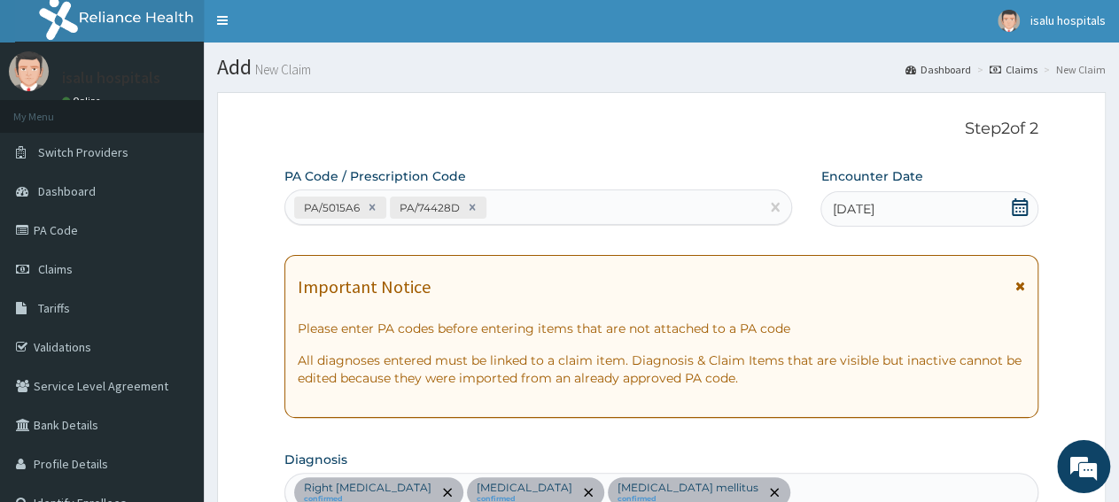
scroll to position [0, 0]
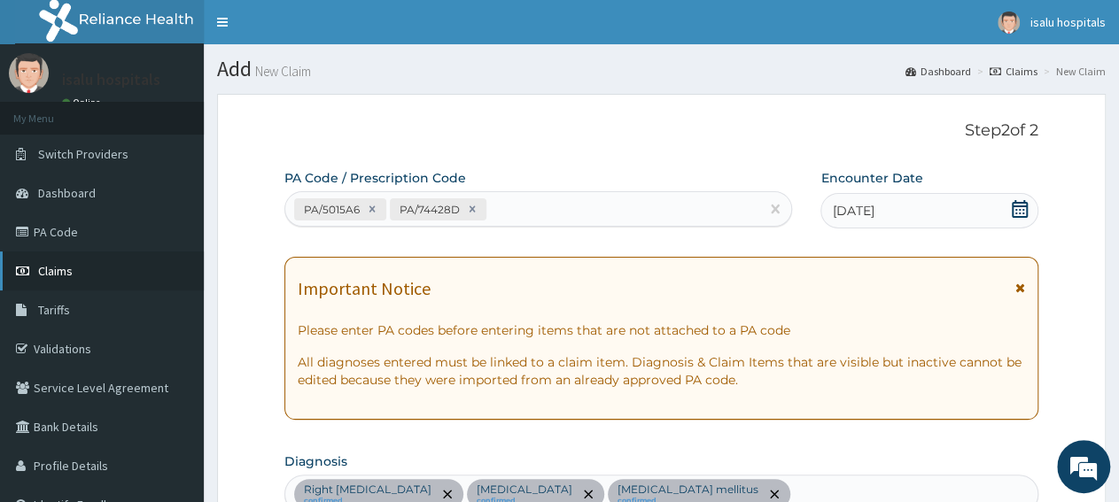
click at [66, 279] on link "Claims" at bounding box center [102, 271] width 204 height 39
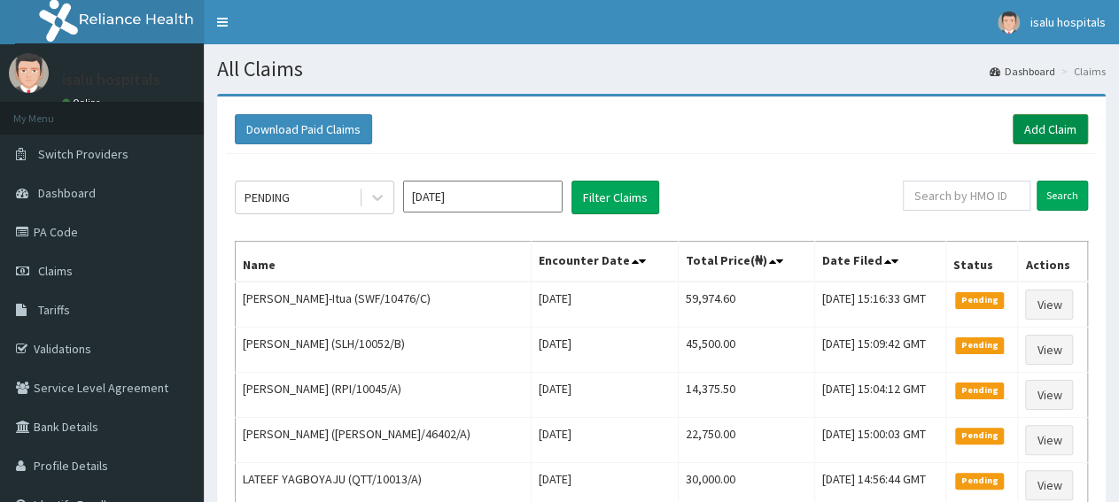
click at [1033, 130] on link "Add Claim" at bounding box center [1049, 129] width 75 height 30
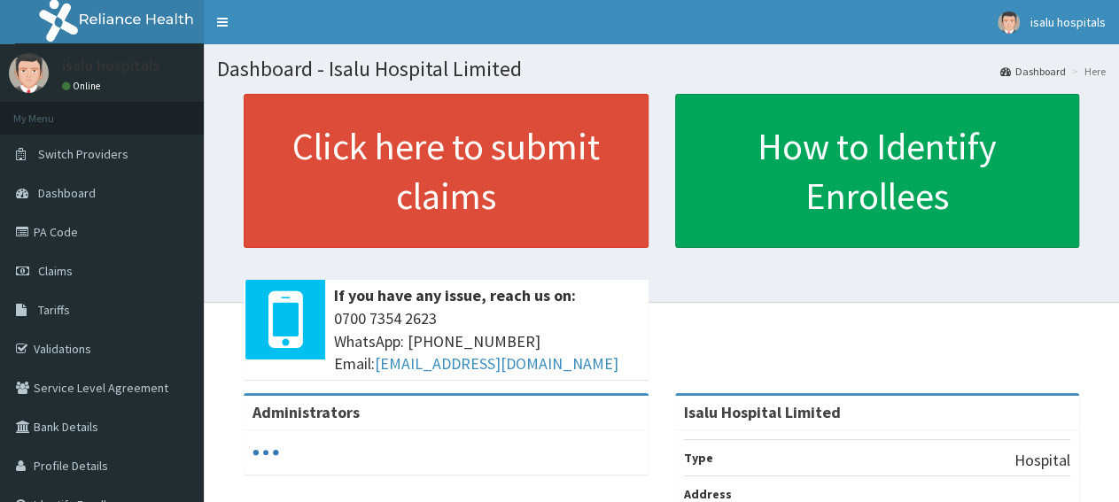
click at [81, 267] on link "Claims" at bounding box center [102, 271] width 204 height 39
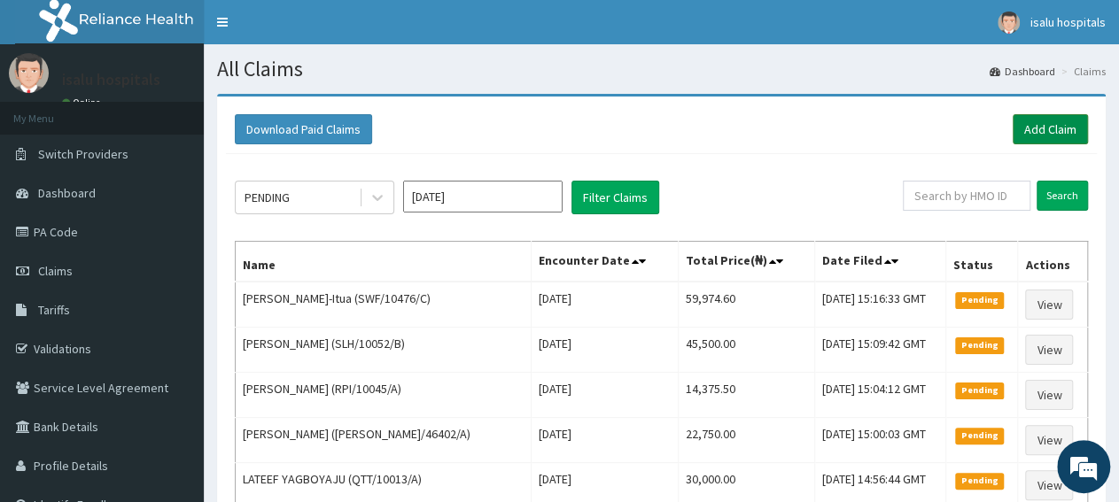
click at [1034, 132] on link "Add Claim" at bounding box center [1049, 129] width 75 height 30
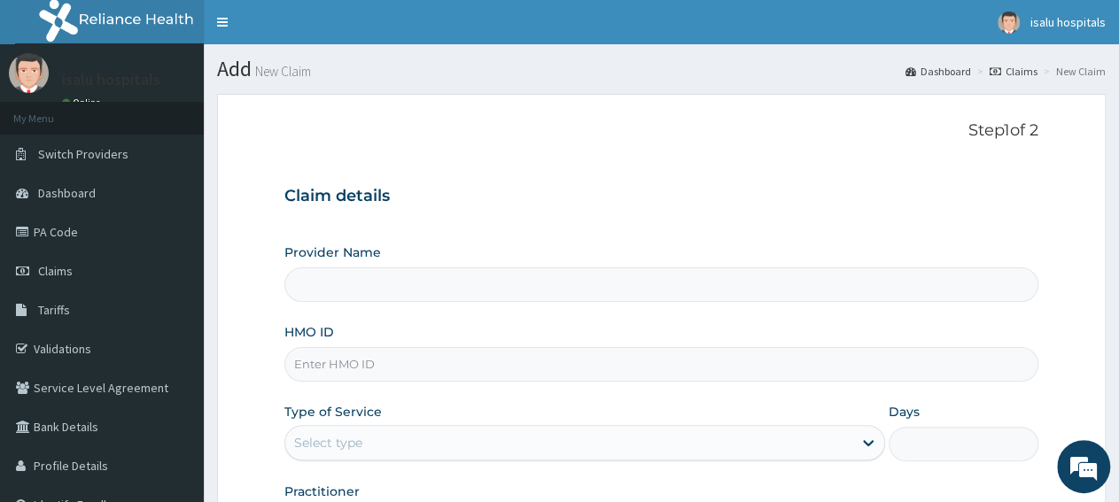
type input "Isalu Hospital Limited"
paste input "MOP/10002/A"
type input "MOP/10002/A"
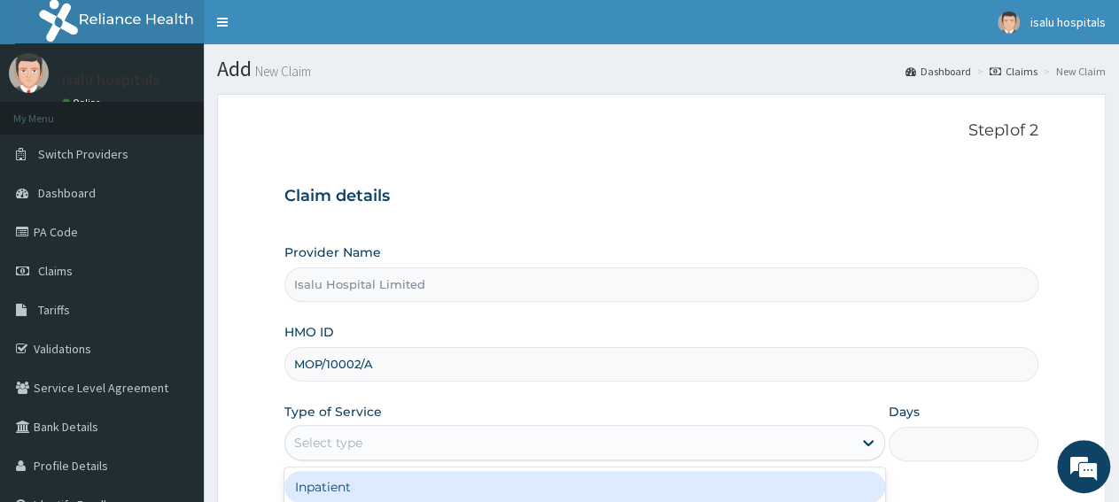
click at [391, 438] on div "Select type" at bounding box center [568, 443] width 566 height 28
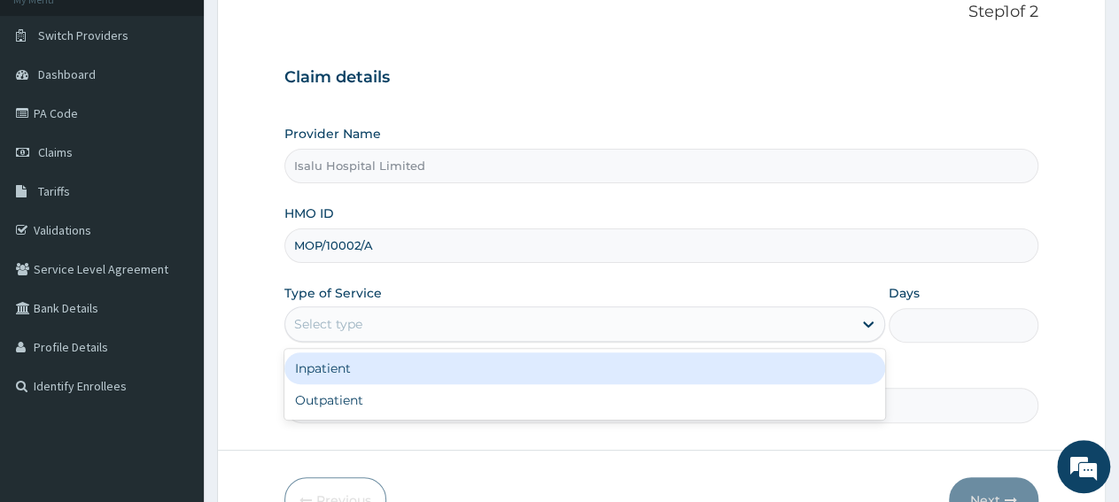
scroll to position [184, 0]
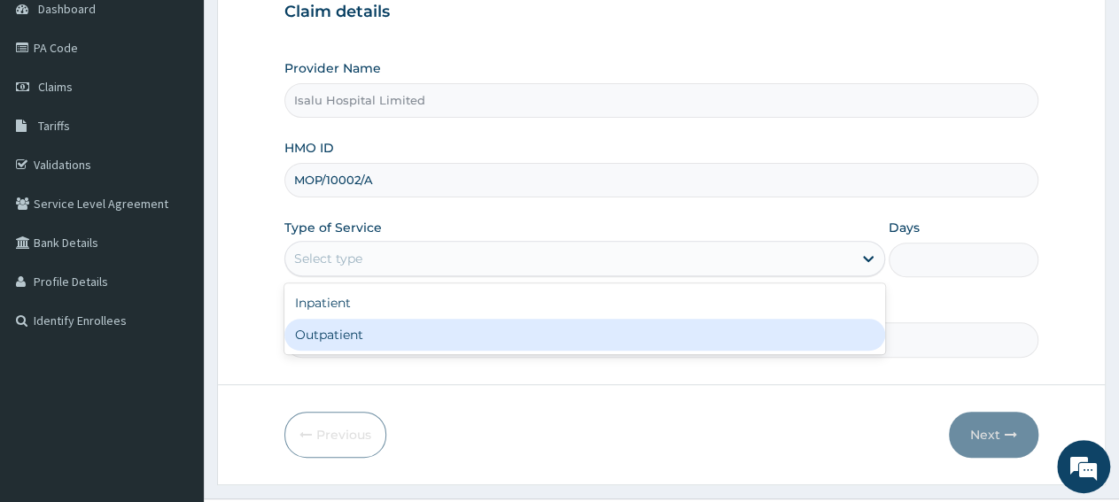
click at [373, 328] on div "Outpatient" at bounding box center [584, 335] width 600 height 32
type input "1"
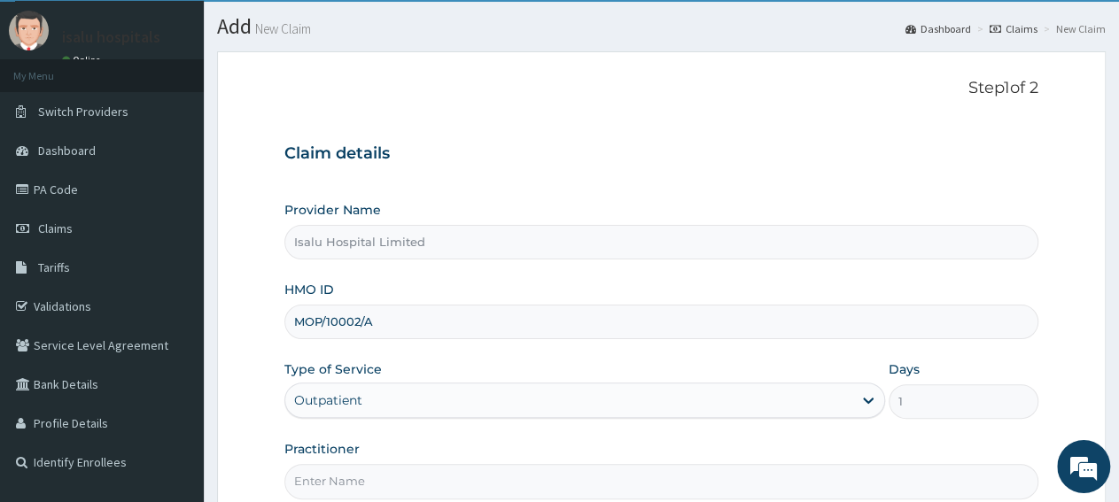
scroll to position [0, 0]
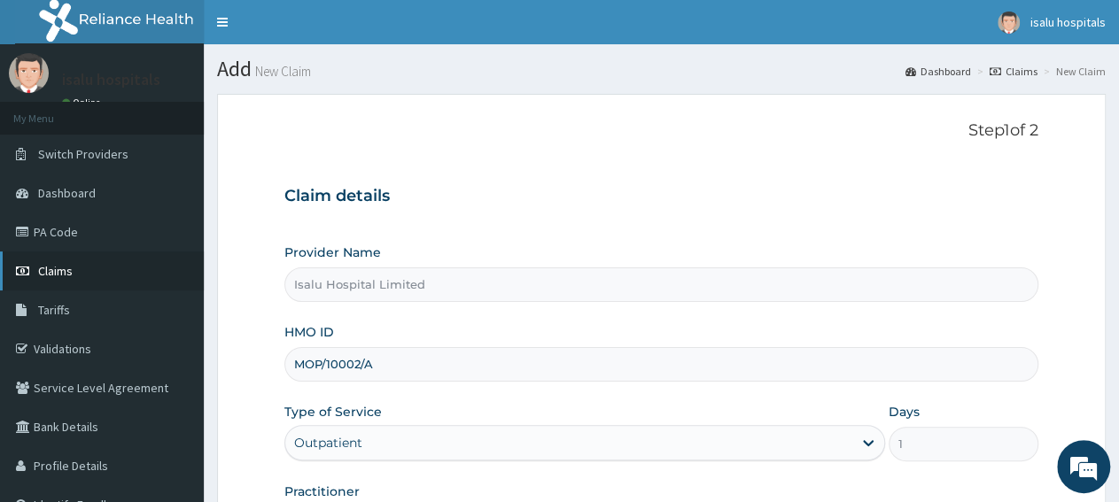
click at [62, 274] on span "Claims" at bounding box center [55, 271] width 35 height 16
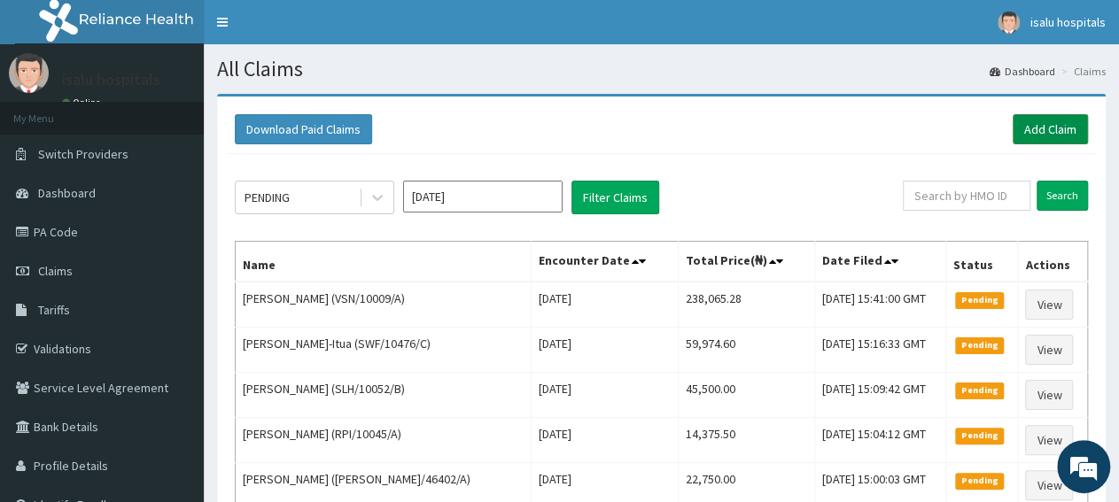
click at [1046, 136] on link "Add Claim" at bounding box center [1049, 129] width 75 height 30
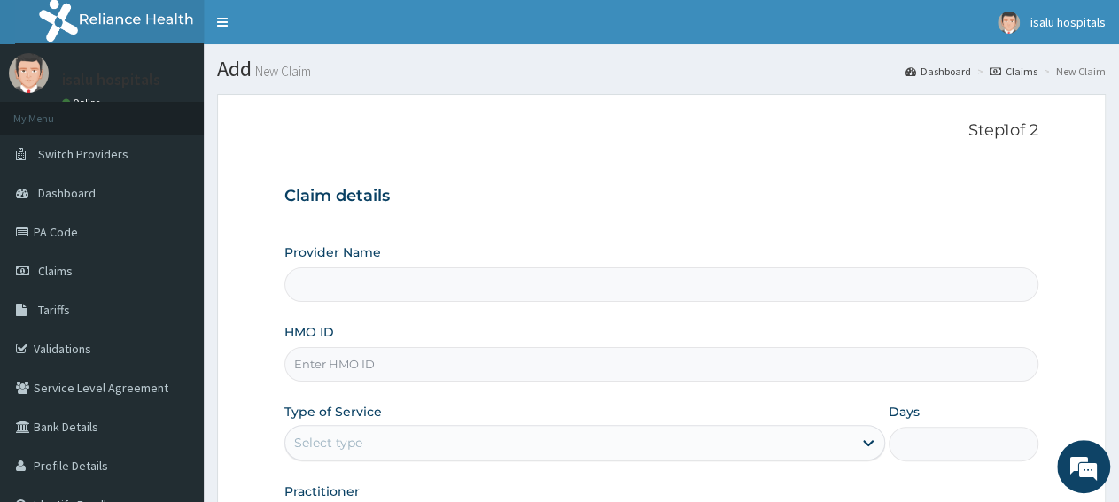
type input "Isalu Hospital Limited"
paste input "NDK/10066/A"
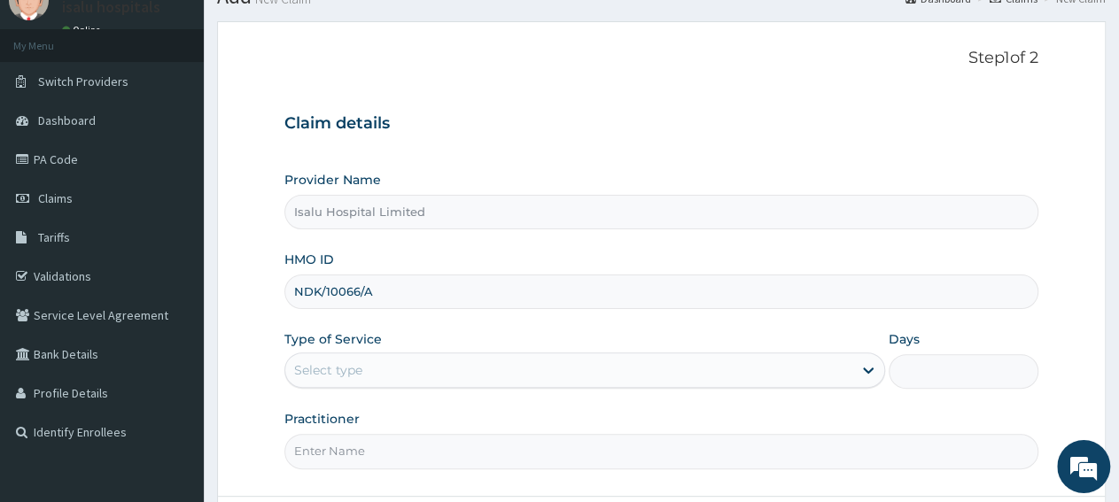
scroll to position [92, 0]
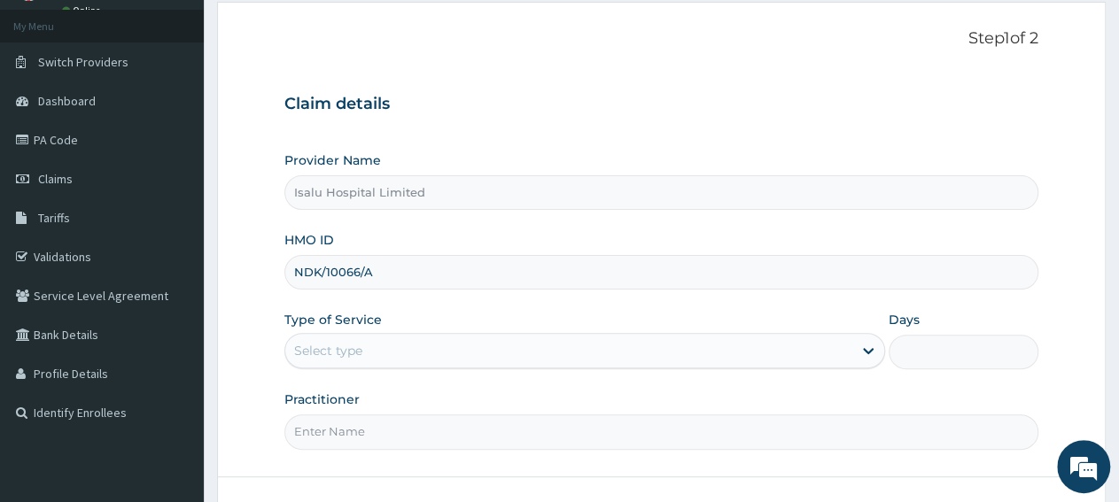
type input "NDK/10066/A"
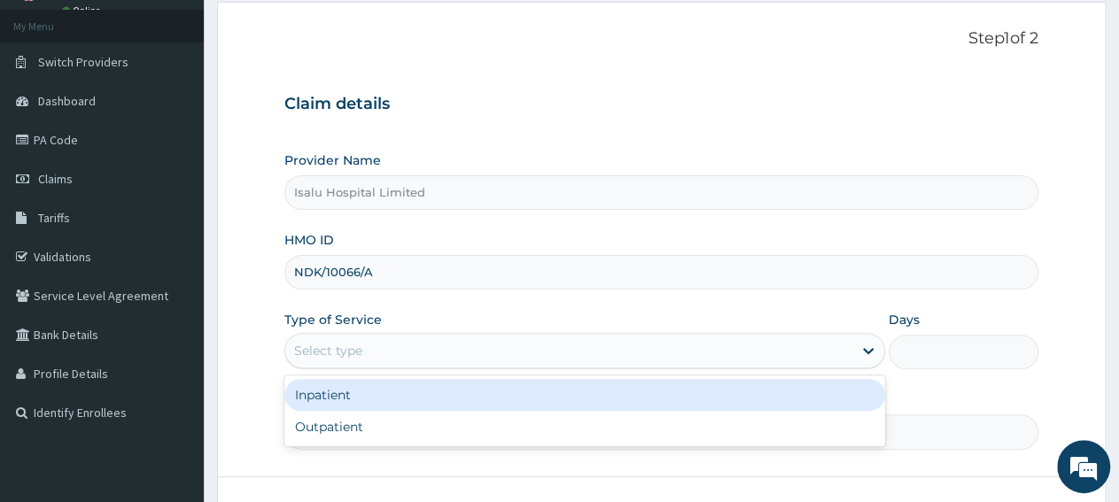
click at [395, 349] on div "Select type" at bounding box center [568, 351] width 566 height 28
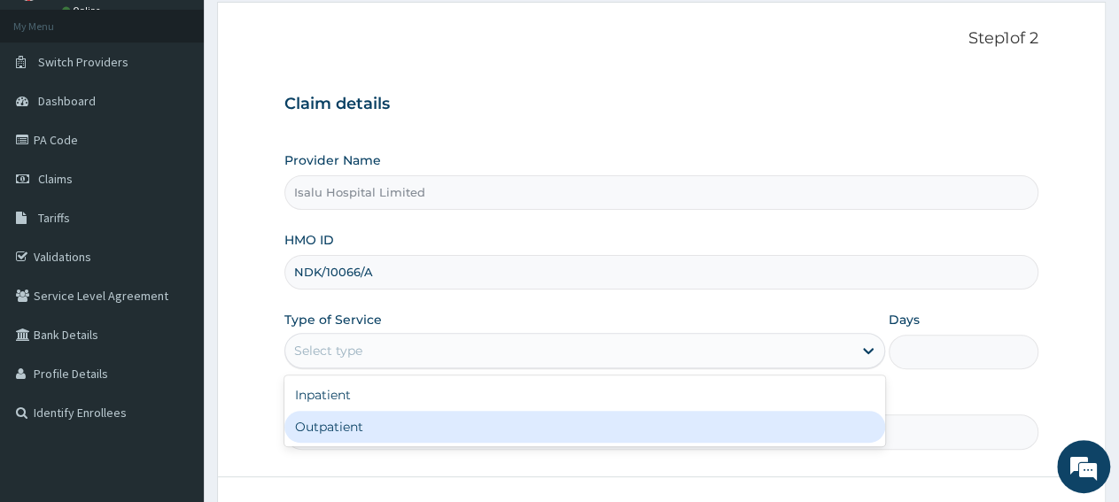
click at [384, 430] on div "Outpatient" at bounding box center [584, 427] width 600 height 32
type input "1"
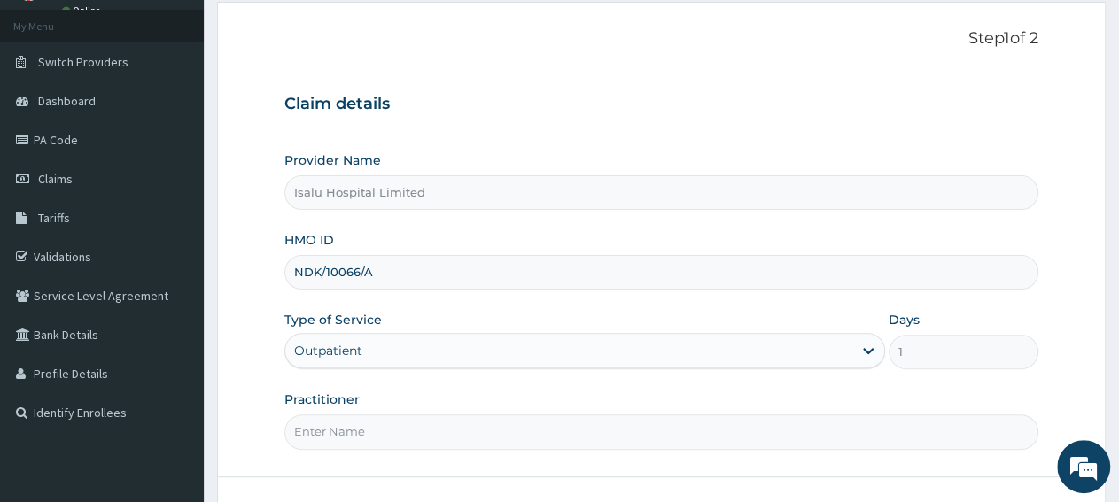
scroll to position [0, 0]
click at [61, 182] on span "Claims" at bounding box center [55, 179] width 35 height 16
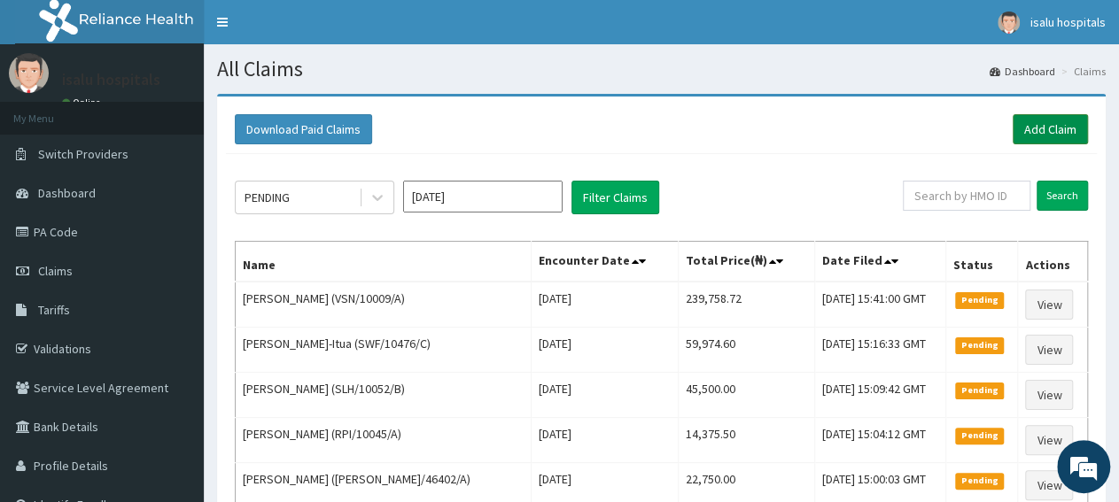
click at [1076, 128] on link "Add Claim" at bounding box center [1049, 129] width 75 height 30
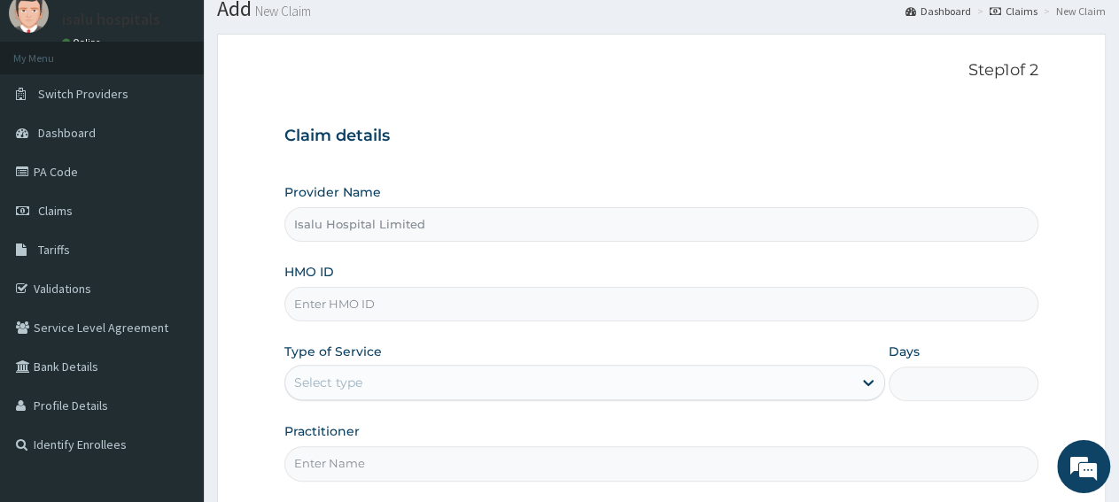
scroll to position [92, 0]
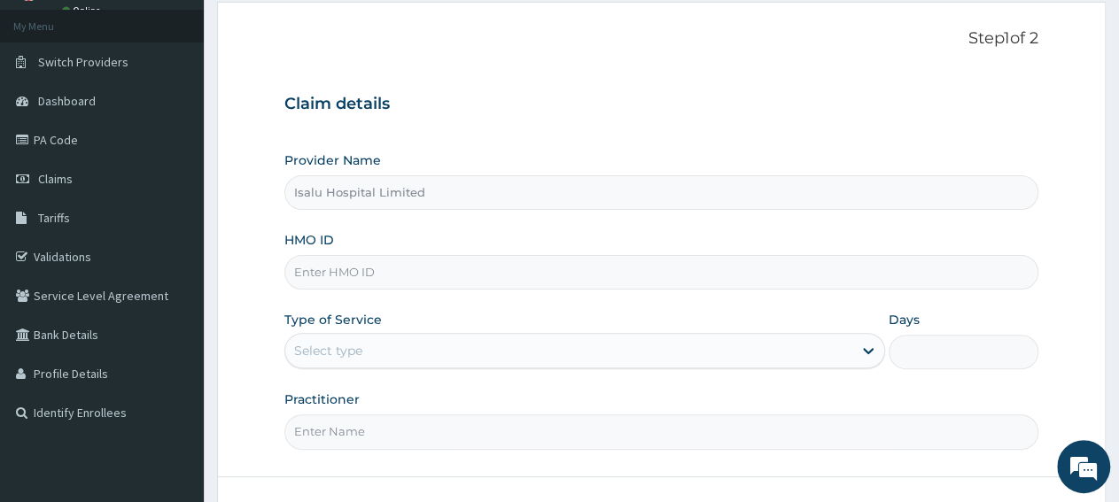
paste input "ORG/10003/A"
type input "ORG/10003/A"
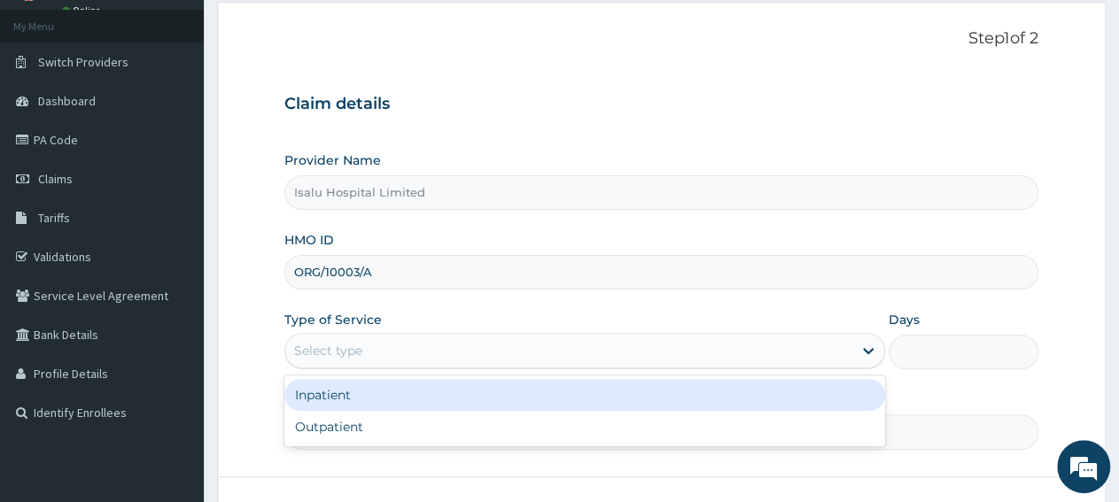
click at [392, 353] on div "Select type" at bounding box center [568, 351] width 566 height 28
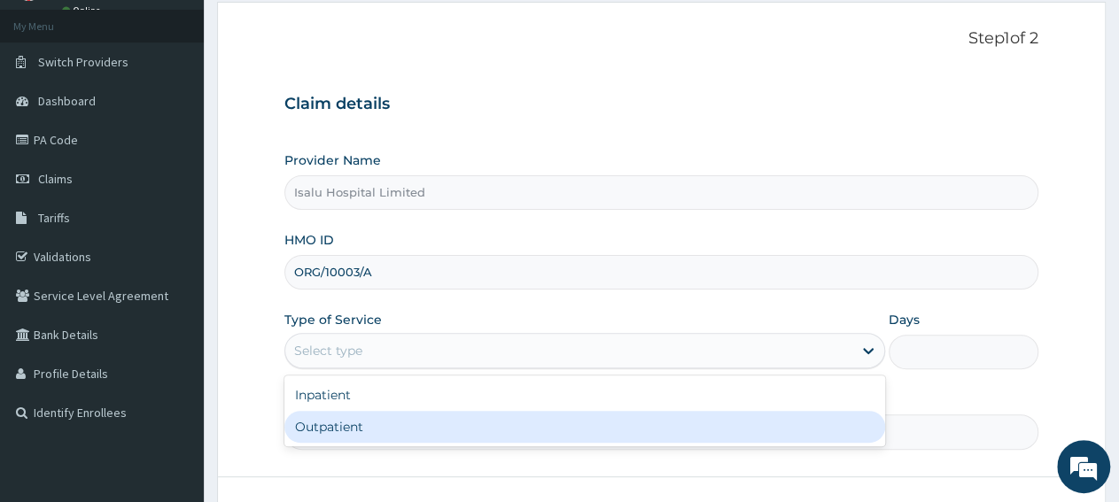
click at [399, 431] on div "Outpatient" at bounding box center [584, 427] width 600 height 32
type input "1"
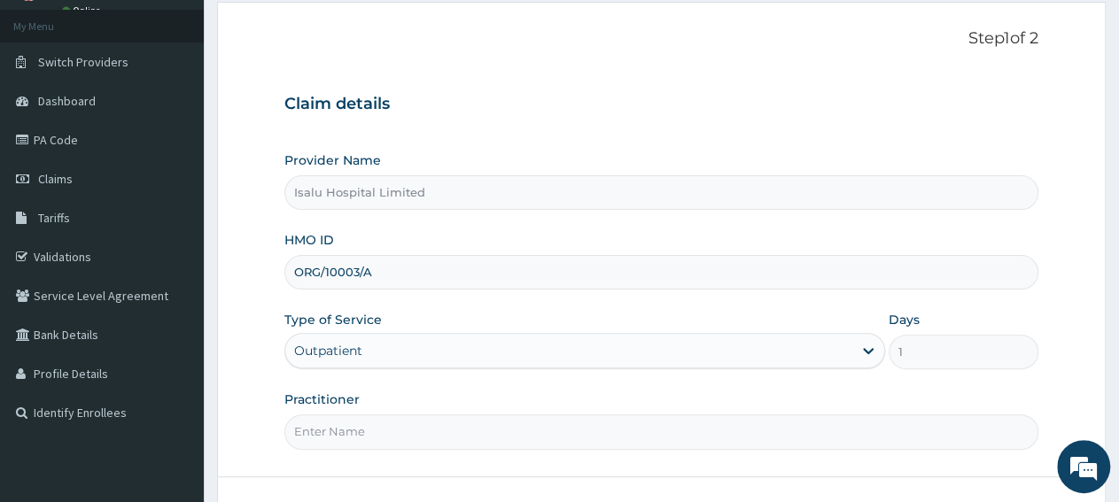
paste input "SALAMI UFUOMA"
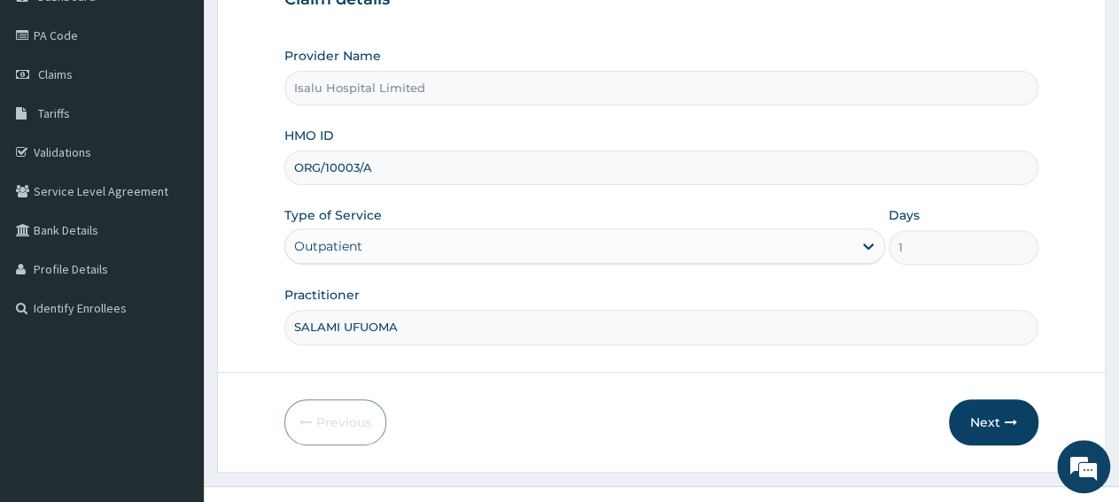
scroll to position [221, 0]
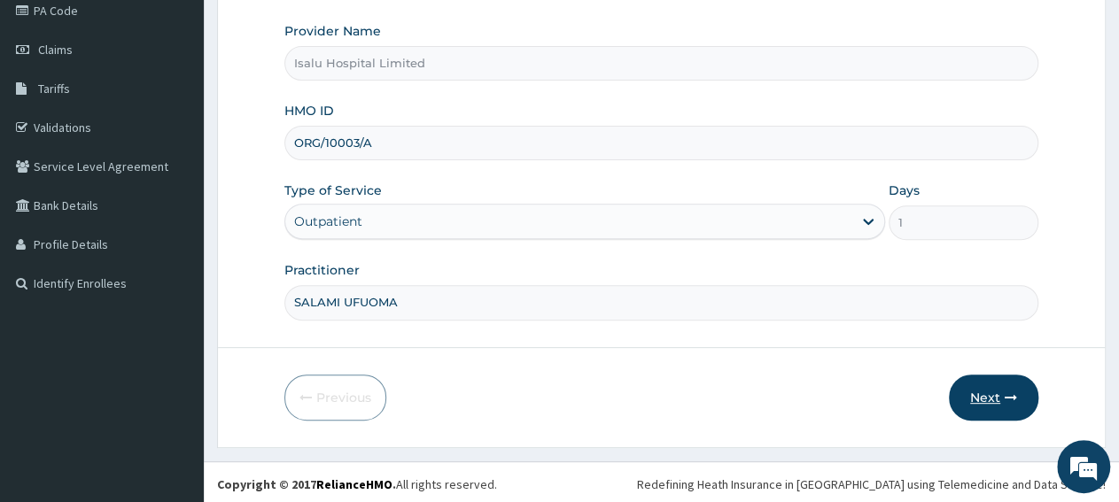
type input "SALAMI UFUOMA"
click at [969, 405] on button "Next" at bounding box center [993, 398] width 89 height 46
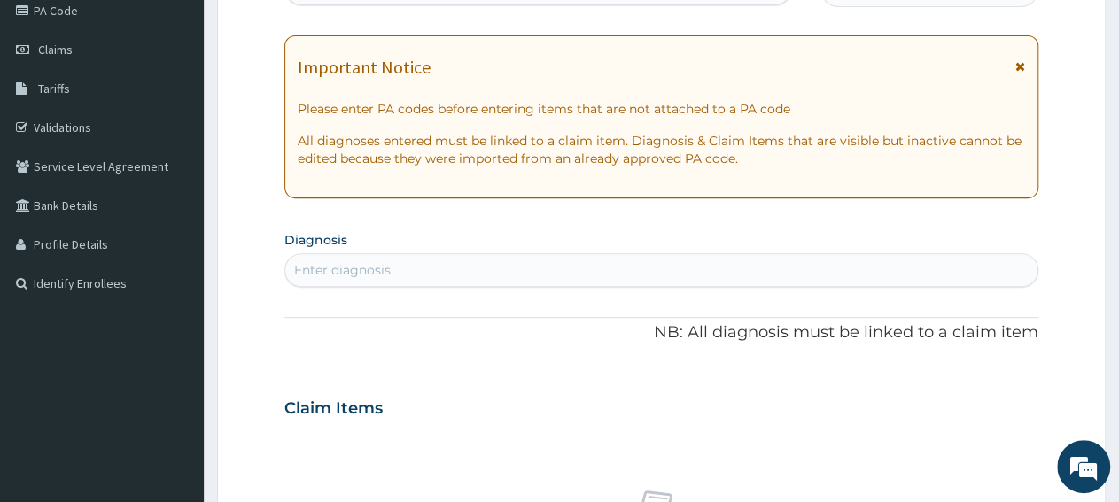
scroll to position [0, 0]
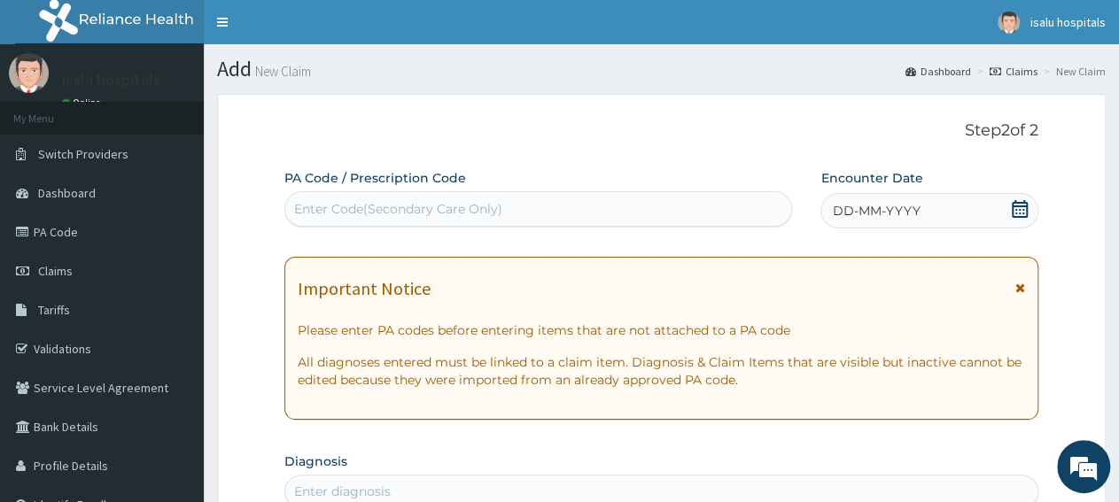
click at [539, 206] on div "Enter Code(Secondary Care Only)" at bounding box center [538, 209] width 506 height 28
paste input "PA/3D0EFC"
type input "PA/3D0EFC"
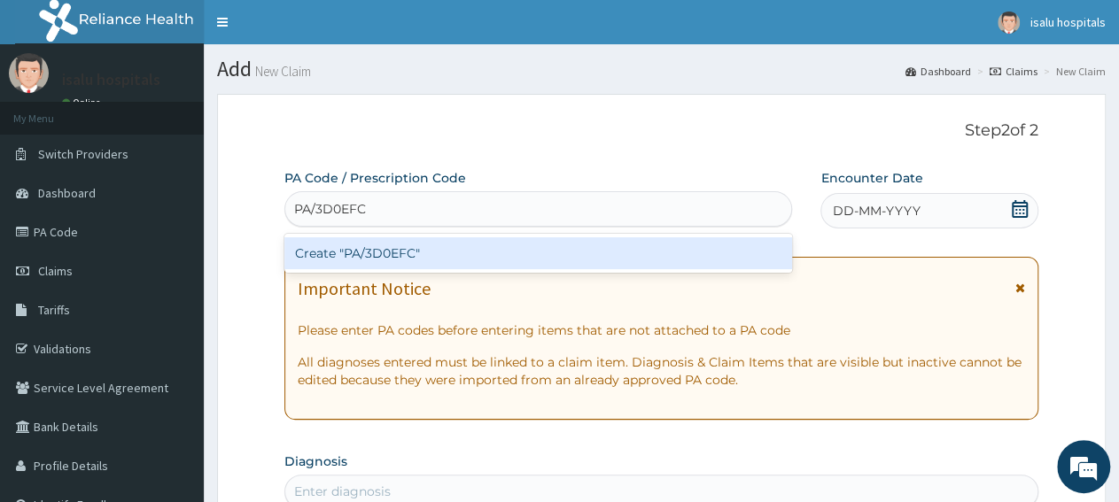
click at [541, 244] on div "Create "PA/3D0EFC"" at bounding box center [538, 253] width 508 height 32
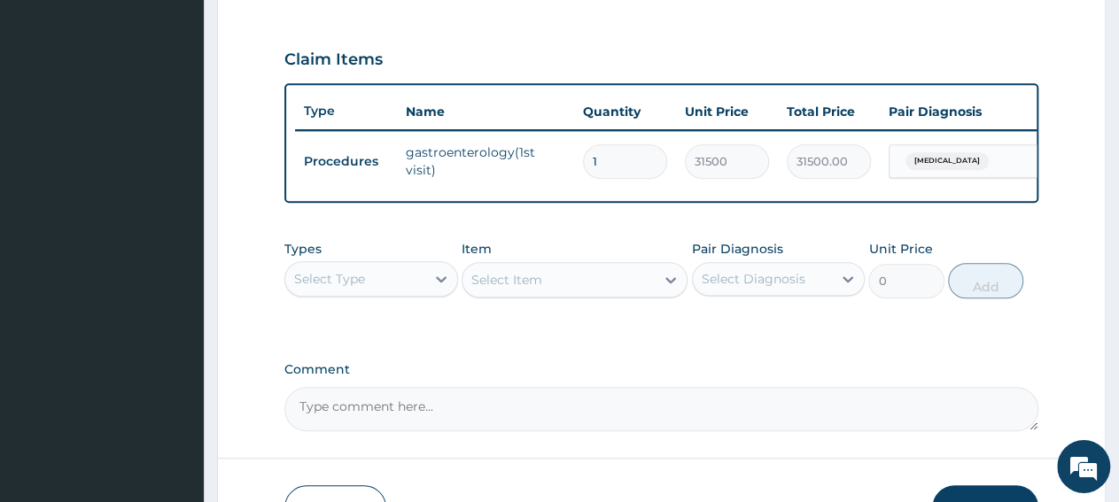
scroll to position [703, 0]
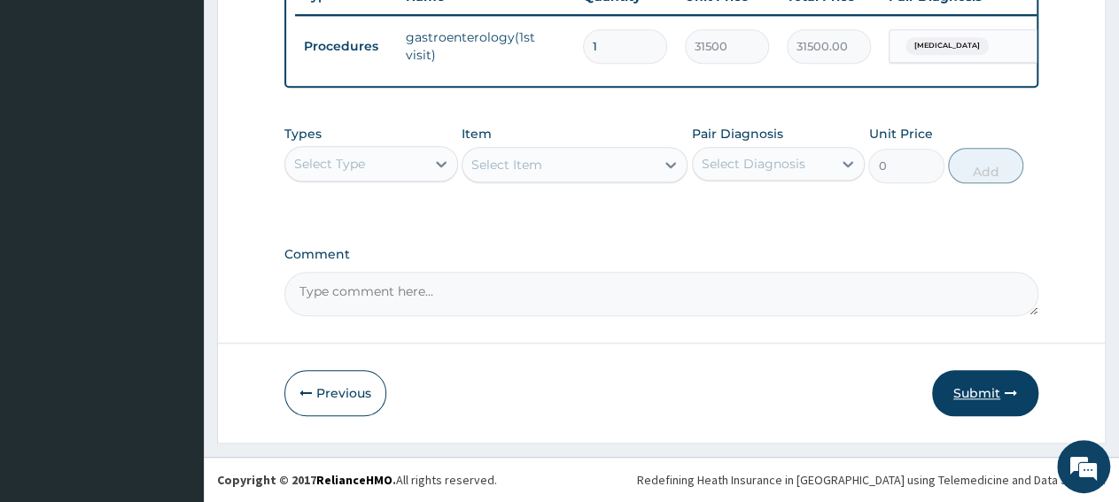
click at [1000, 384] on button "Submit" at bounding box center [985, 393] width 106 height 46
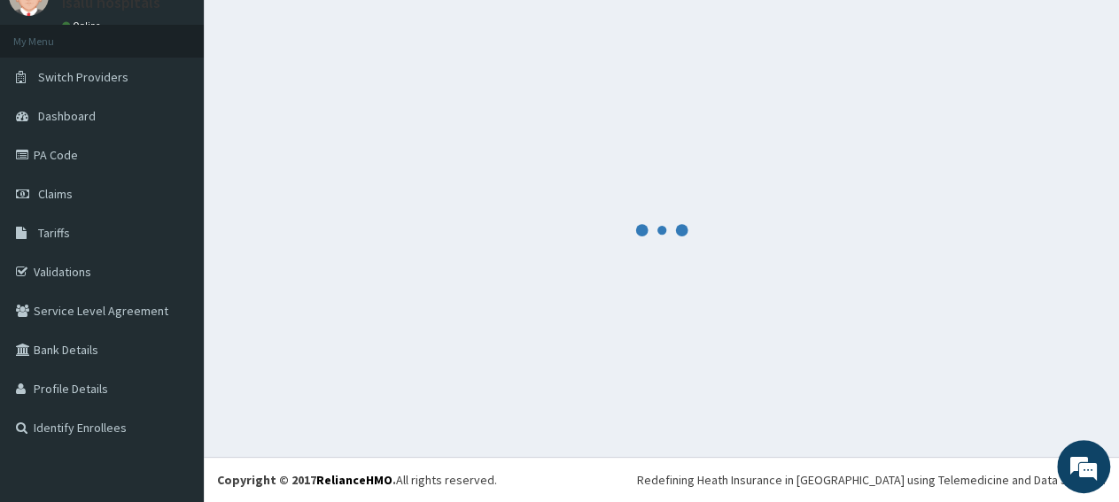
scroll to position [76, 0]
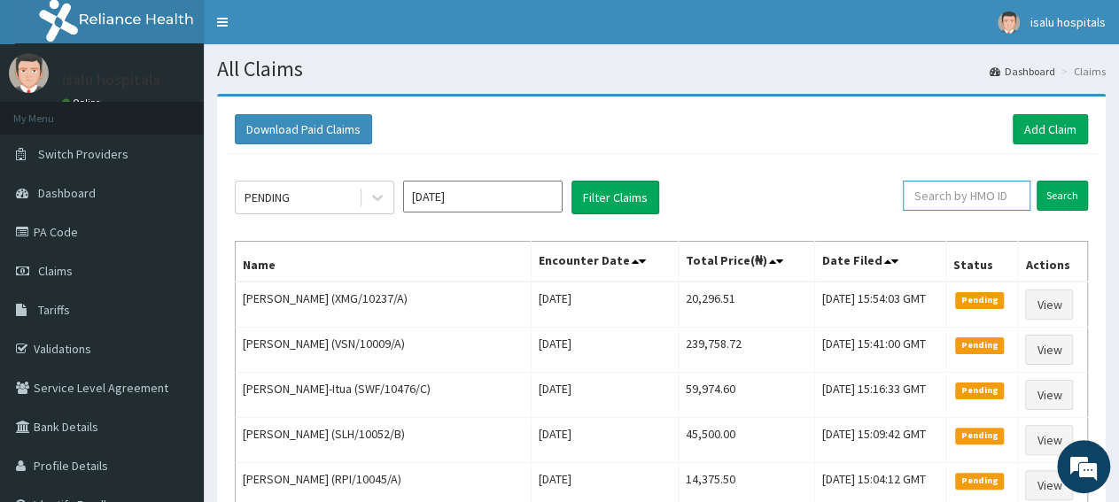
paste input "ORG/10003/A"
type input "ORG/10003/A"
click at [1036, 181] on input "Search" at bounding box center [1061, 196] width 51 height 30
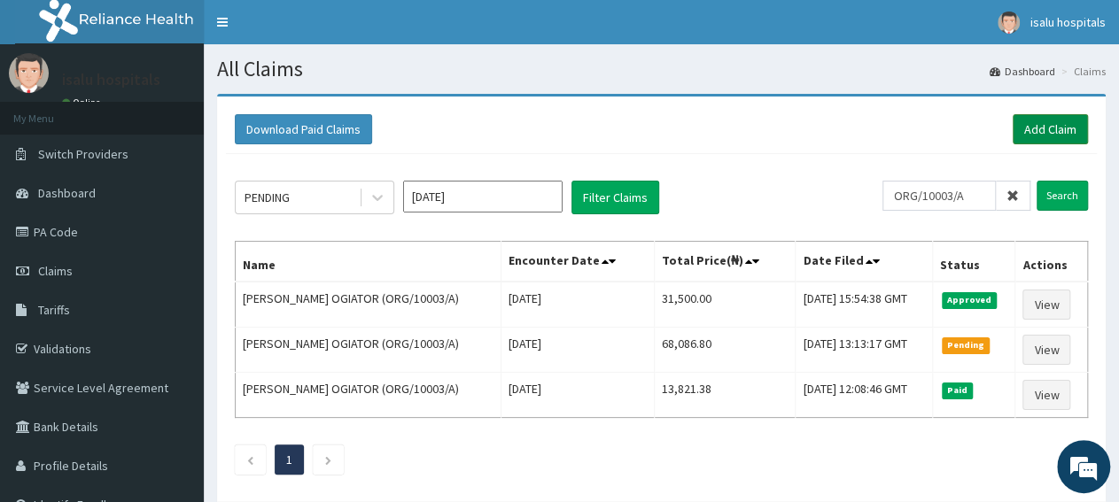
click at [1054, 130] on link "Add Claim" at bounding box center [1049, 129] width 75 height 30
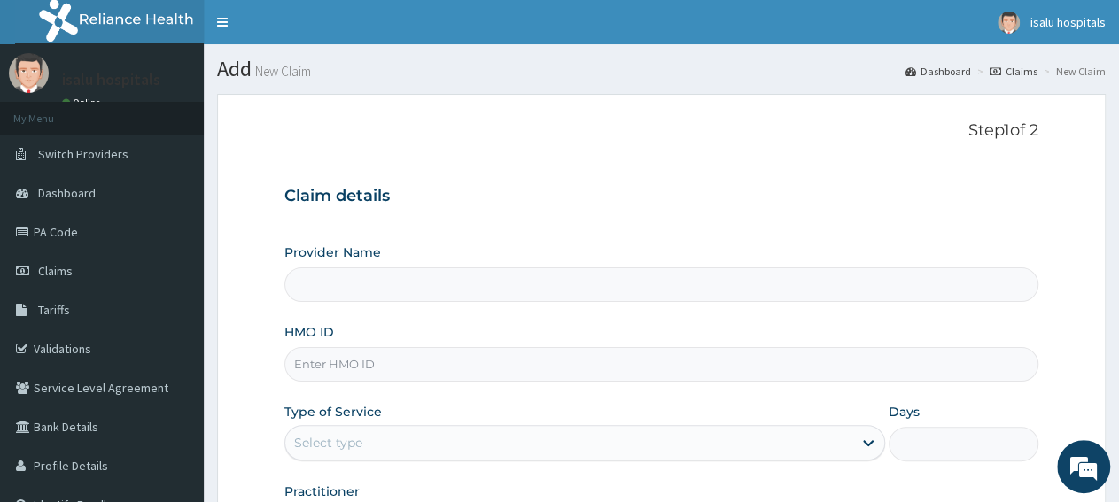
type input "Isalu Hospital Limited"
paste input "PAA/10053/B"
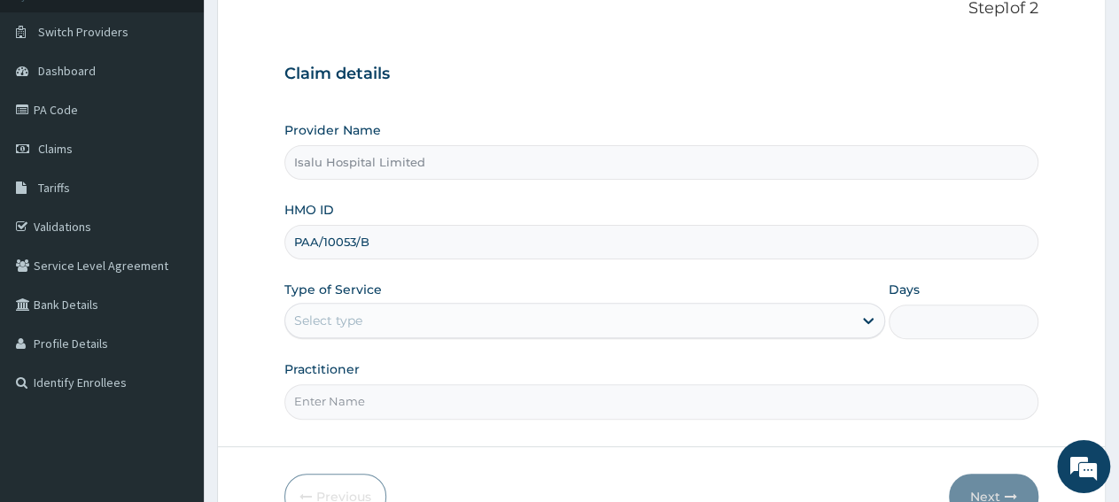
scroll to position [184, 0]
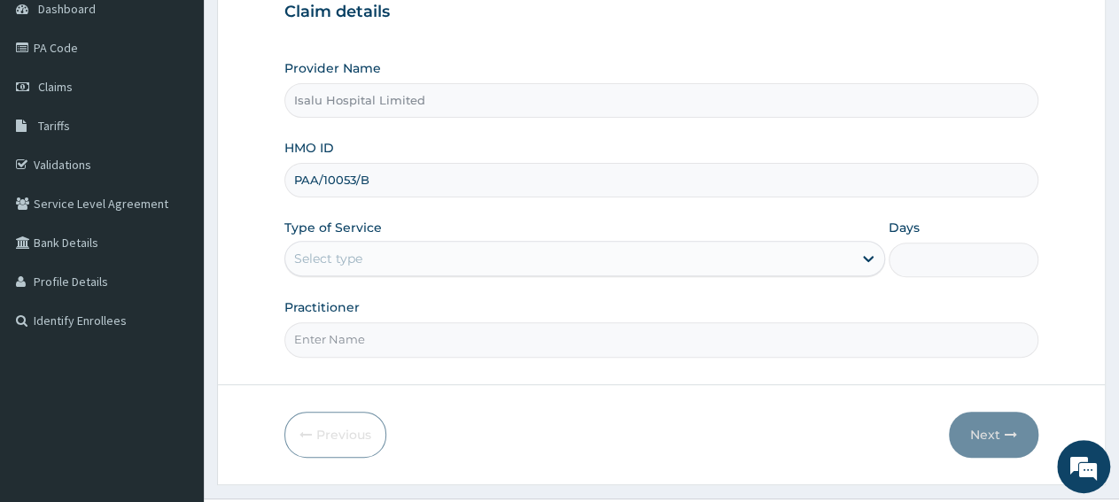
type input "PAA/10053/B"
click at [454, 258] on div "Select type" at bounding box center [568, 258] width 566 height 28
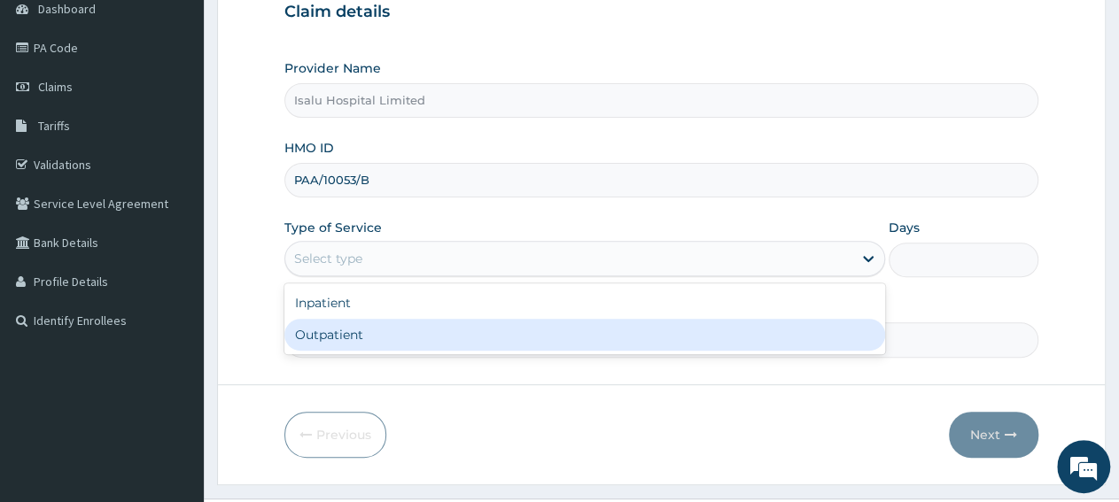
click at [454, 341] on div "Outpatient" at bounding box center [584, 335] width 600 height 32
type input "1"
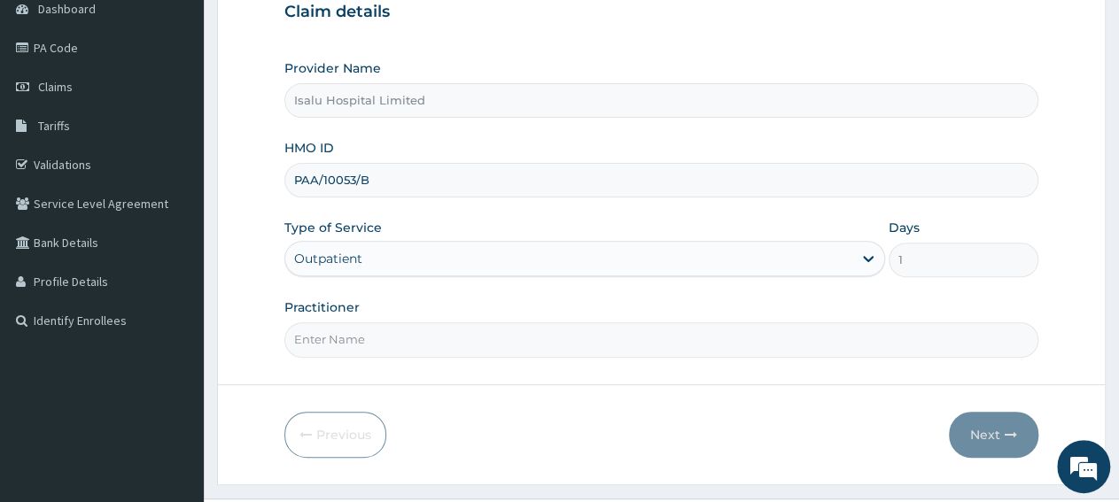
paste input "Yahya Sanusi"
paste input "DR. OKUNUBI"
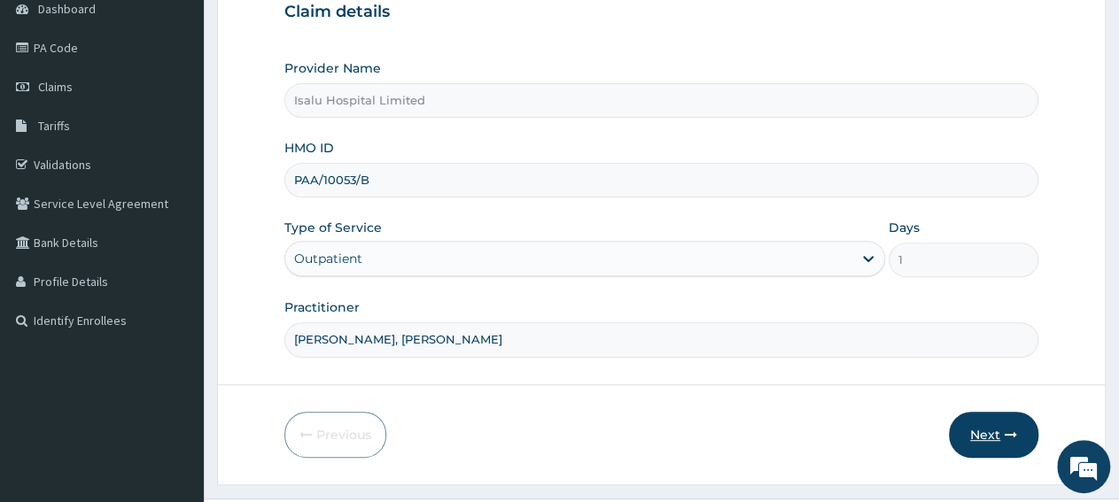
type input "Yahya Sanusi, DR. OKUNUBI"
click at [984, 430] on button "Next" at bounding box center [993, 435] width 89 height 46
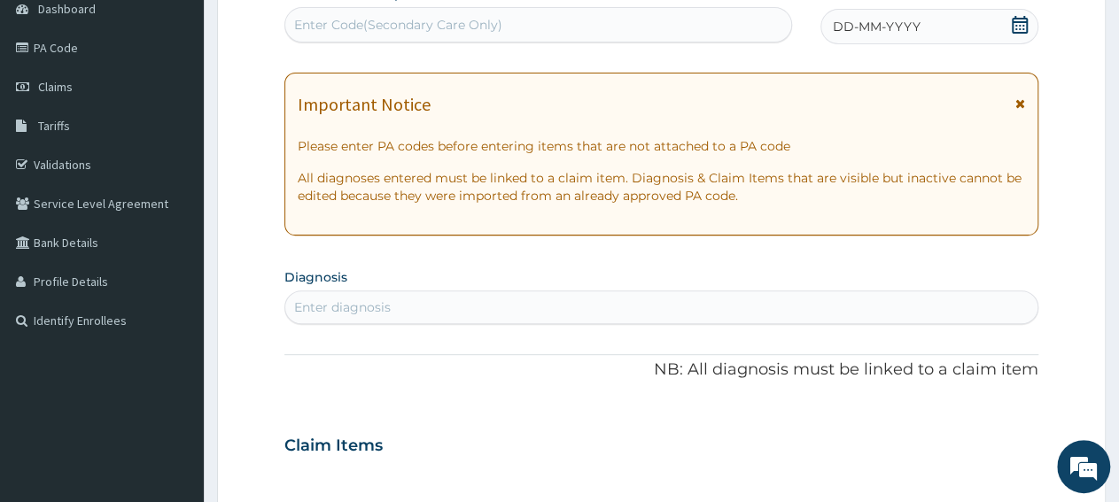
scroll to position [92, 0]
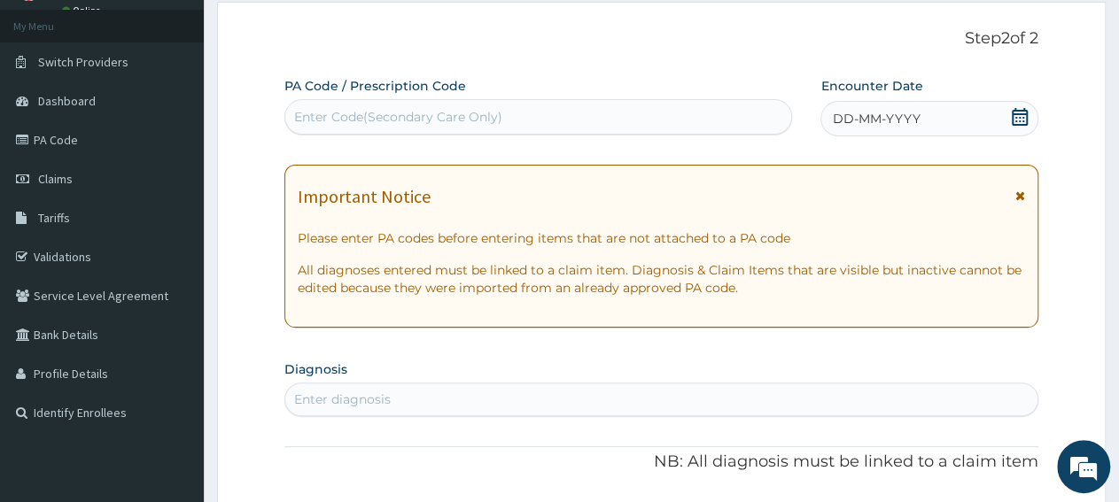
click at [512, 123] on div "Enter Code(Secondary Care Only)" at bounding box center [538, 117] width 506 height 28
paste input "PA/3AD4CD"
type input "PA/3AD4CD"
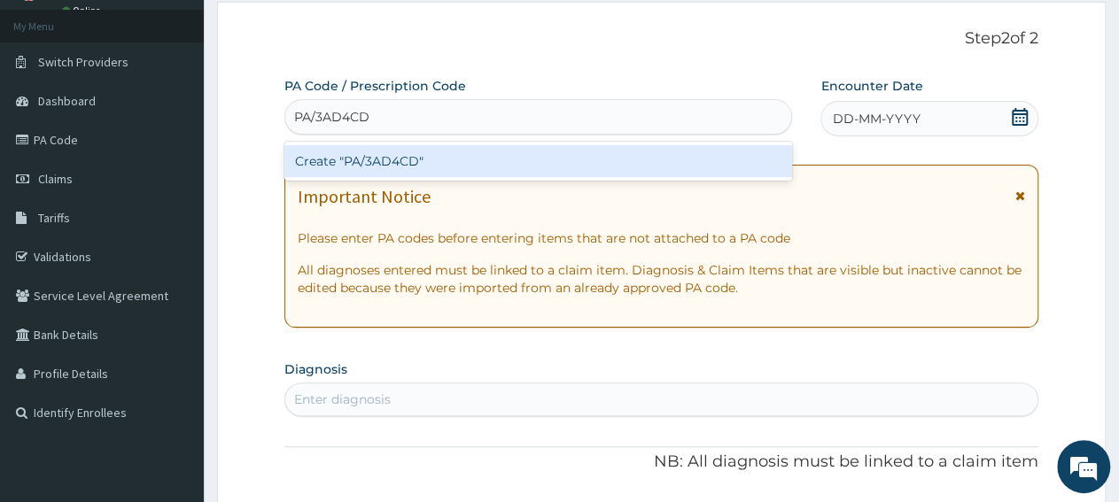
click at [527, 163] on div "Create "PA/3AD4CD"" at bounding box center [538, 161] width 508 height 32
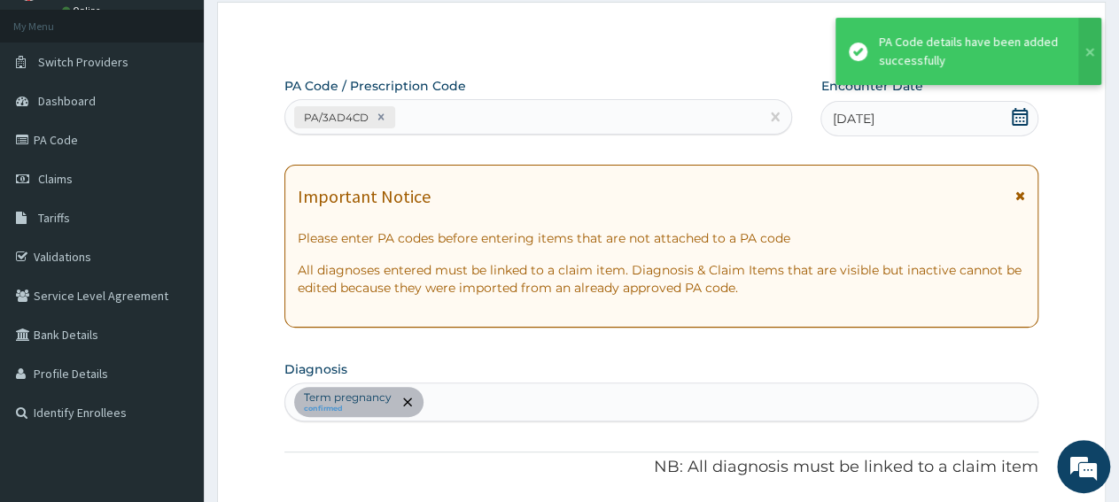
scroll to position [484, 0]
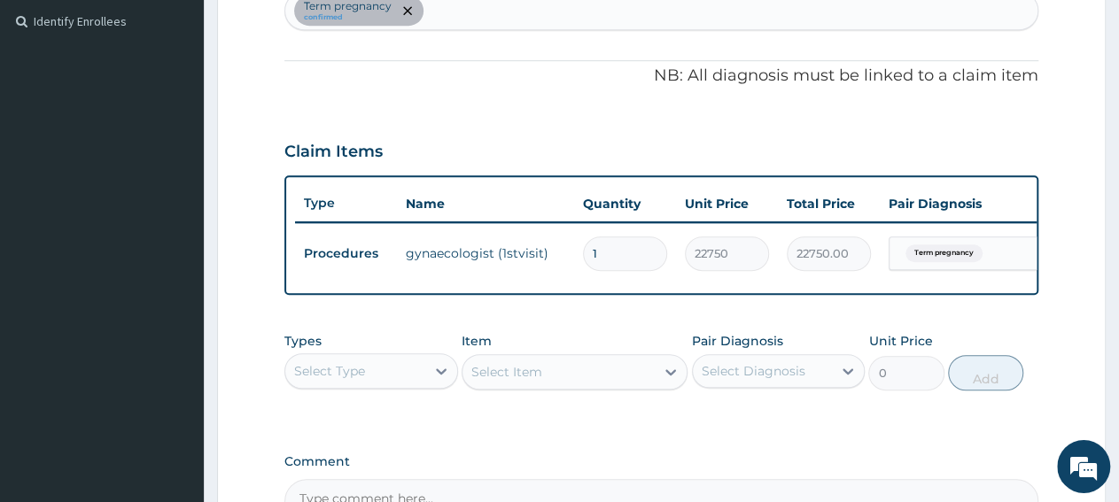
click at [360, 380] on div "Select Type" at bounding box center [329, 371] width 71 height 18
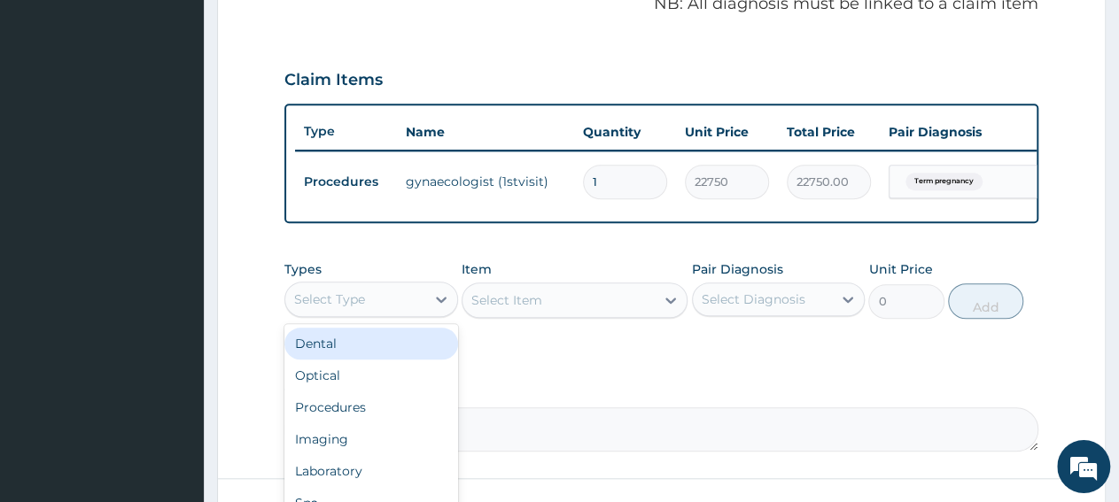
scroll to position [668, 0]
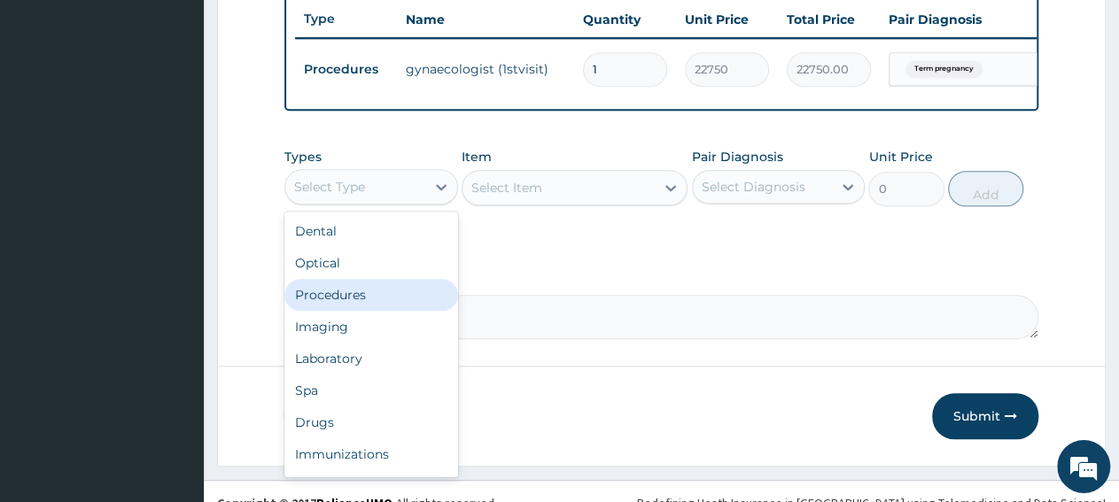
click at [376, 311] on div "Procedures" at bounding box center [371, 295] width 174 height 32
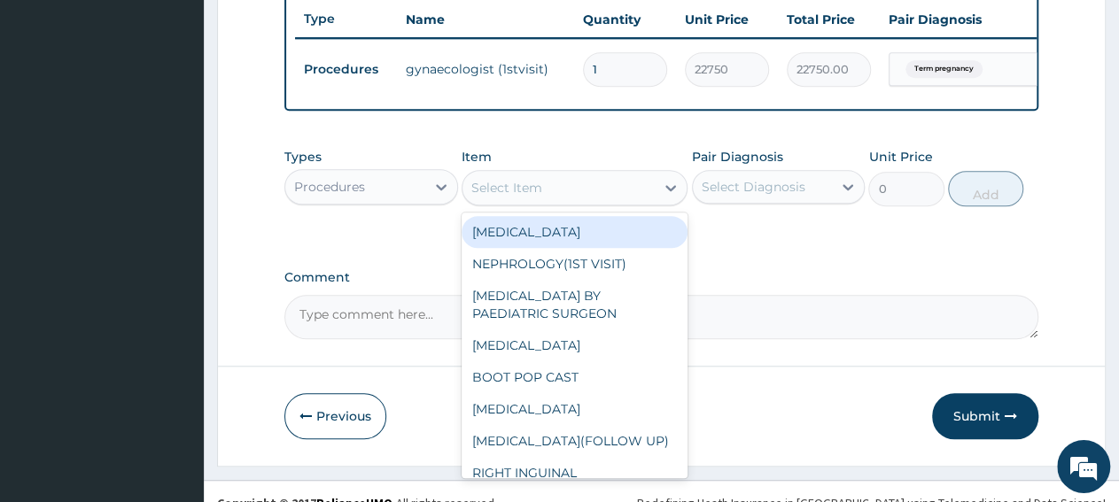
click at [516, 197] on div "Select Item" at bounding box center [506, 188] width 71 height 18
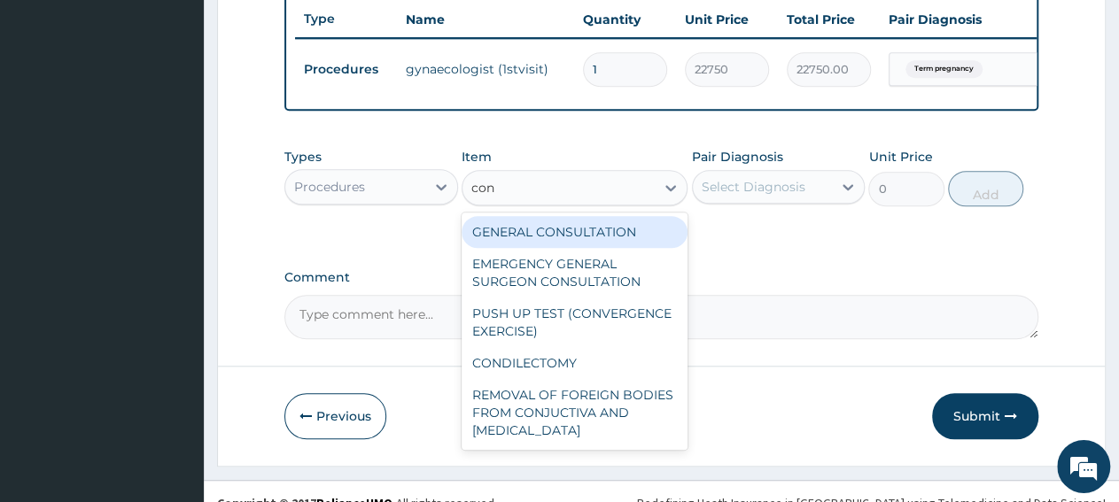
type input "cons"
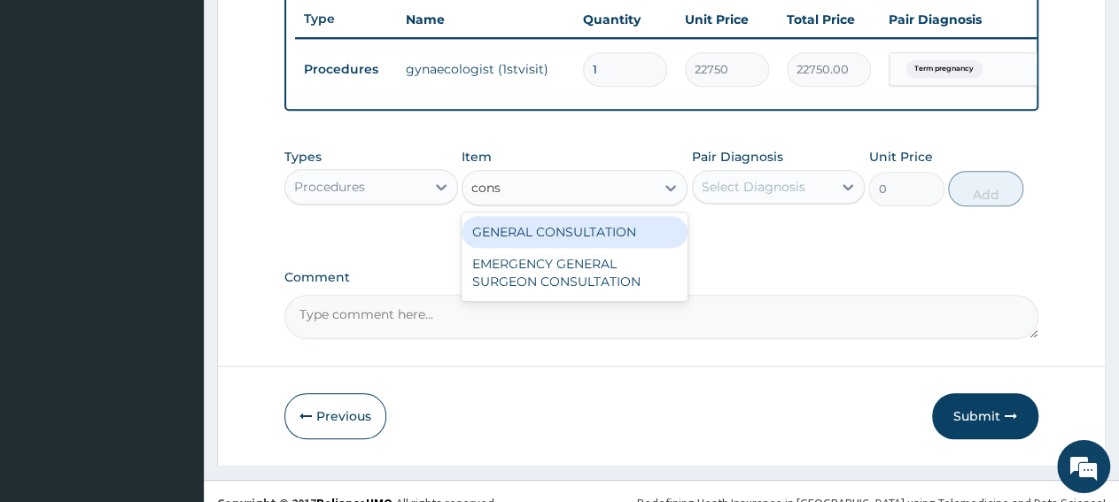
click at [593, 248] on div "GENERAL CONSULTATION" at bounding box center [574, 232] width 226 height 32
type input "3150"
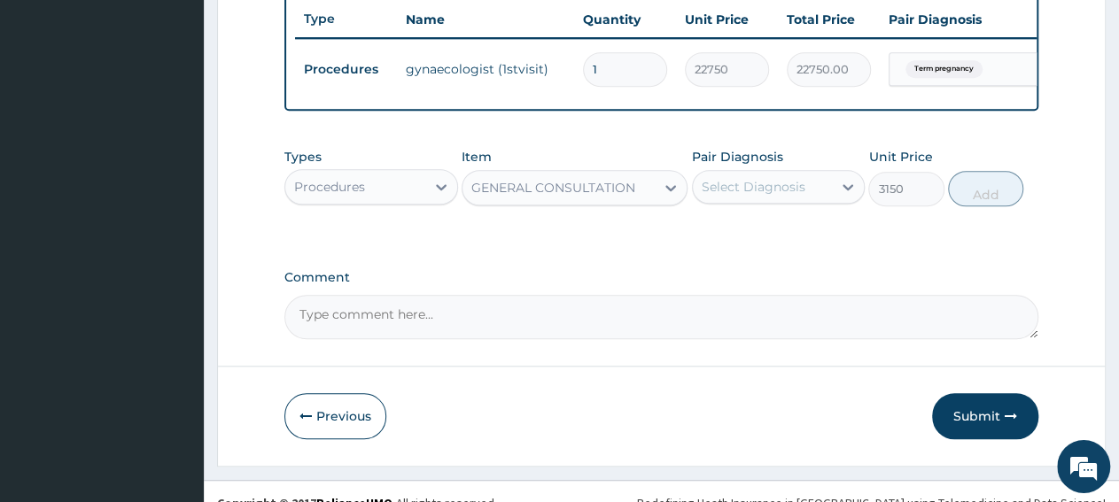
click at [784, 201] on div "Select Diagnosis" at bounding box center [763, 187] width 140 height 28
click at [775, 239] on label "Term pregnancy" at bounding box center [774, 230] width 106 height 18
checkbox input "true"
click at [992, 206] on button "Add" at bounding box center [985, 188] width 75 height 35
type input "0"
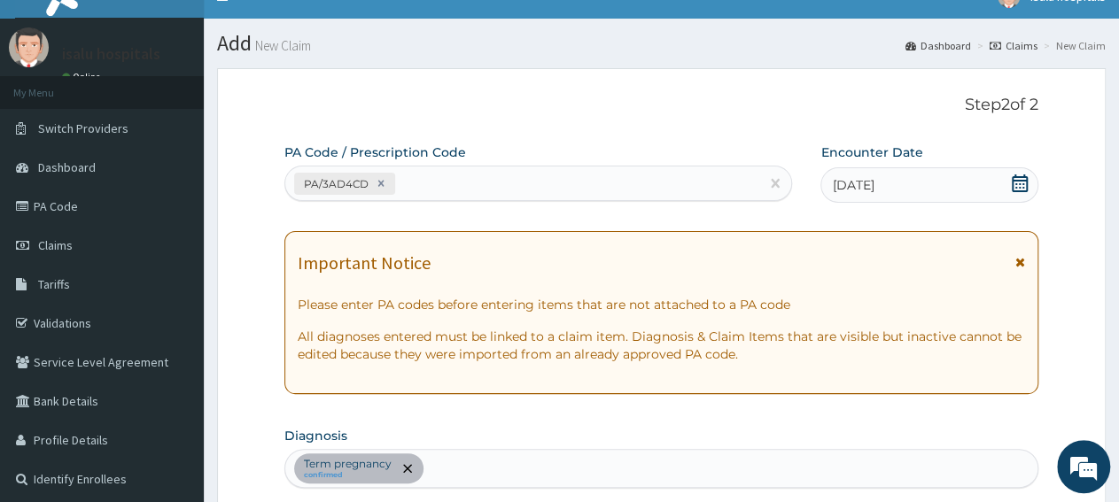
scroll to position [23, 0]
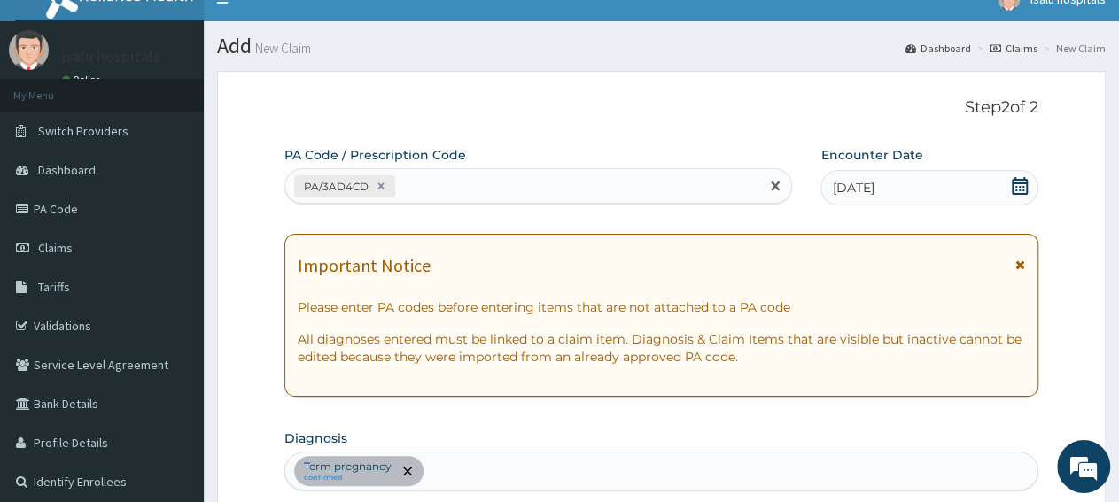
click at [456, 179] on div "PA/3AD4CD" at bounding box center [522, 186] width 474 height 29
paste input "PA/13A712"
type input "PA/13A712"
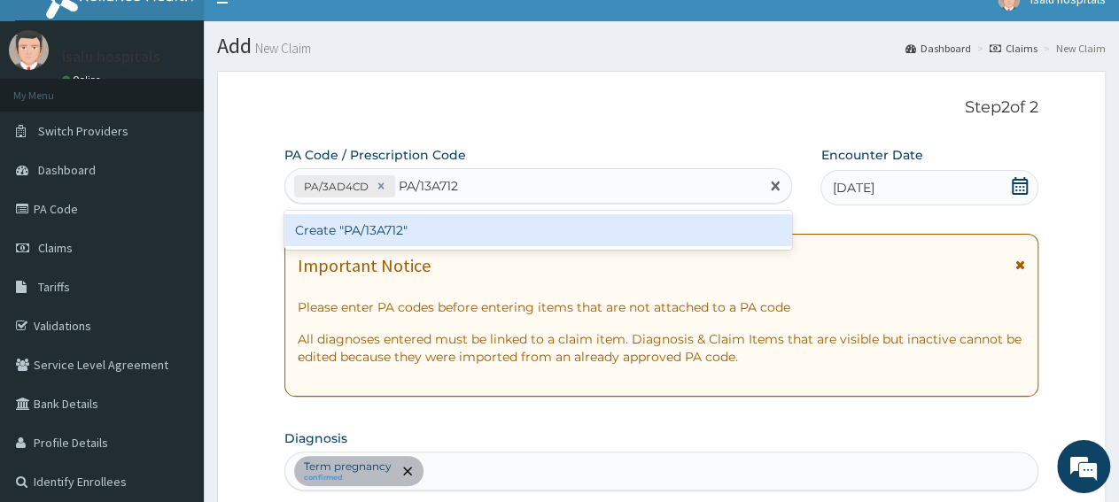
click at [492, 229] on div "Create "PA/13A712"" at bounding box center [538, 230] width 508 height 32
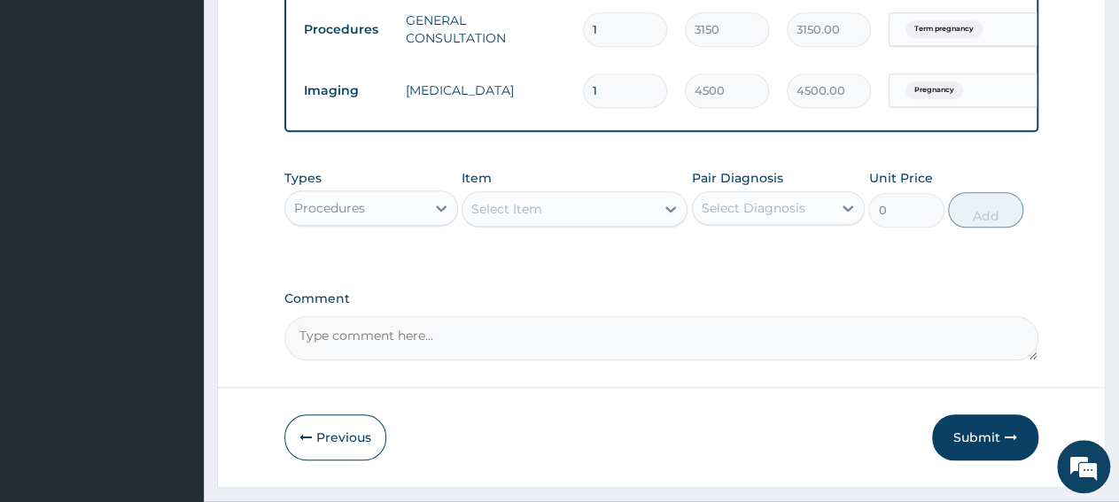
scroll to position [790, 0]
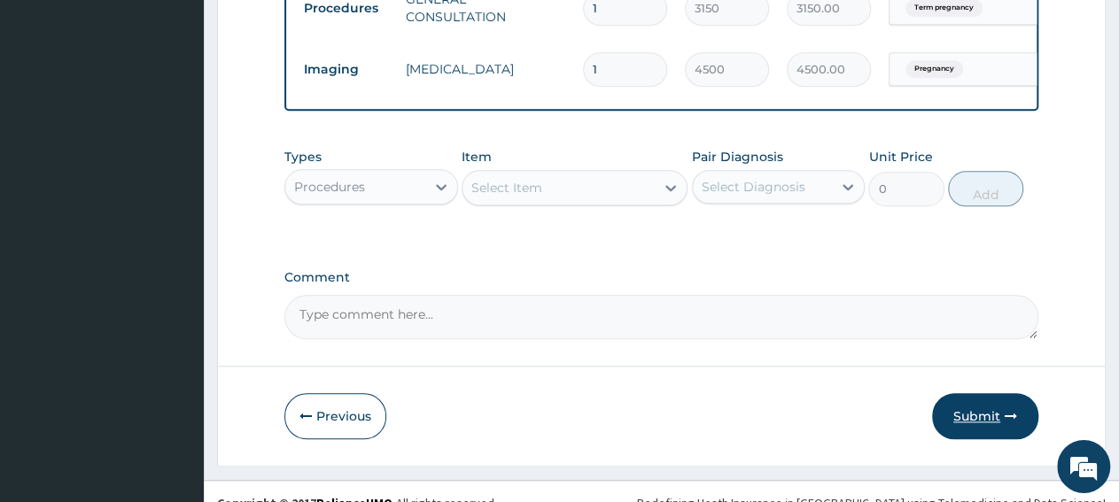
click at [983, 432] on button "Submit" at bounding box center [985, 416] width 106 height 46
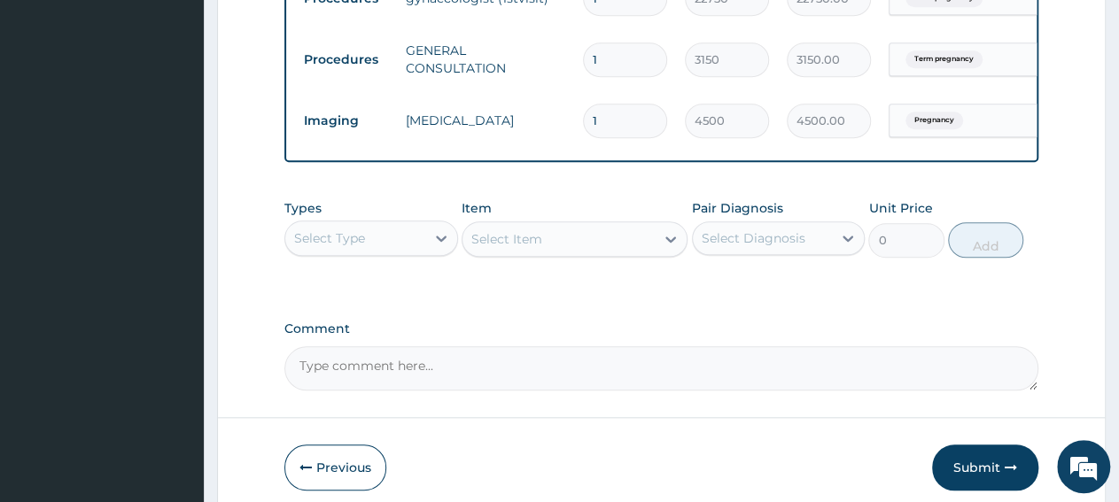
scroll to position [826, 0]
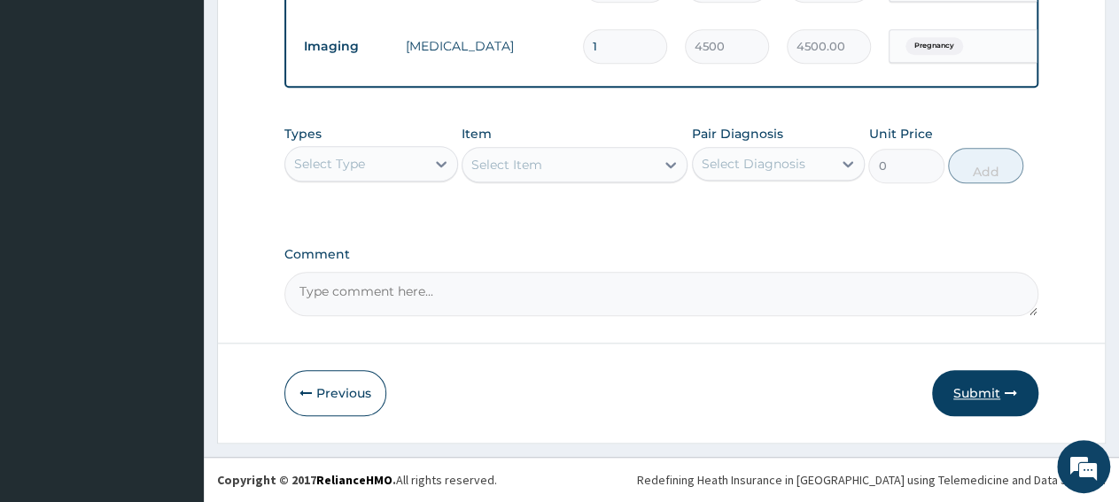
click at [981, 385] on button "Submit" at bounding box center [985, 393] width 106 height 46
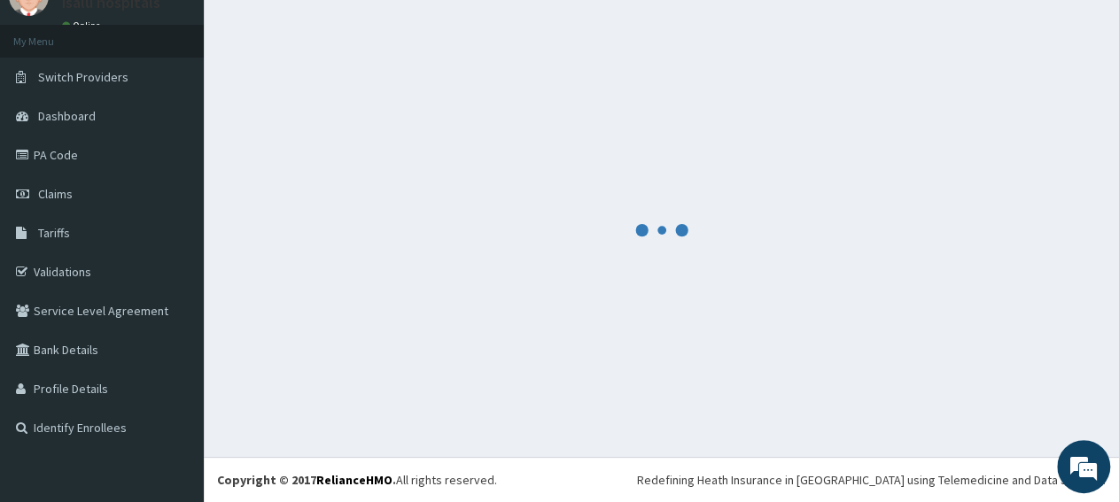
scroll to position [76, 0]
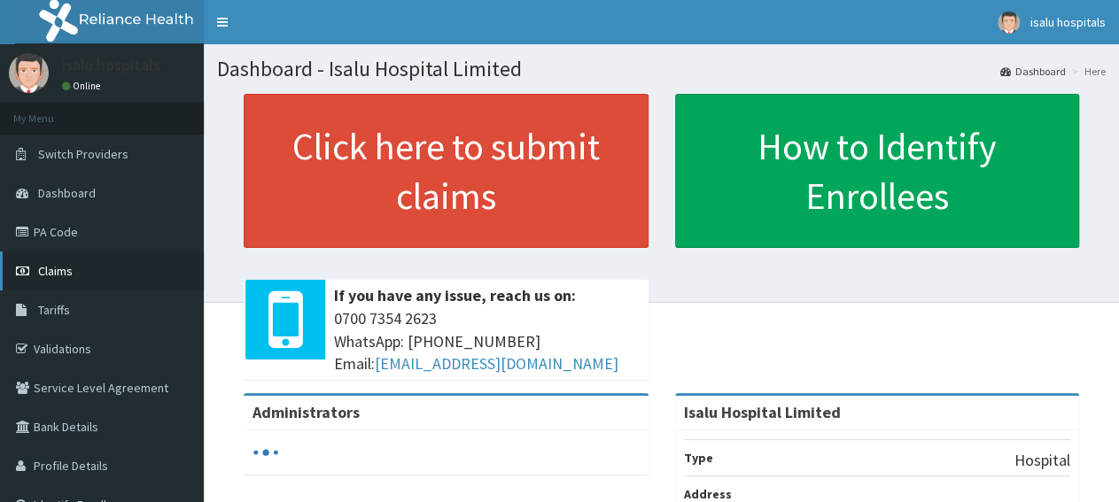
click at [91, 277] on link "Claims" at bounding box center [102, 271] width 204 height 39
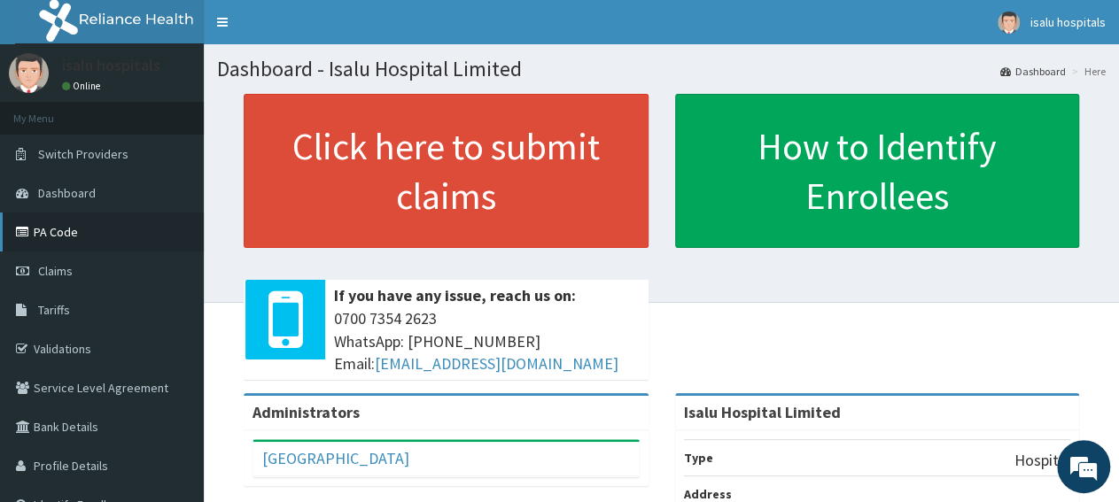
click at [73, 235] on link "PA Code" at bounding box center [102, 232] width 204 height 39
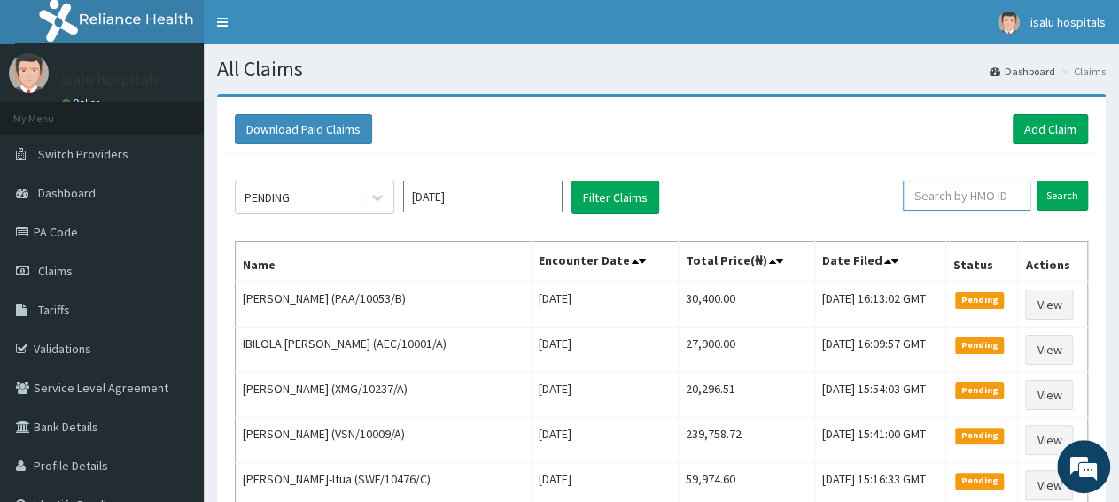
paste input "PA/13A712"
click at [760, 152] on div "Download Paid Claims Add Claim" at bounding box center [661, 129] width 871 height 49
drag, startPoint x: 968, startPoint y: 196, endPoint x: 858, endPoint y: 196, distance: 109.8
click at [882, 196] on input "PA/13A712" at bounding box center [938, 196] width 113 height 30
paste input "A/10053/B"
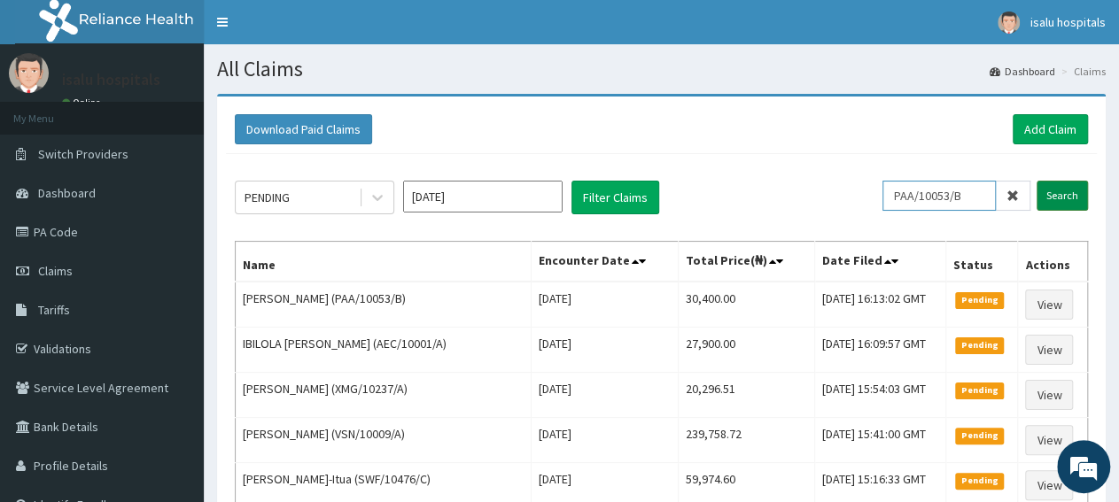
type input "PAA/10053/B"
click at [1053, 205] on input "Search" at bounding box center [1061, 196] width 51 height 30
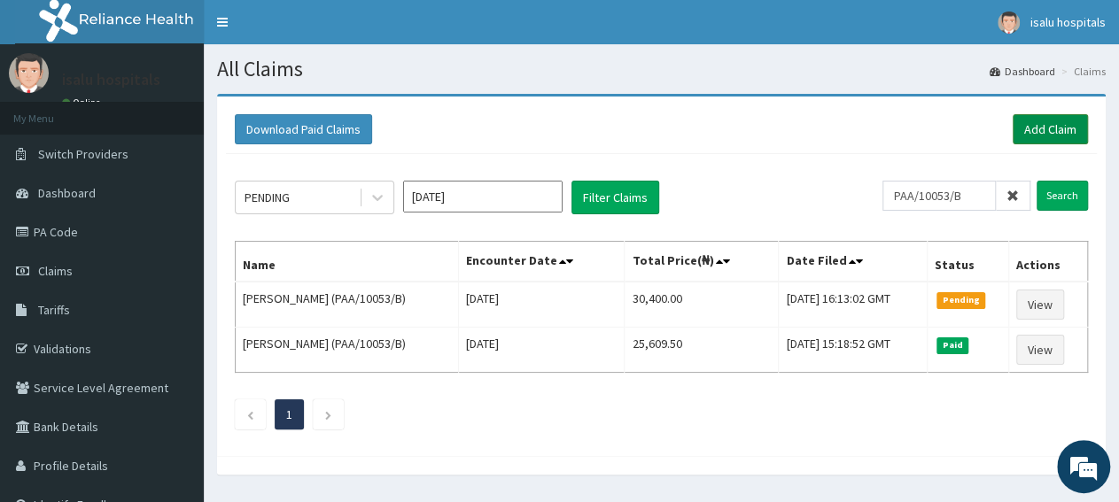
click at [1040, 126] on link "Add Claim" at bounding box center [1049, 129] width 75 height 30
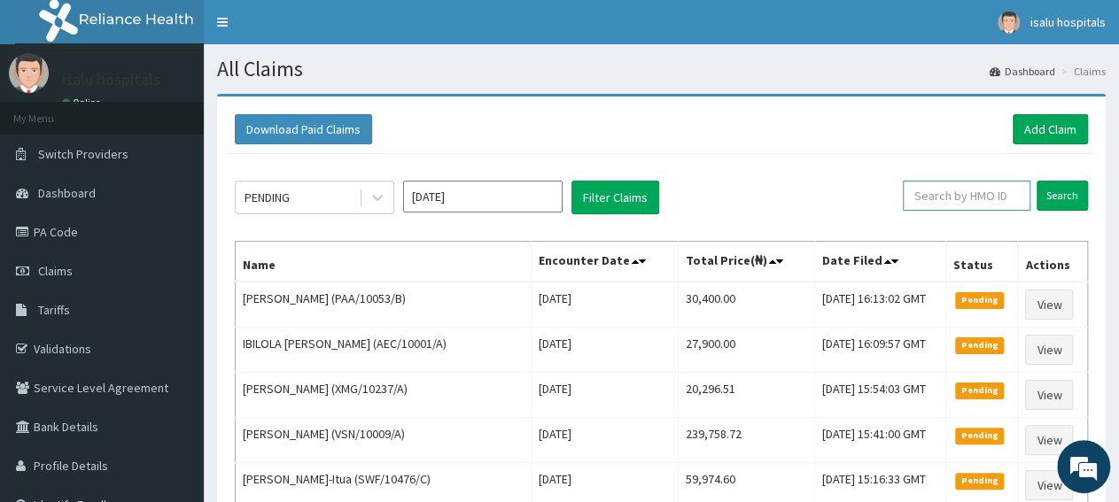
paste input "PFN/10220/B"
type input "PFN/10220/B"
click at [1064, 207] on input "Search" at bounding box center [1061, 196] width 51 height 30
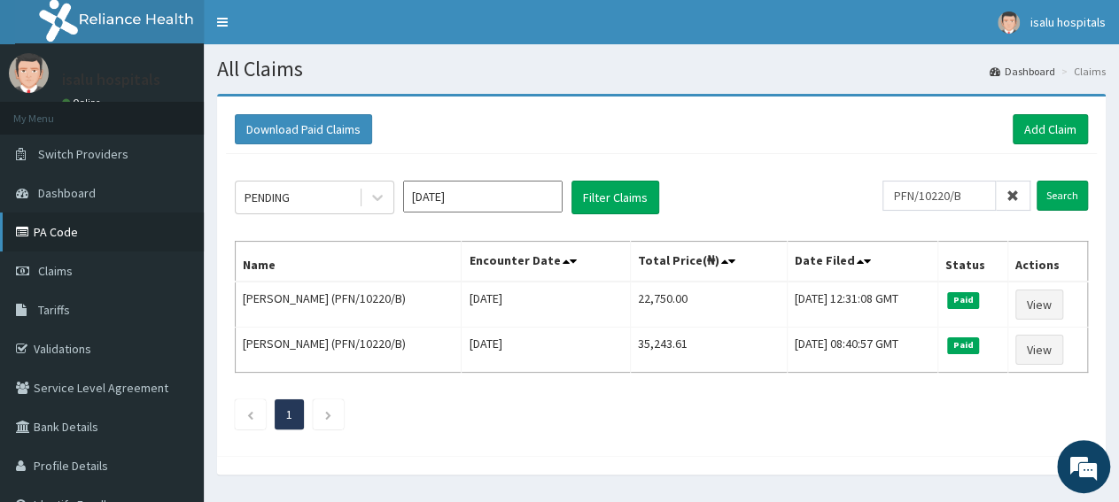
click at [72, 233] on link "PA Code" at bounding box center [102, 232] width 204 height 39
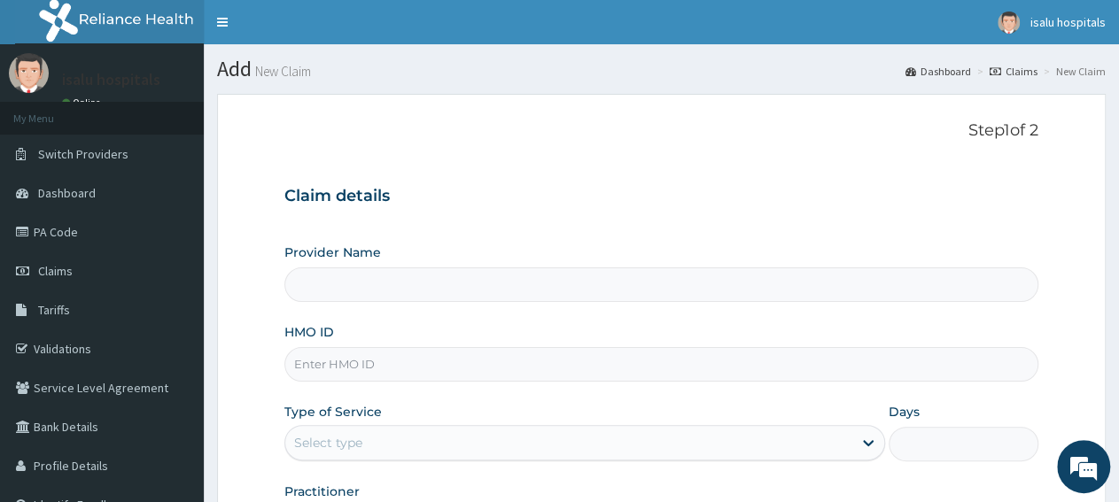
type input "Isalu Hospital Limited"
paste input "PFN/10220/B"
type input "PFN/10220/B"
